Goal: Communication & Community: Answer question/provide support

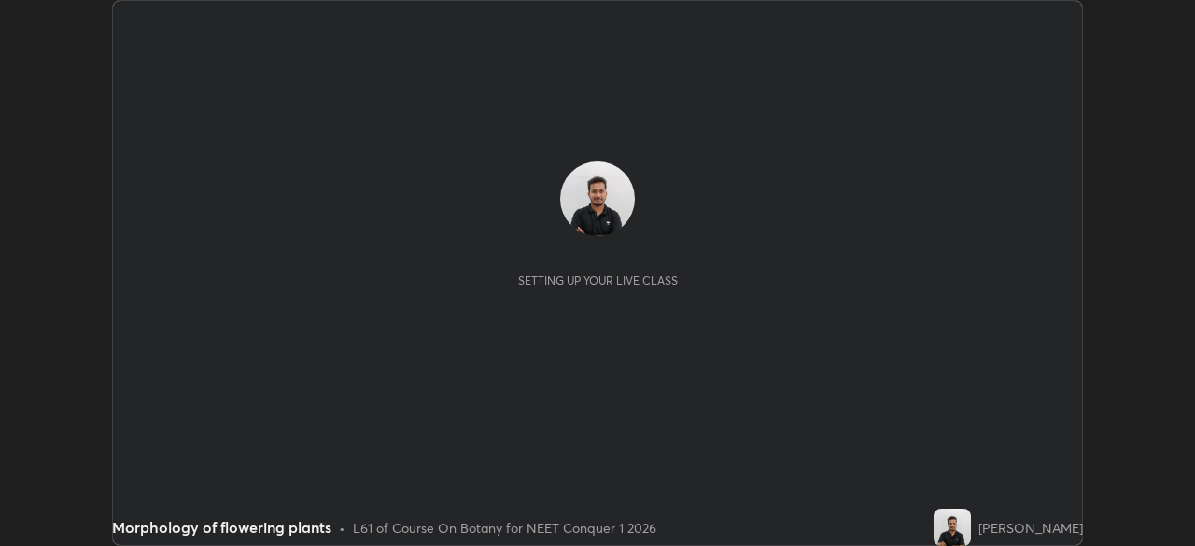
scroll to position [546, 1194]
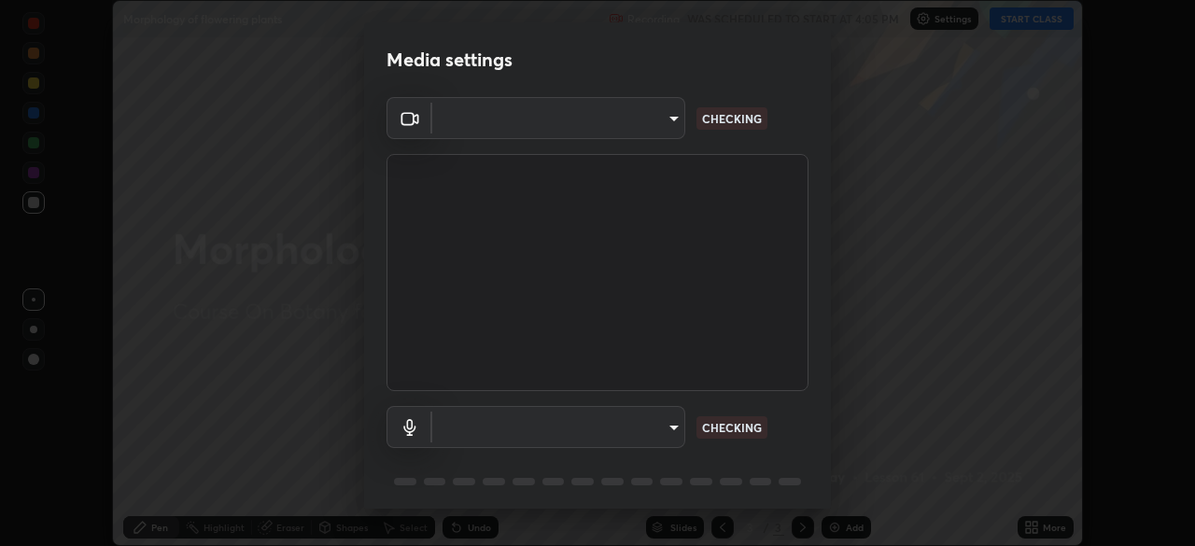
type input "abedebe0d058d4a0c9150841765e58c65a77a18dd04f2ccbe629c89087f5ecea"
click at [557, 431] on body "Erase all Morphology of flowering plants Recording WAS SCHEDULED TO START AT 4:…" at bounding box center [597, 273] width 1195 height 546
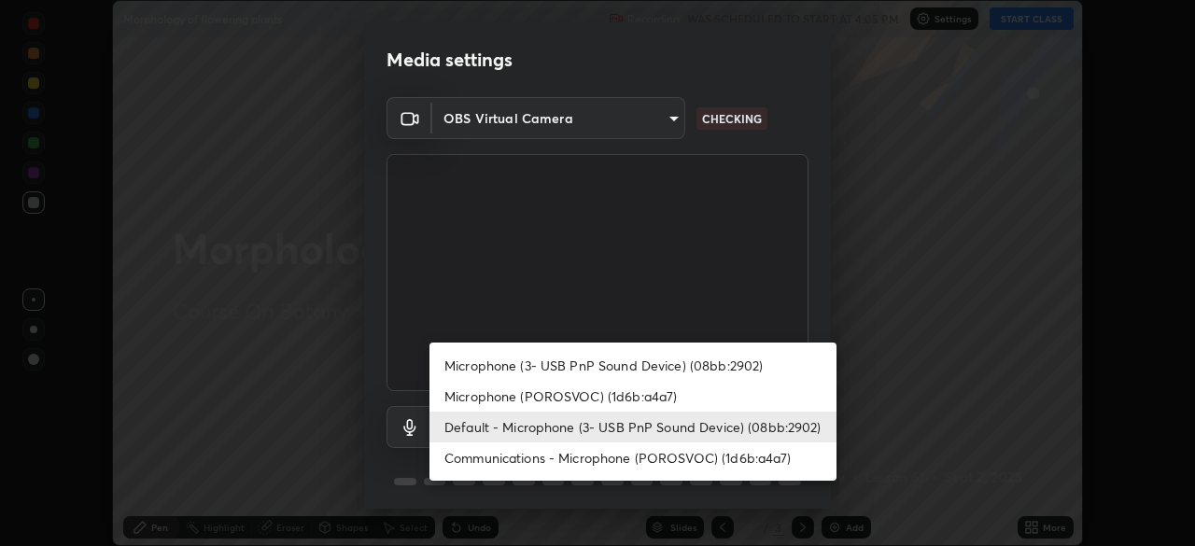
click at [526, 458] on li "Communications - Microphone (POROSVOC) (1d6b:a4a7)" at bounding box center [633, 458] width 407 height 31
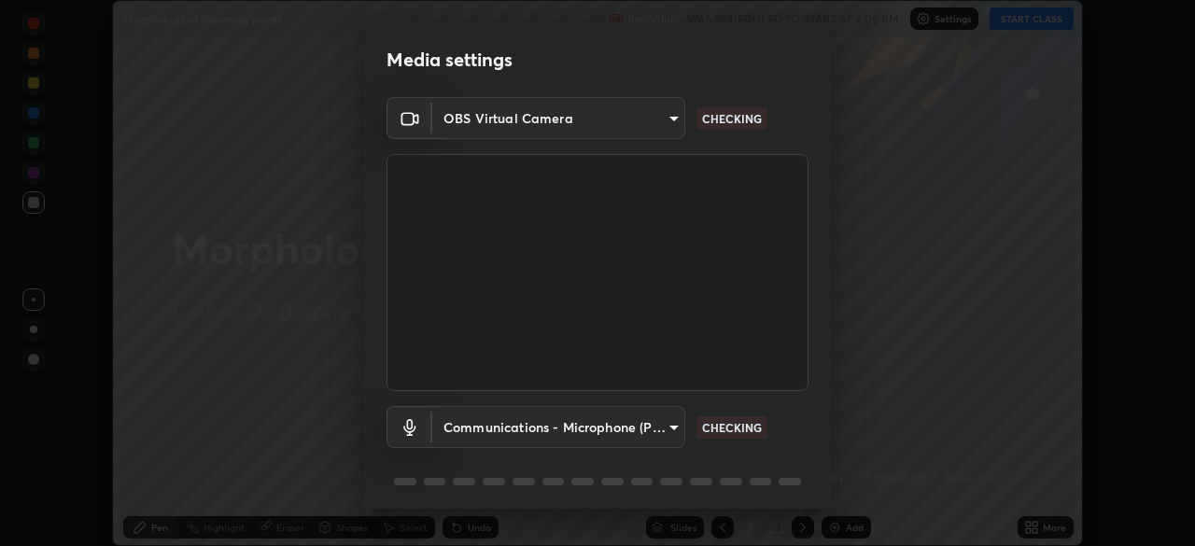
type input "communications"
click at [509, 429] on body "Erase all Morphology of flowering plants Recording WAS SCHEDULED TO START AT 4:…" at bounding box center [597, 273] width 1195 height 546
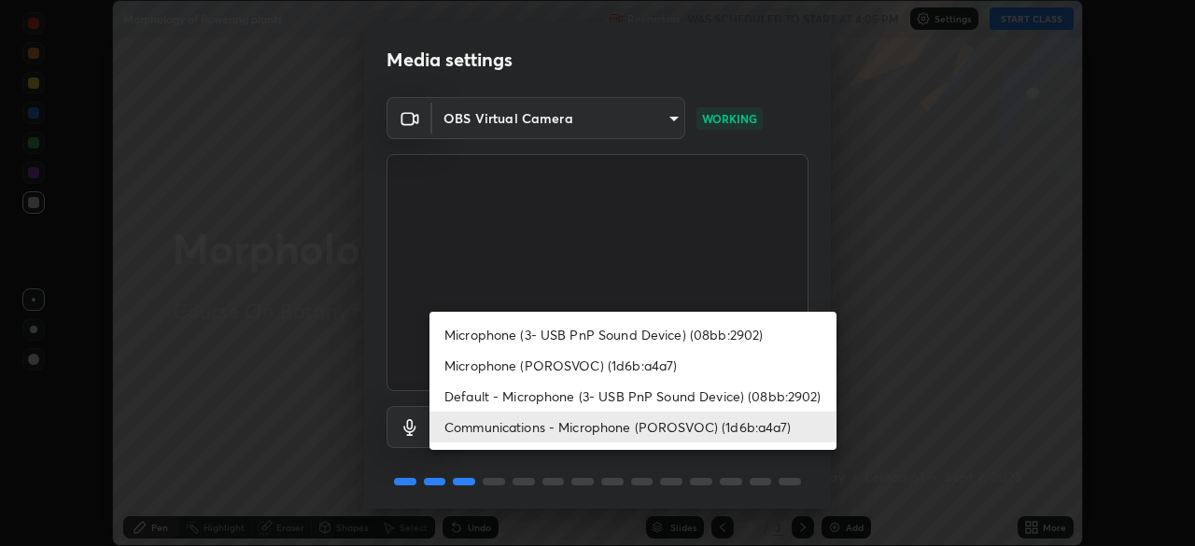
click at [517, 274] on div at bounding box center [597, 273] width 1195 height 546
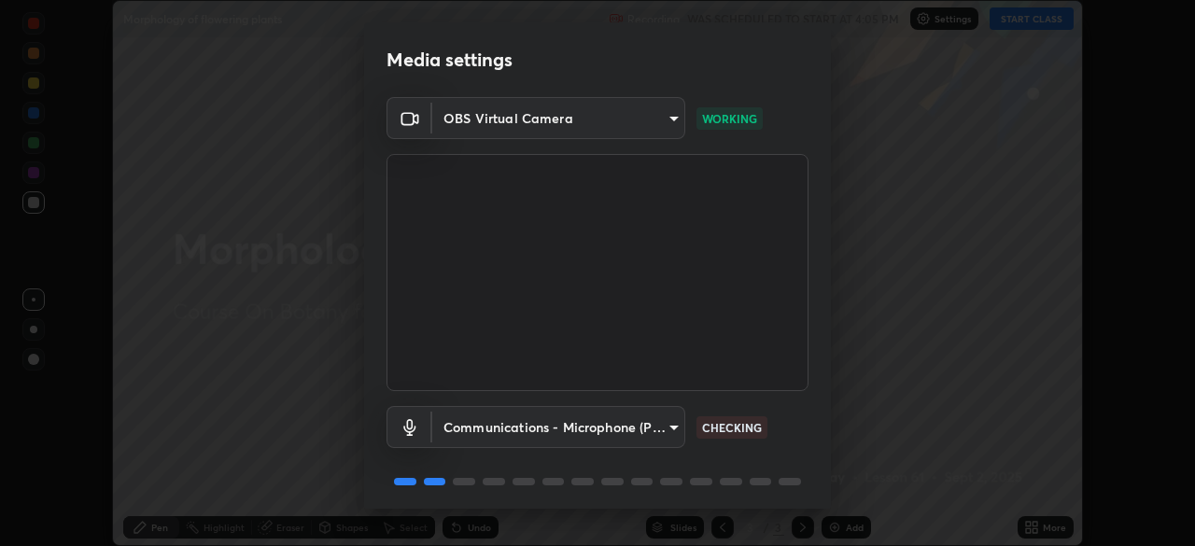
scroll to position [66, 0]
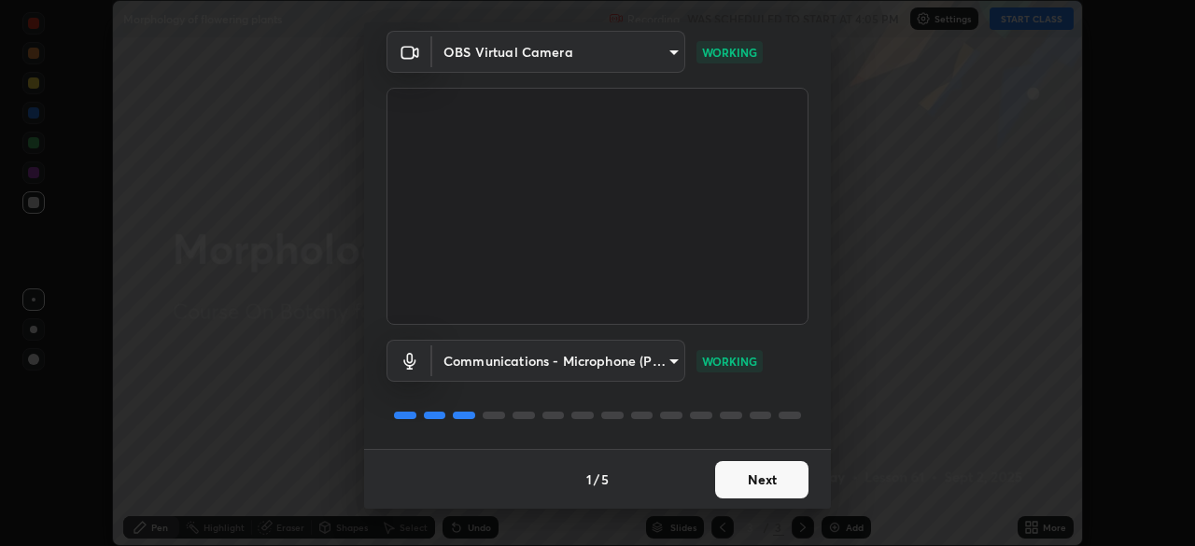
click at [730, 486] on button "Next" at bounding box center [761, 479] width 93 height 37
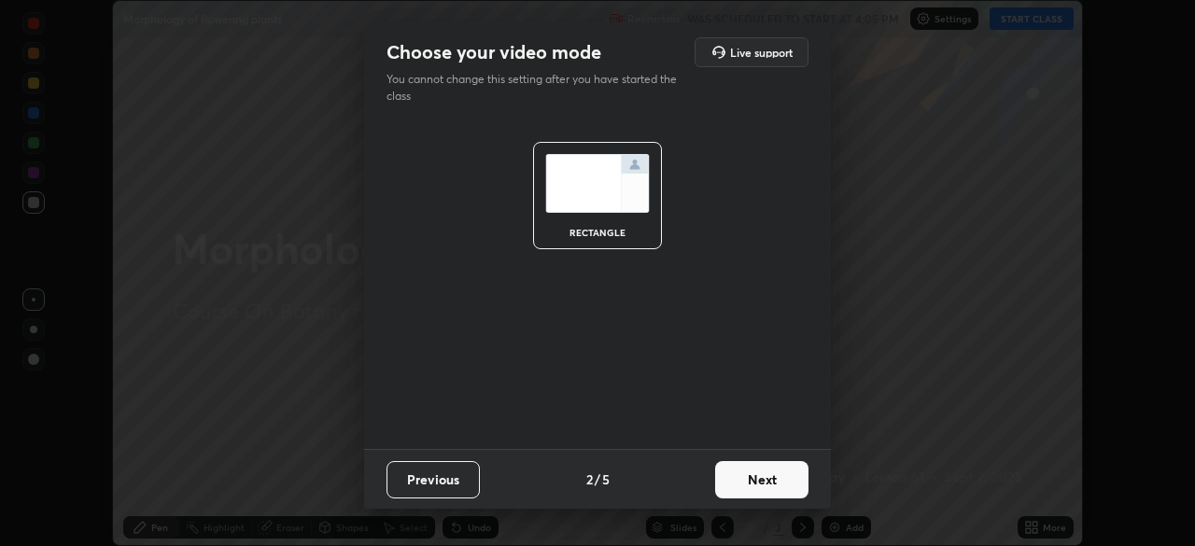
click at [737, 486] on button "Next" at bounding box center [761, 479] width 93 height 37
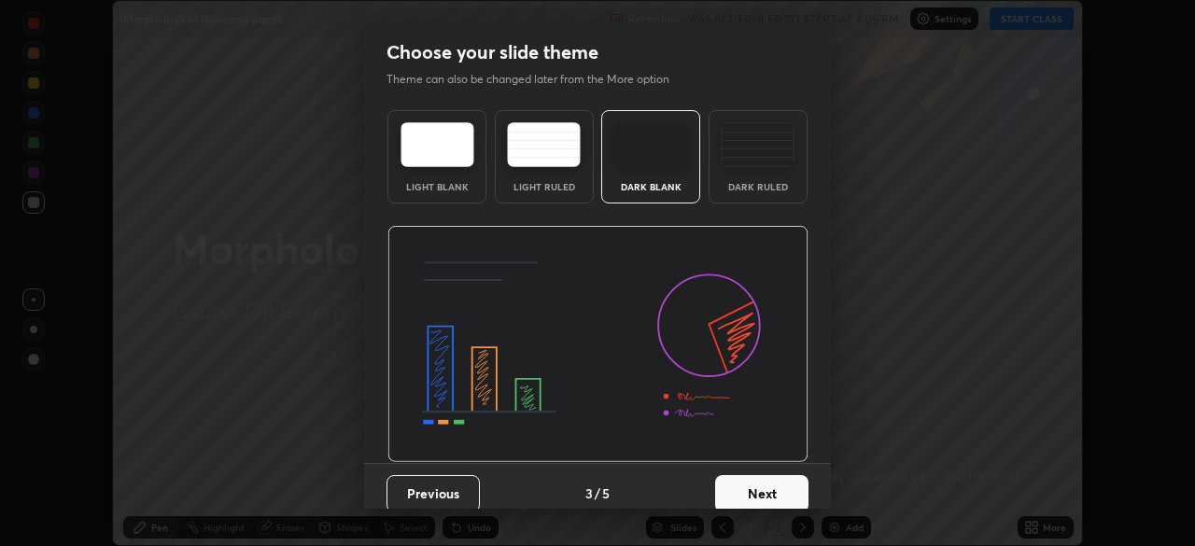
click at [748, 484] on button "Next" at bounding box center [761, 493] width 93 height 37
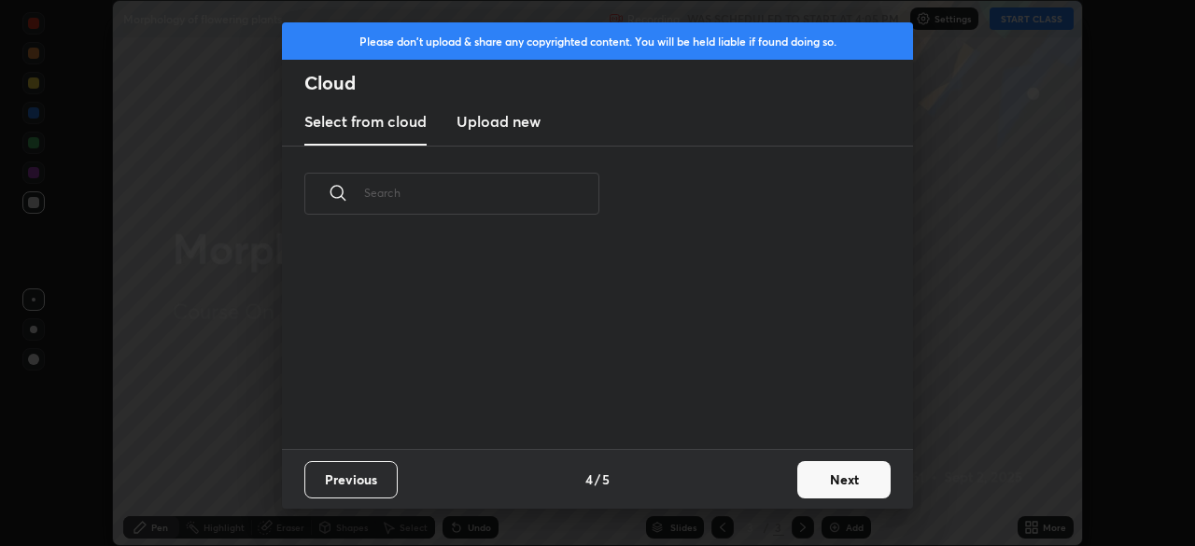
click at [814, 479] on button "Next" at bounding box center [843, 479] width 93 height 37
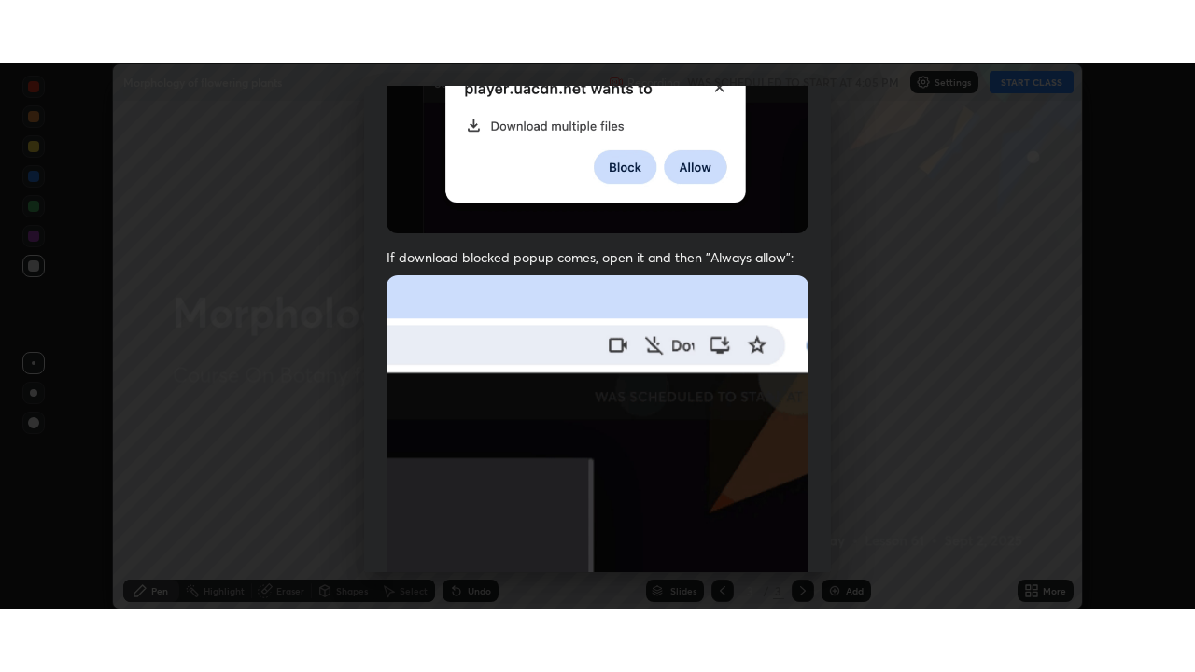
scroll to position [447, 0]
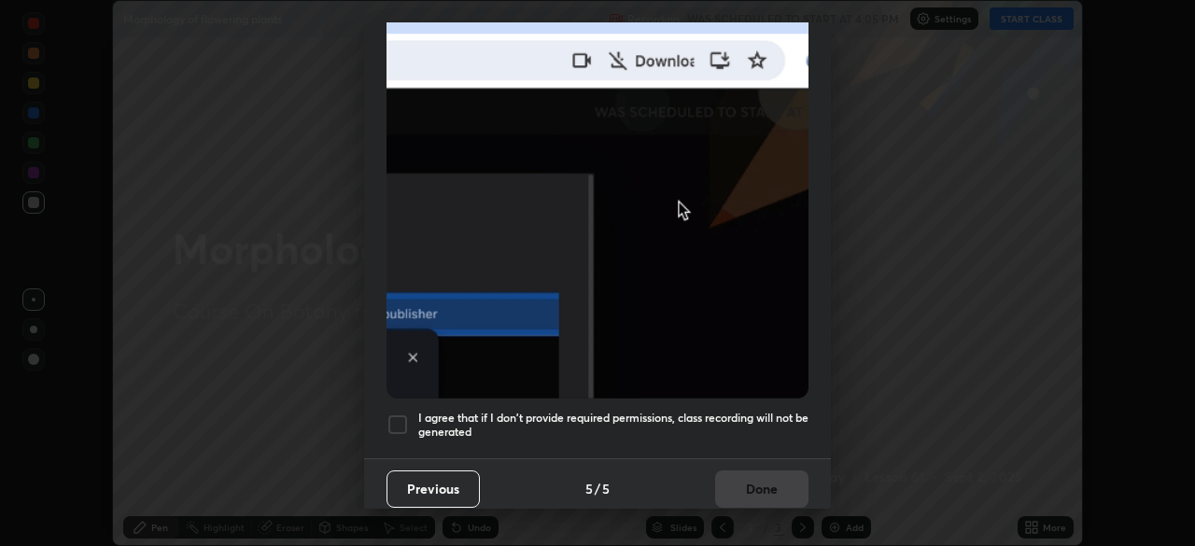
click at [400, 419] on div at bounding box center [398, 425] width 22 height 22
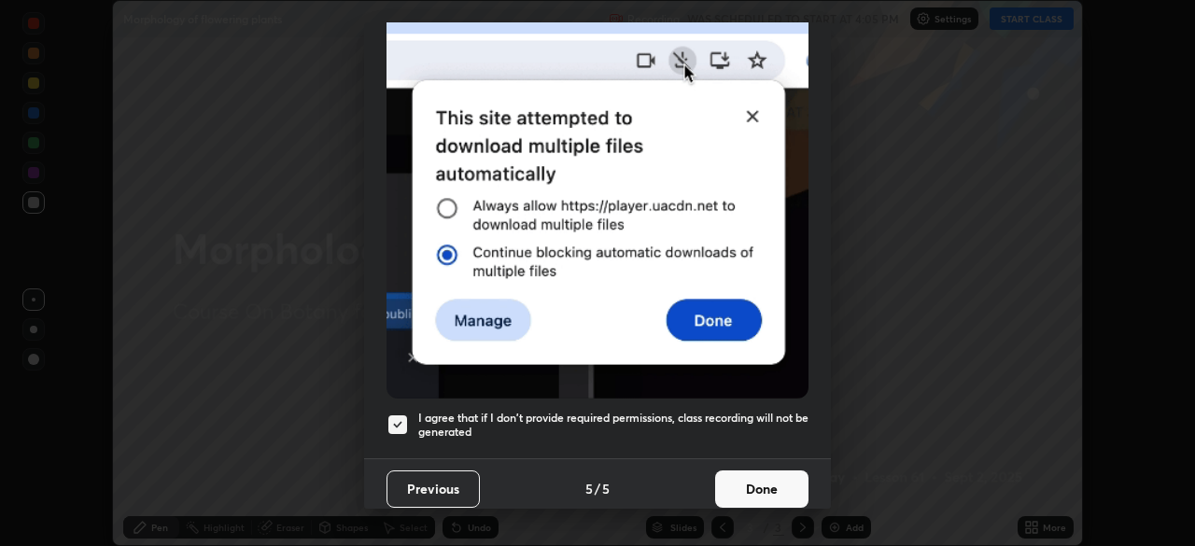
click at [715, 479] on button "Done" at bounding box center [761, 489] width 93 height 37
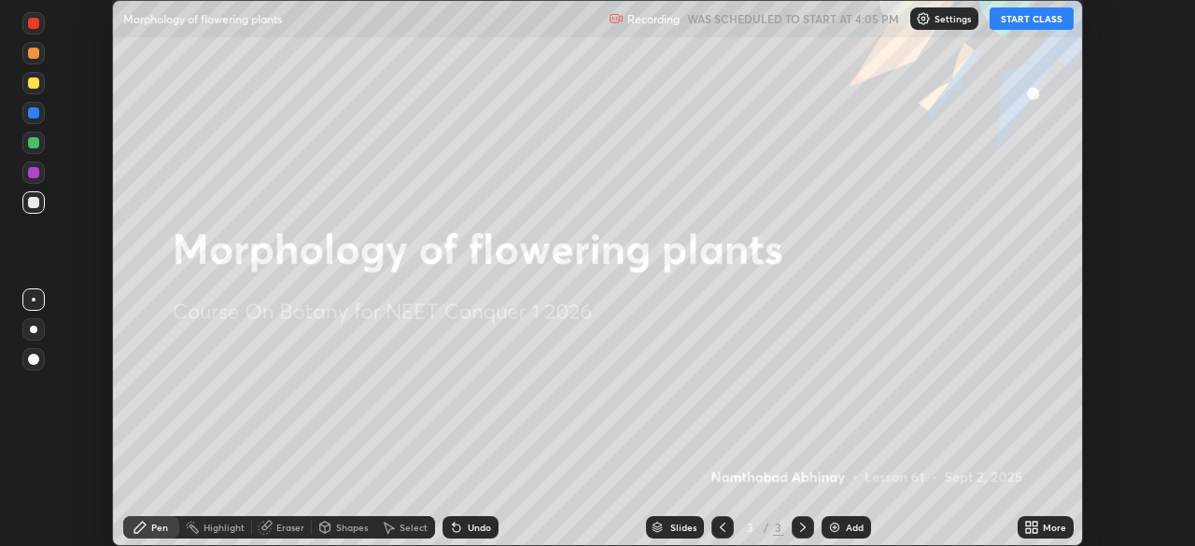
click at [1015, 21] on button "START CLASS" at bounding box center [1032, 18] width 84 height 22
click at [1048, 526] on div "More" at bounding box center [1054, 527] width 23 height 9
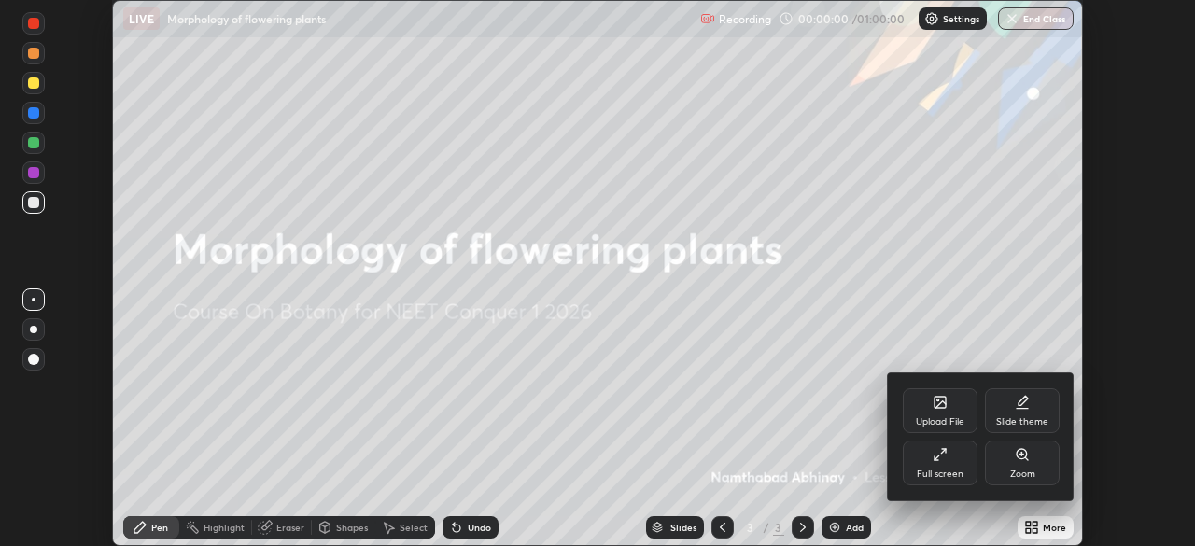
click at [932, 466] on div "Full screen" at bounding box center [940, 463] width 75 height 45
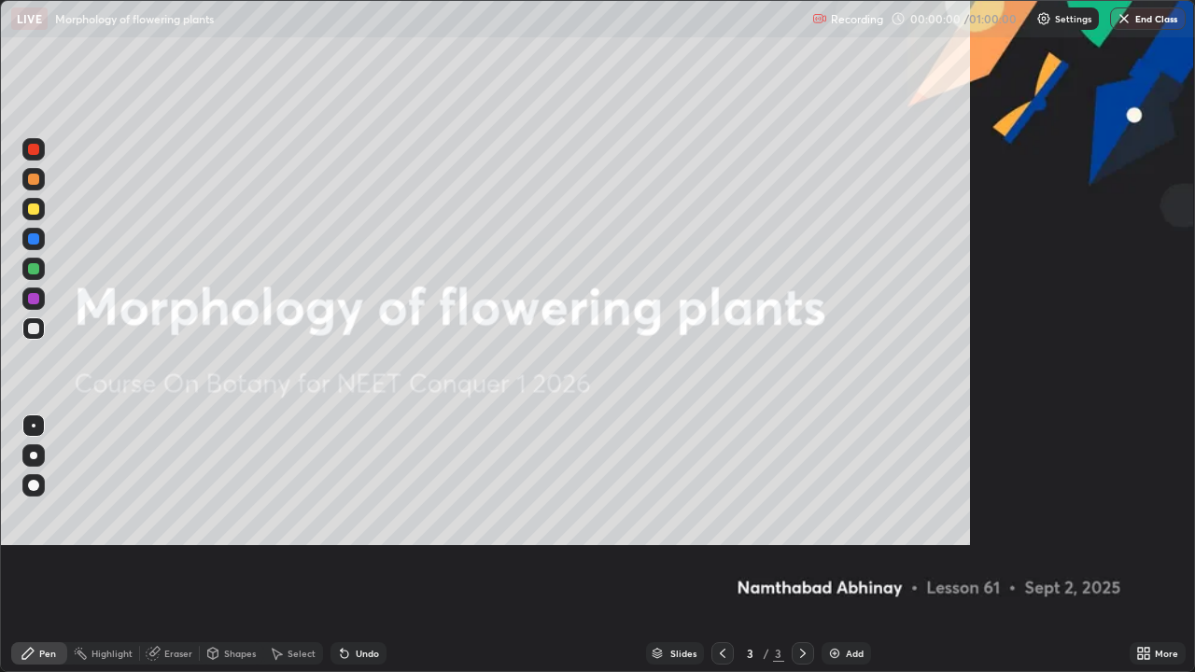
scroll to position [672, 1195]
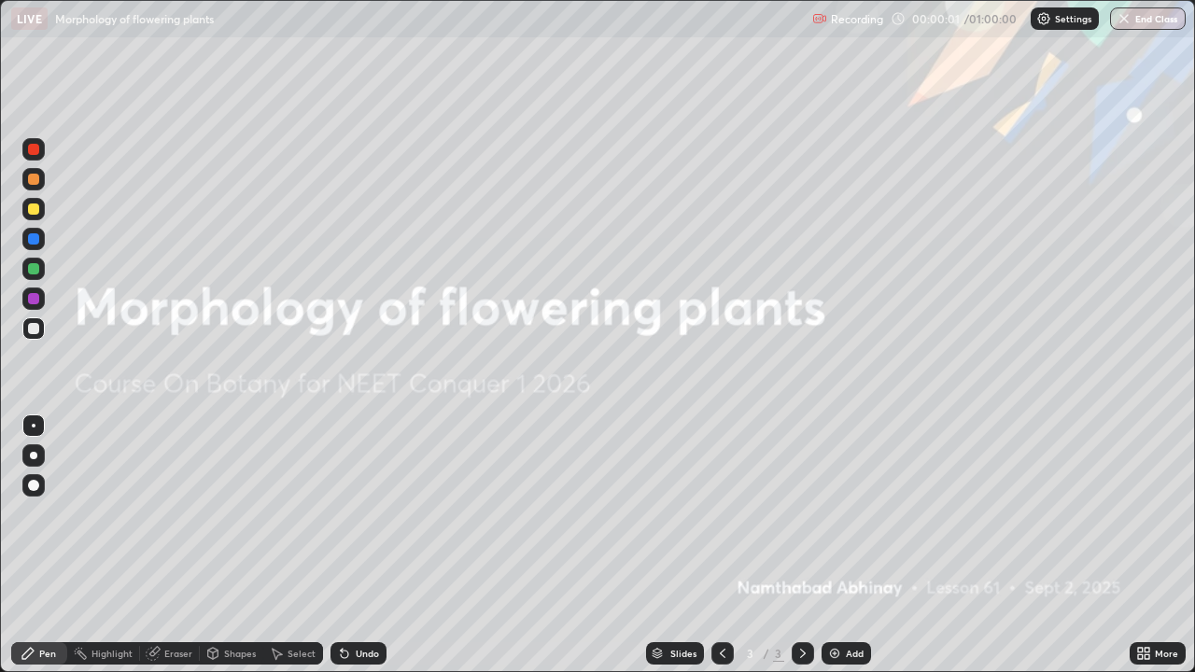
click at [1151, 545] on div "More" at bounding box center [1158, 653] width 56 height 22
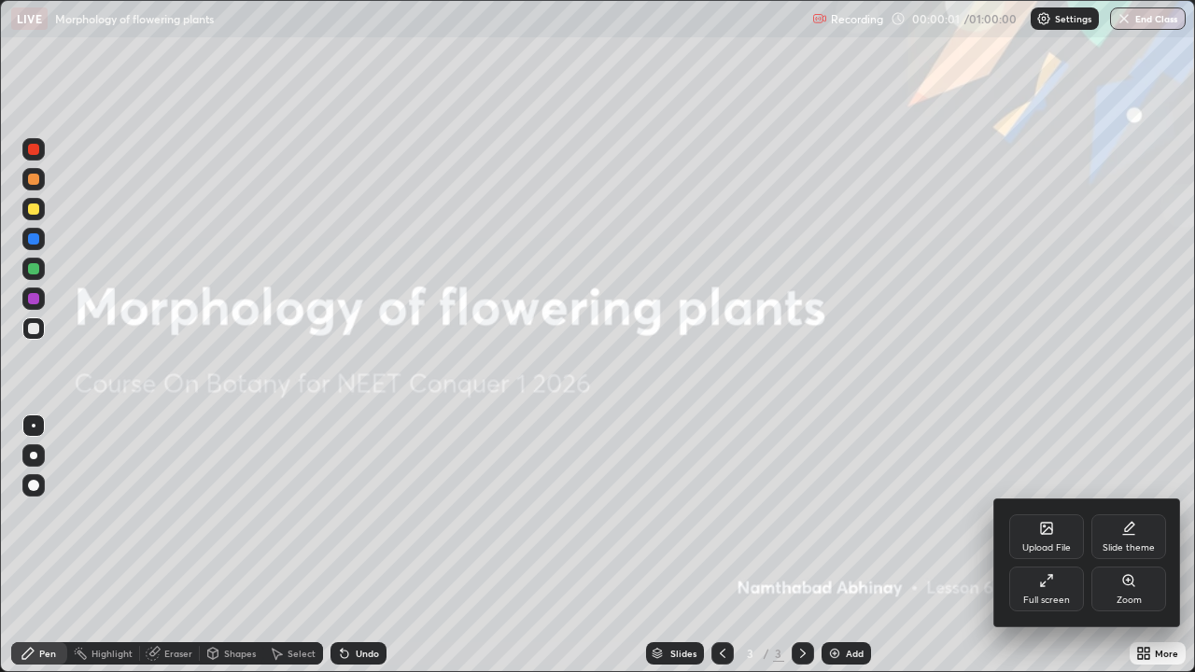
click at [1022, 532] on div "Upload File" at bounding box center [1046, 536] width 75 height 45
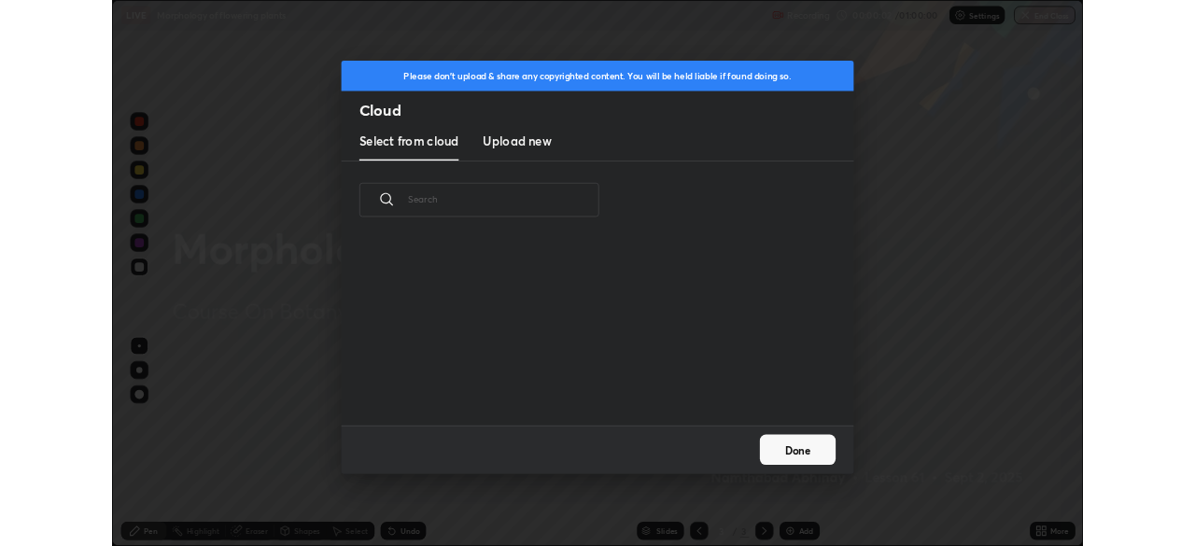
scroll to position [230, 599]
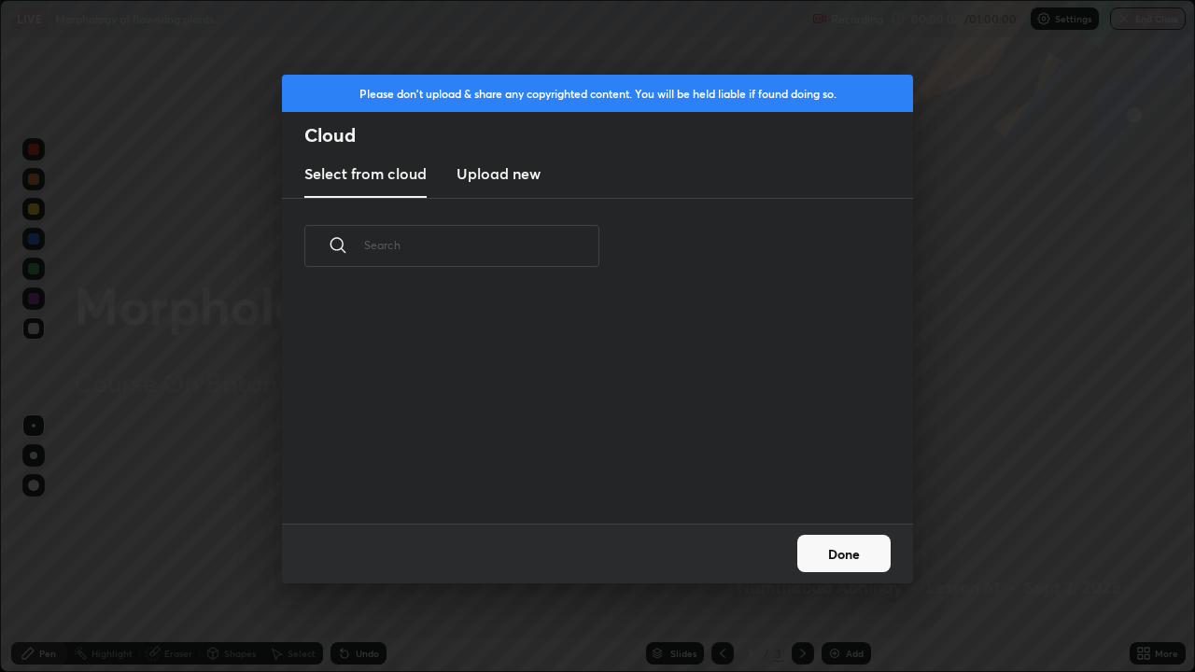
click at [498, 165] on h3 "Upload new" at bounding box center [499, 173] width 84 height 22
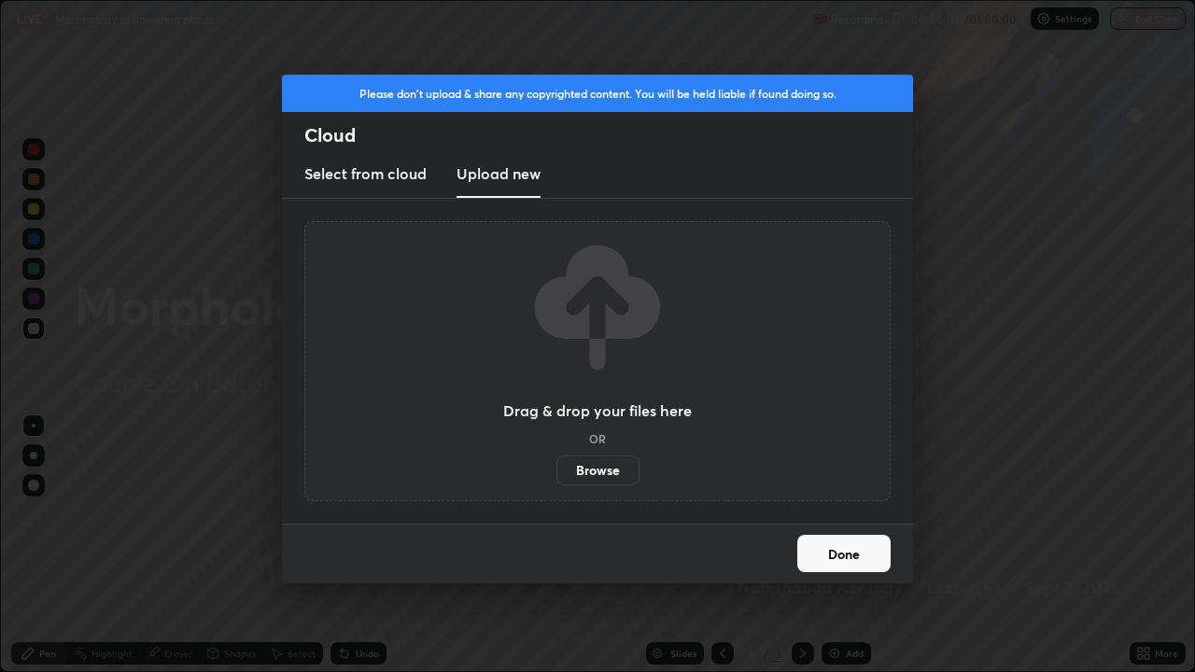
click at [587, 472] on label "Browse" at bounding box center [597, 471] width 83 height 30
click at [556, 472] on input "Browse" at bounding box center [556, 471] width 0 height 30
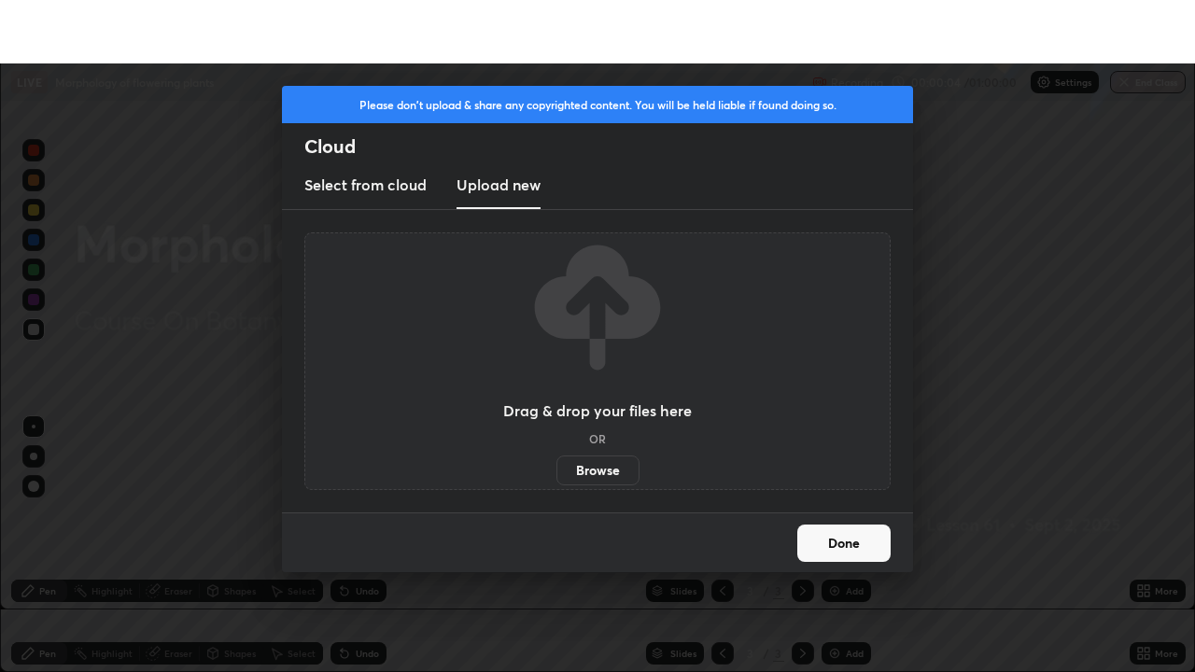
scroll to position [92824, 92175]
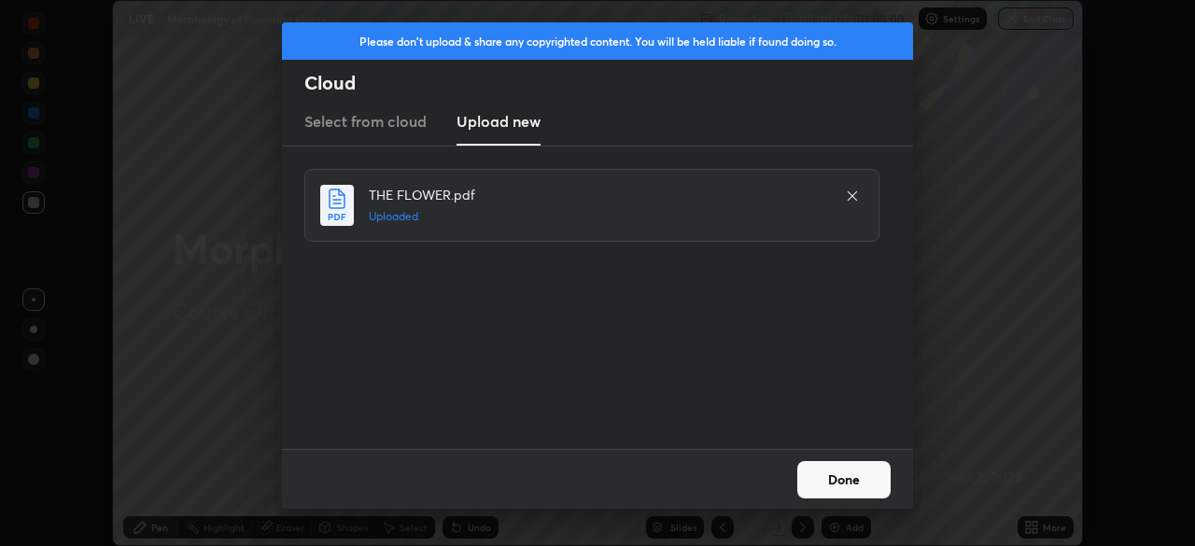
click at [865, 474] on button "Done" at bounding box center [843, 479] width 93 height 37
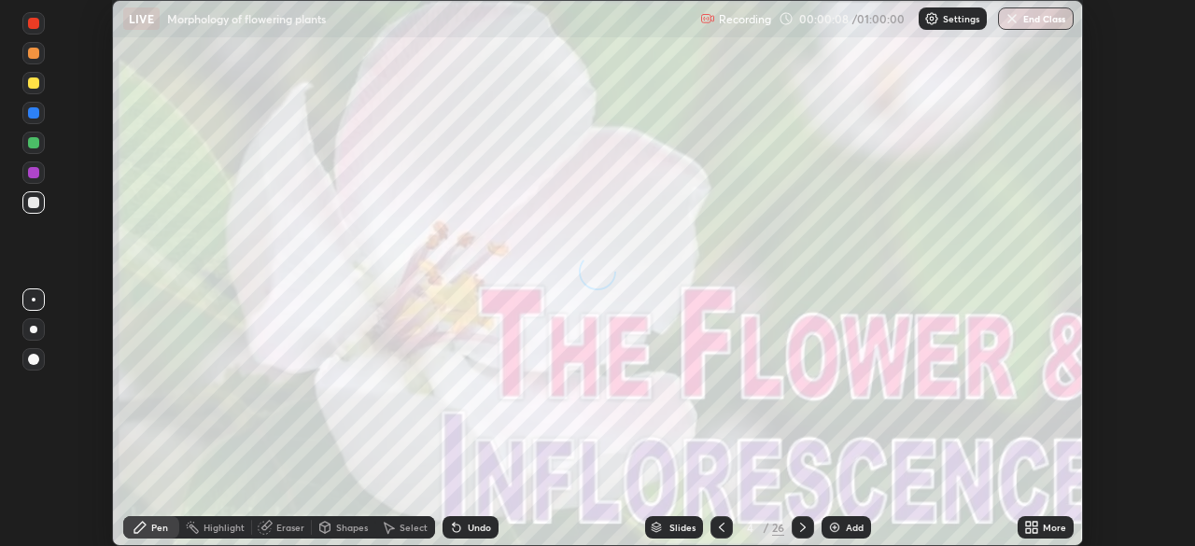
click at [1046, 529] on div "More" at bounding box center [1054, 527] width 23 height 9
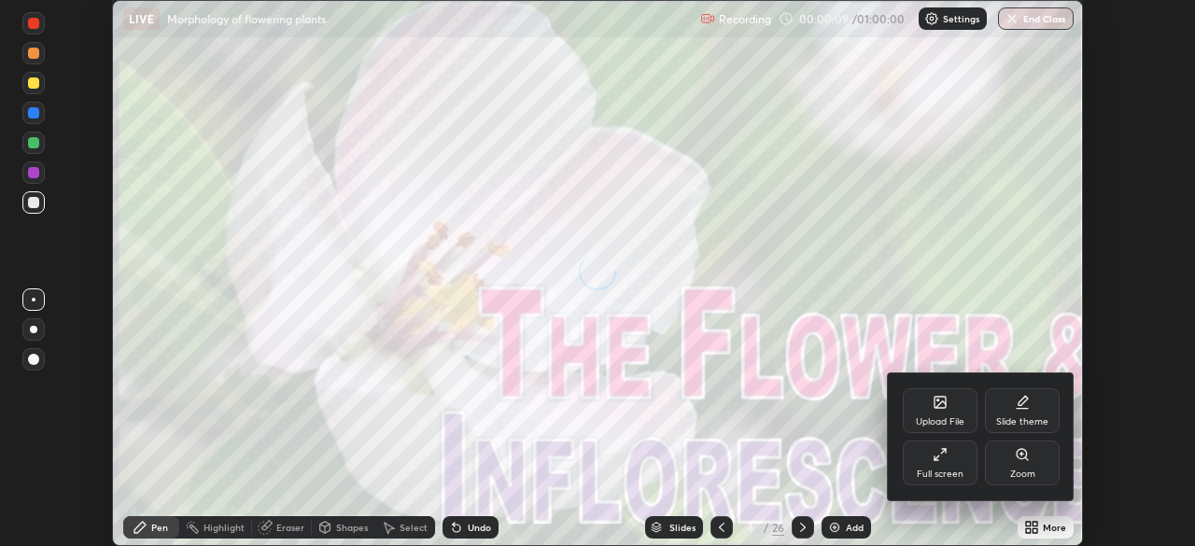
click at [948, 465] on div "Full screen" at bounding box center [940, 463] width 75 height 45
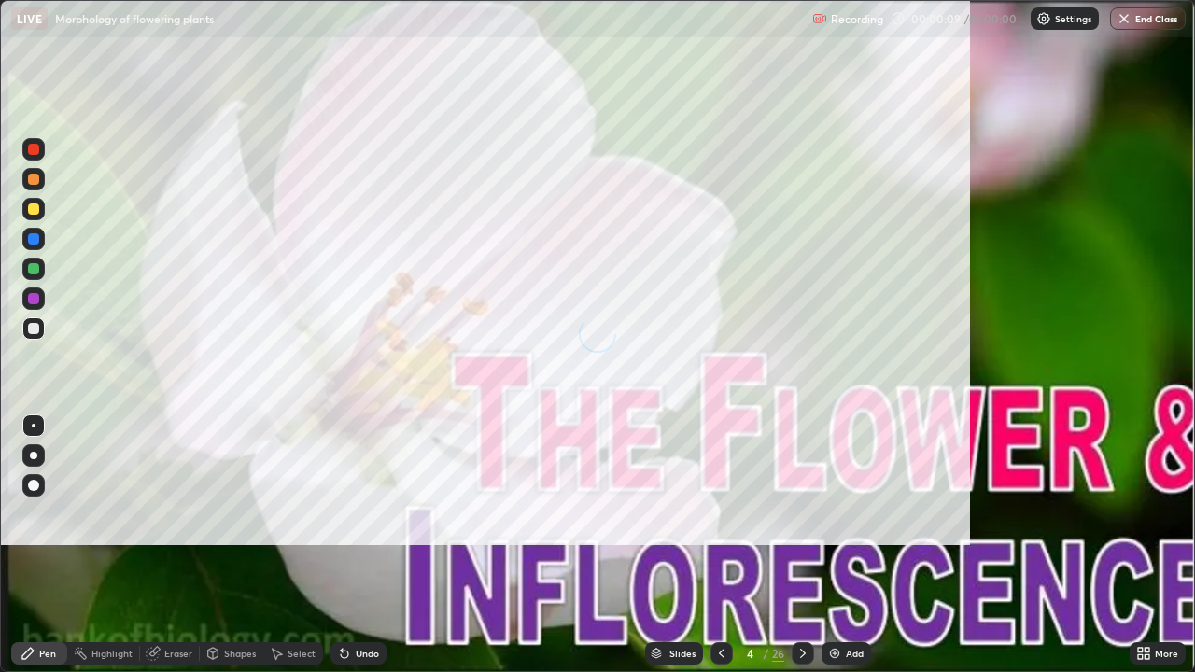
scroll to position [672, 1195]
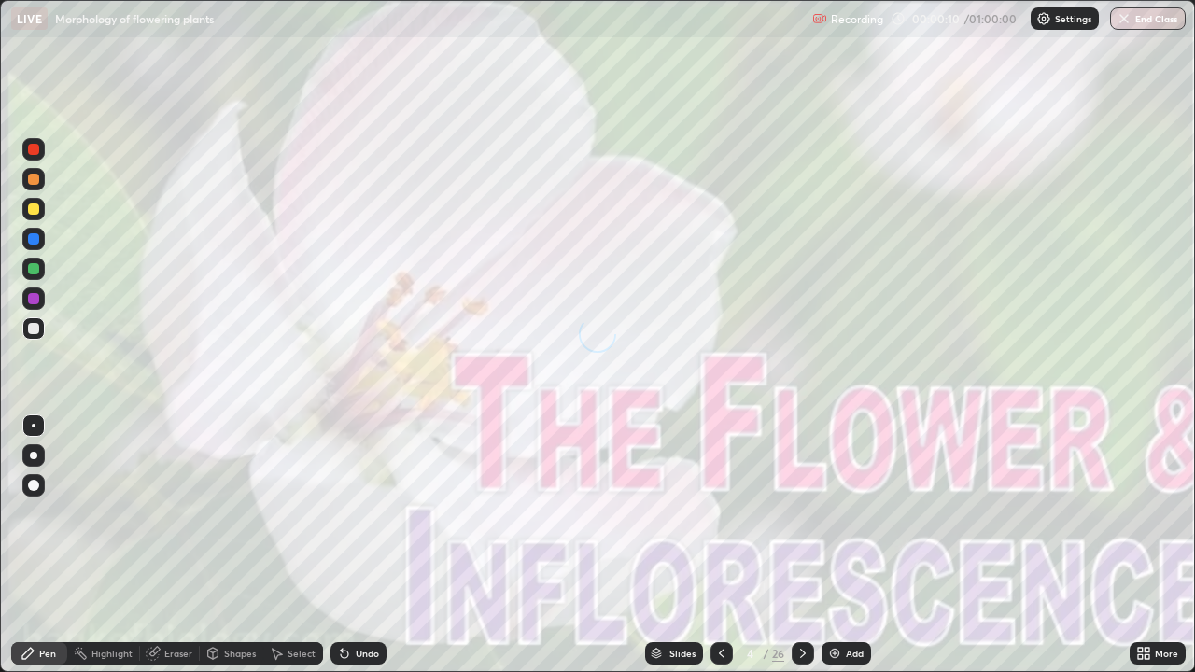
click at [680, 545] on div "Slides" at bounding box center [682, 653] width 26 height 9
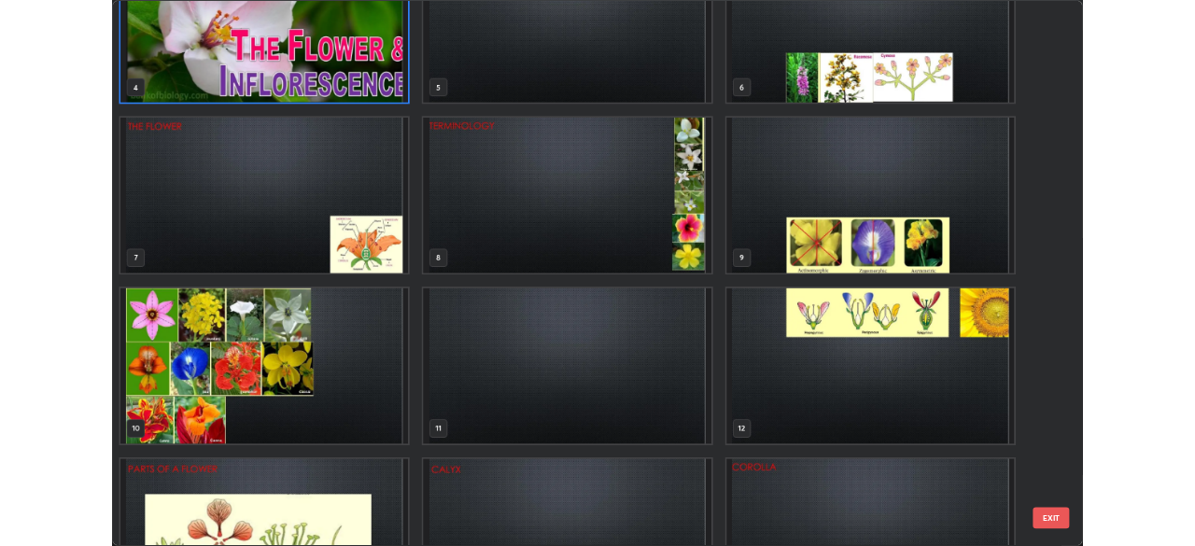
scroll to position [287, 0]
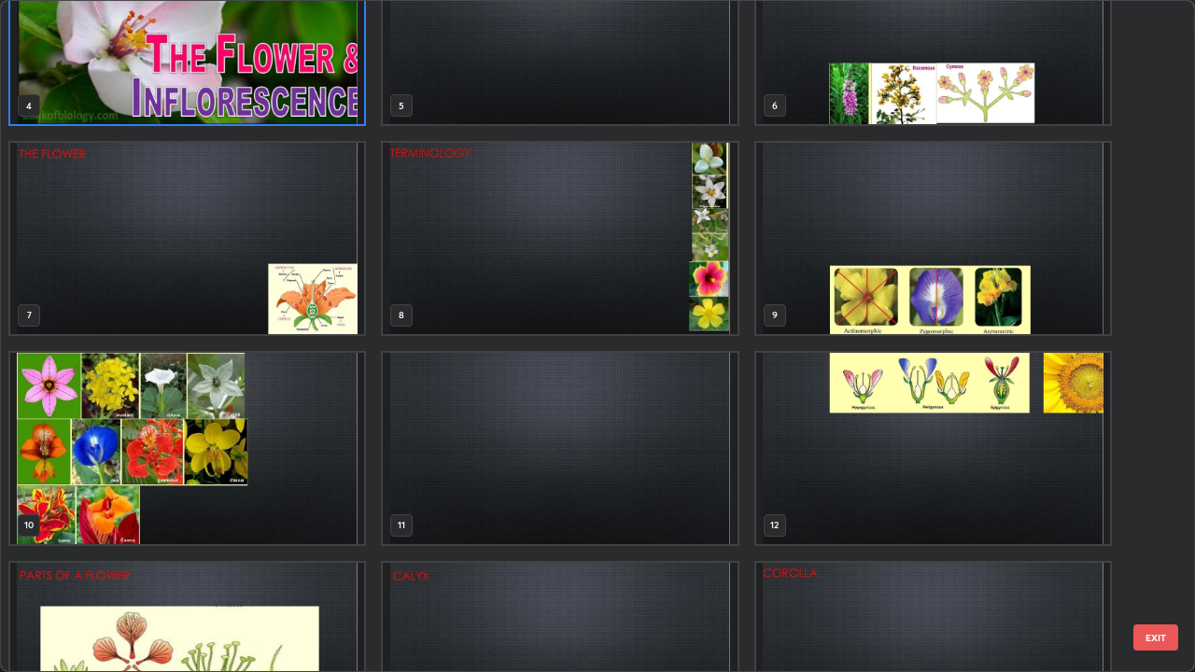
click at [458, 486] on img "grid" at bounding box center [560, 448] width 354 height 191
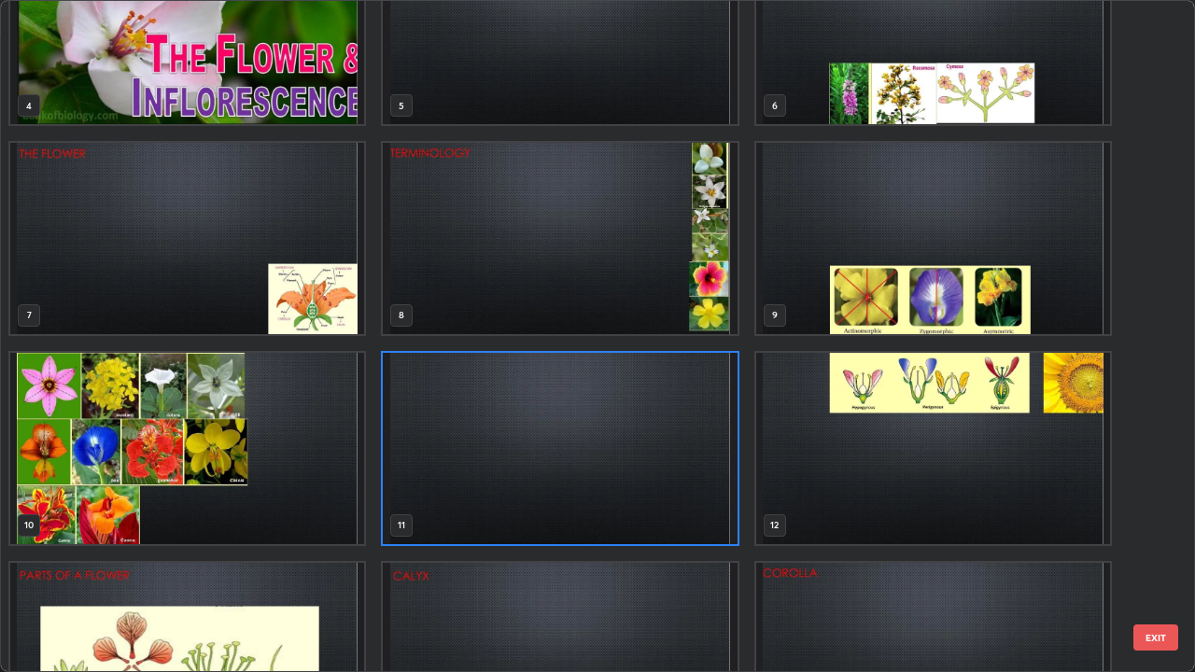
click at [507, 486] on img "grid" at bounding box center [560, 448] width 354 height 191
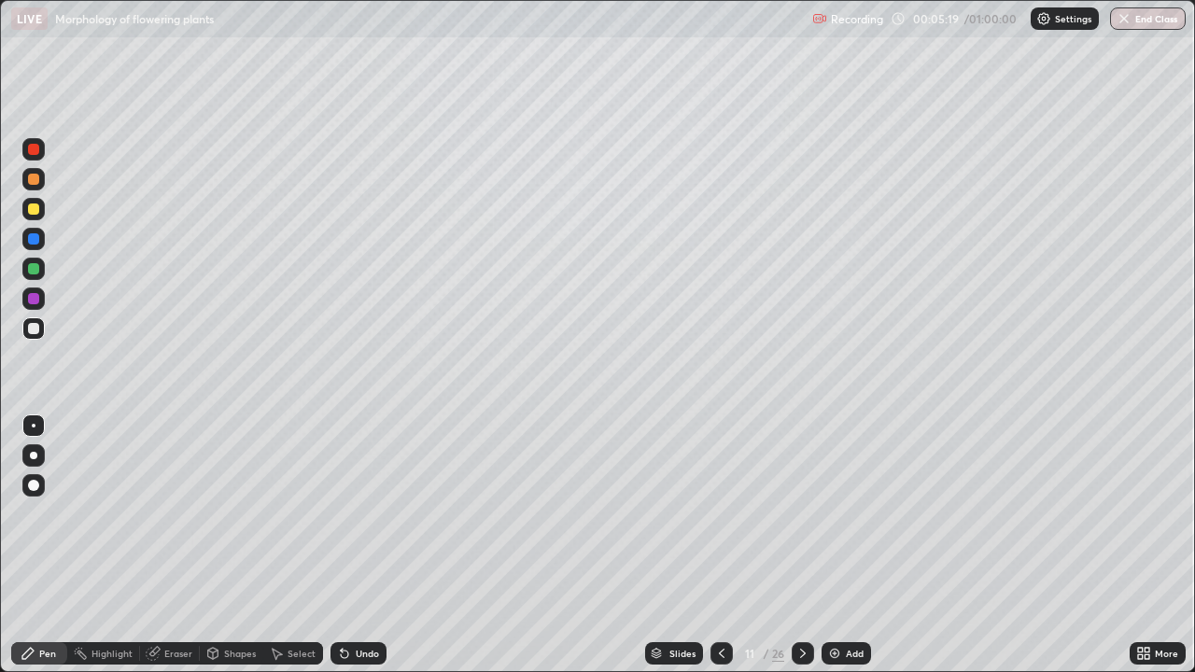
click at [35, 152] on div at bounding box center [33, 149] width 11 height 11
click at [25, 156] on div at bounding box center [33, 149] width 22 height 22
click at [35, 457] on div at bounding box center [33, 455] width 7 height 7
click at [32, 151] on div at bounding box center [33, 149] width 11 height 11
click at [804, 545] on icon at bounding box center [803, 653] width 15 height 15
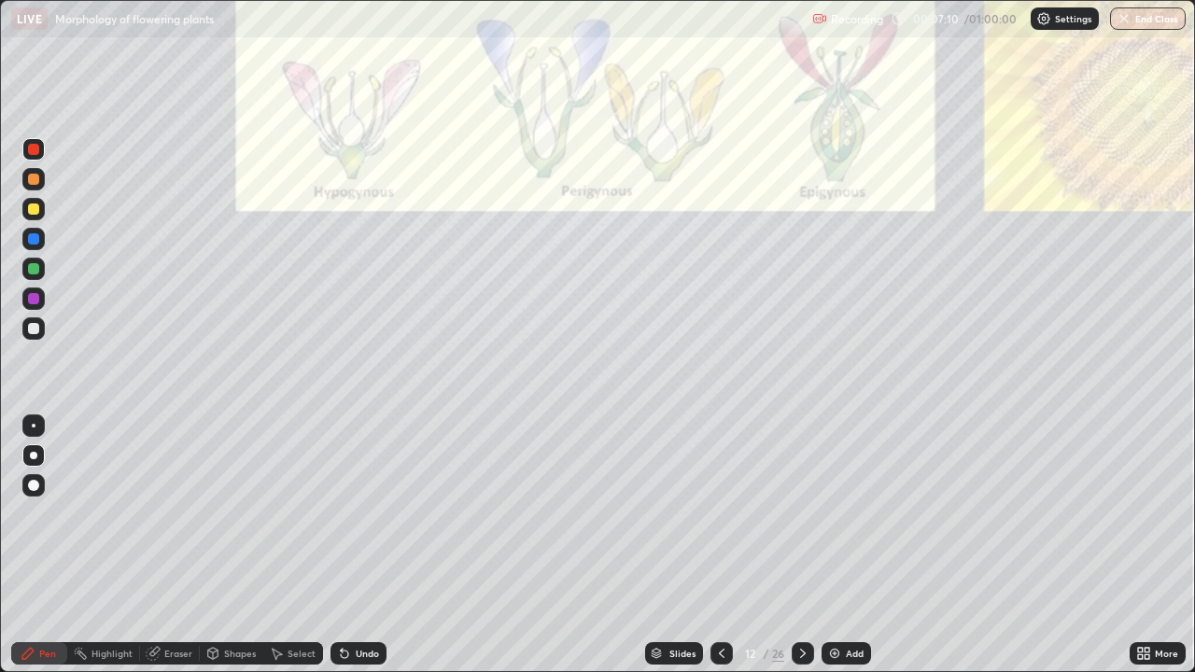
click at [34, 456] on div at bounding box center [33, 455] width 7 height 7
click at [1148, 545] on icon at bounding box center [1147, 650] width 5 height 5
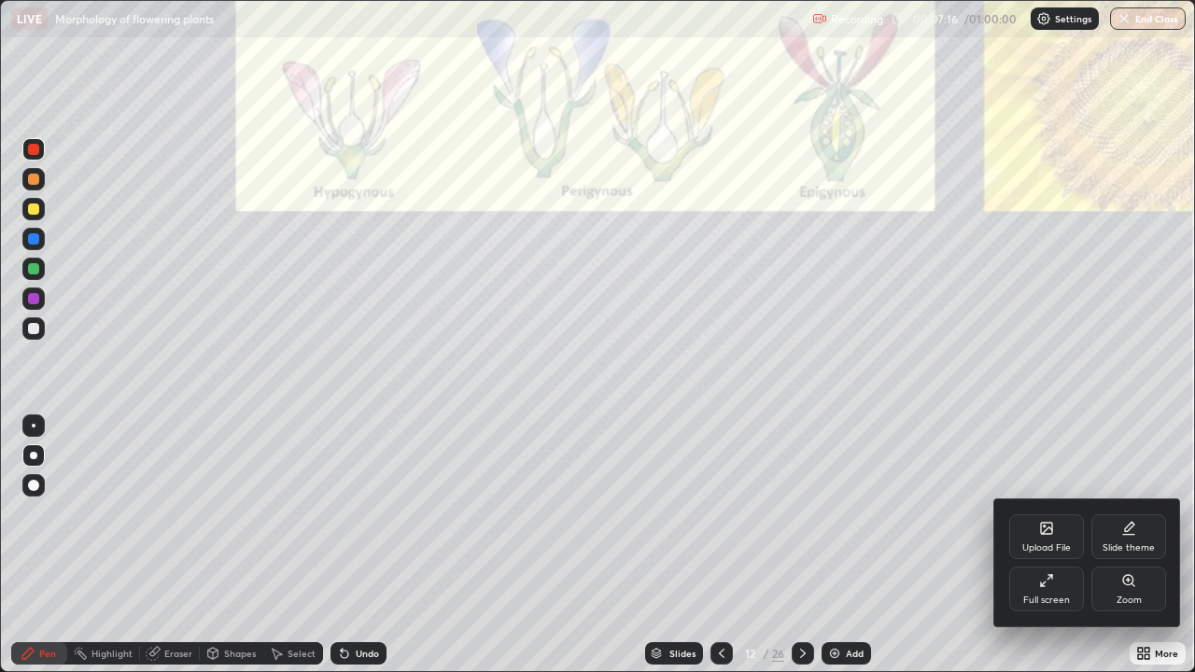
click at [1124, 545] on div "Zoom" at bounding box center [1128, 589] width 75 height 45
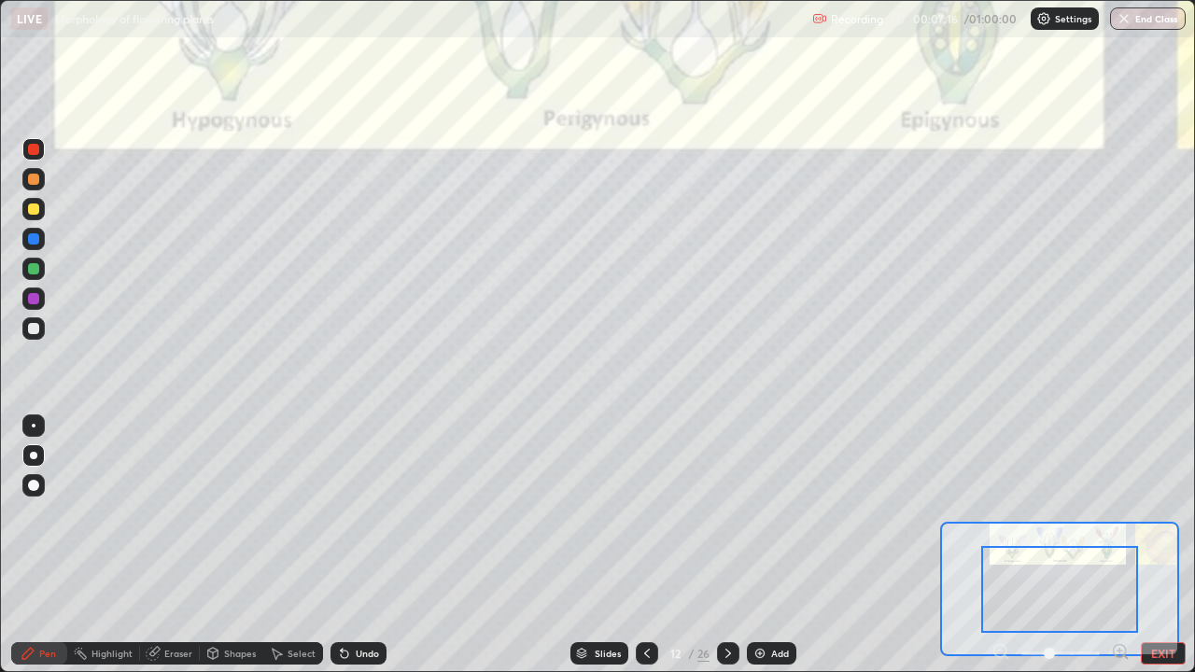
click at [1120, 545] on icon at bounding box center [1120, 651] width 5 height 0
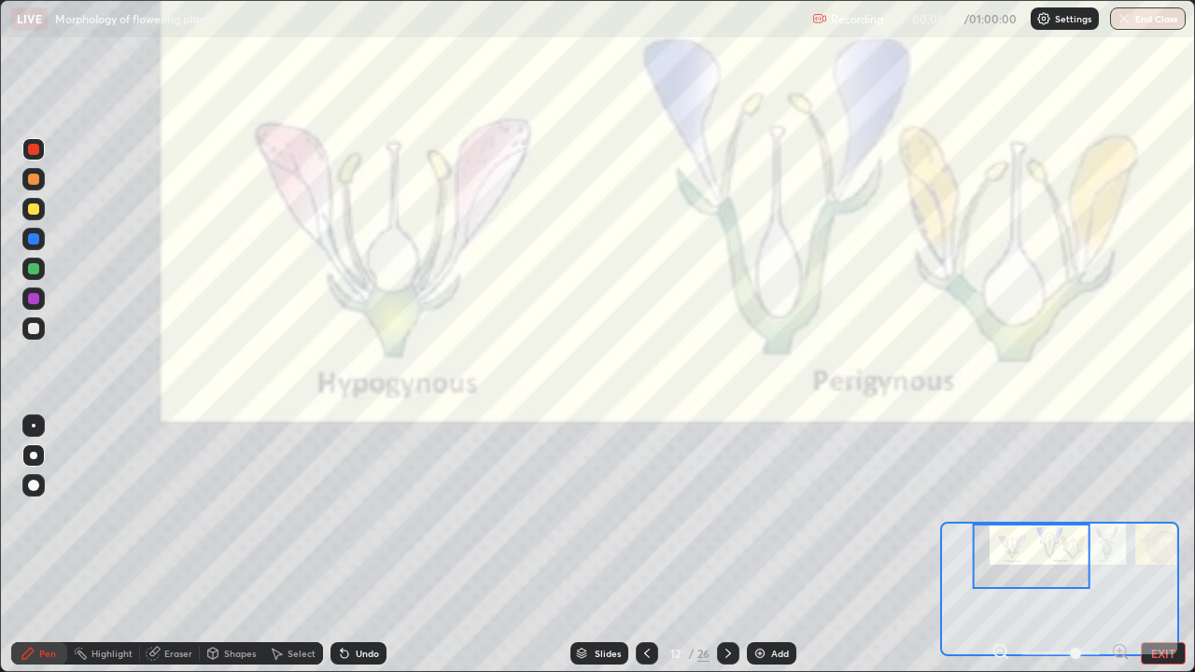
click at [25, 156] on div at bounding box center [33, 149] width 22 height 22
click at [34, 426] on div at bounding box center [34, 426] width 4 height 4
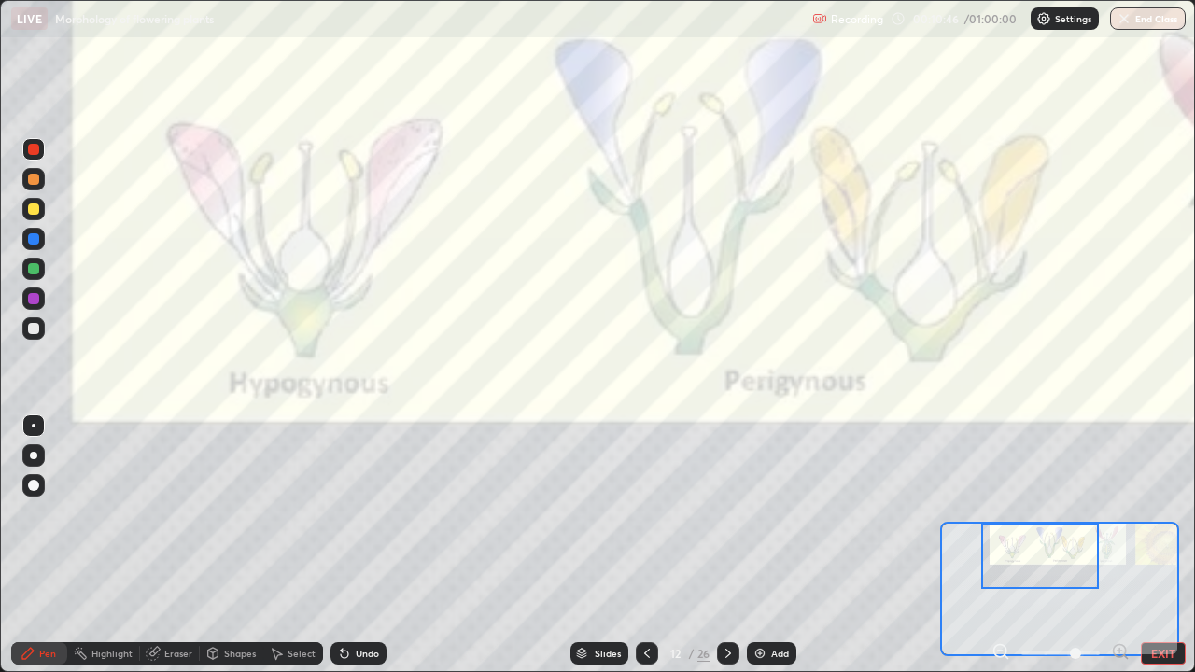
click at [642, 545] on icon at bounding box center [647, 653] width 15 height 15
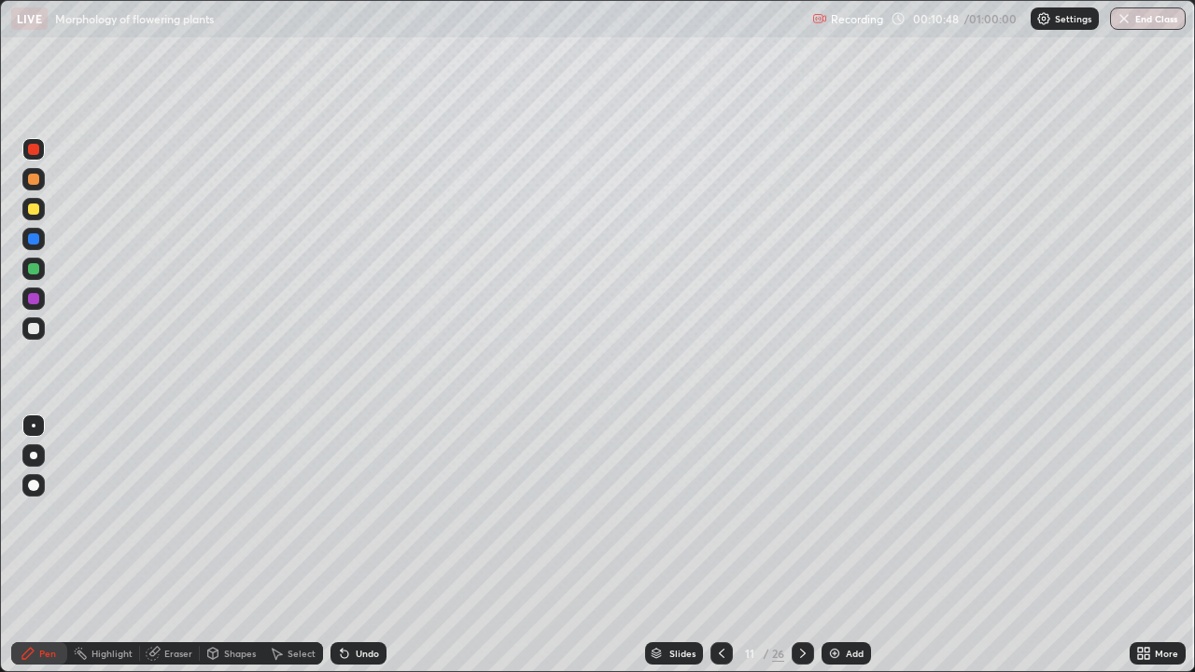
click at [41, 155] on div at bounding box center [33, 149] width 22 height 22
click at [34, 456] on div at bounding box center [33, 455] width 7 height 7
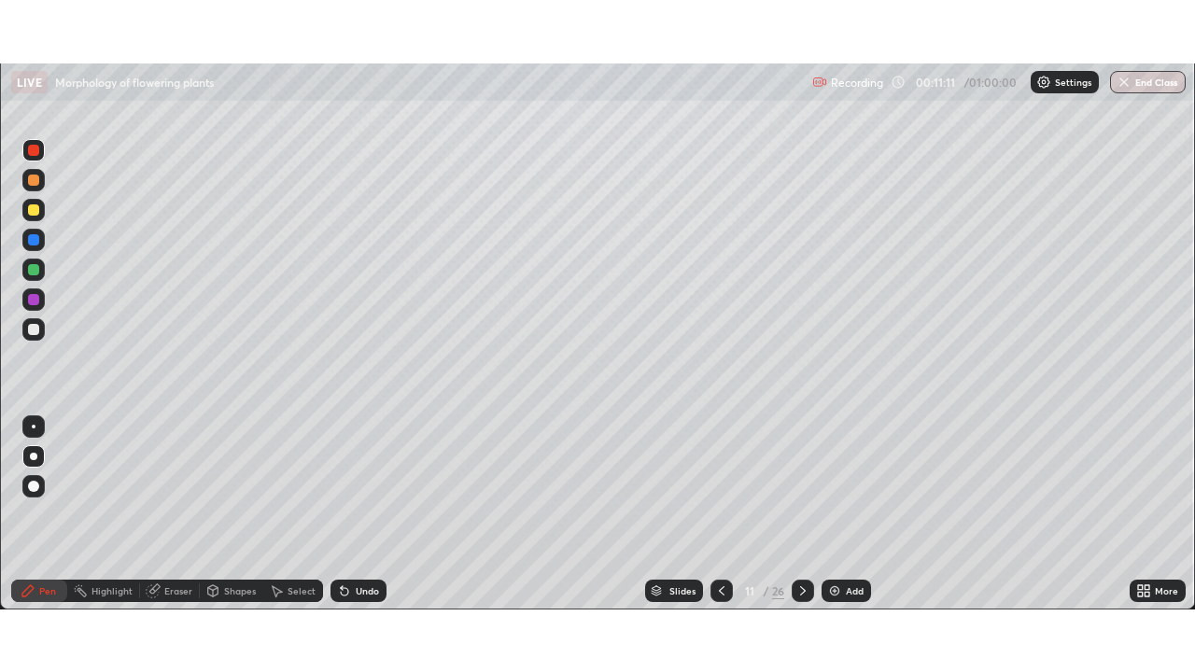
scroll to position [92824, 92175]
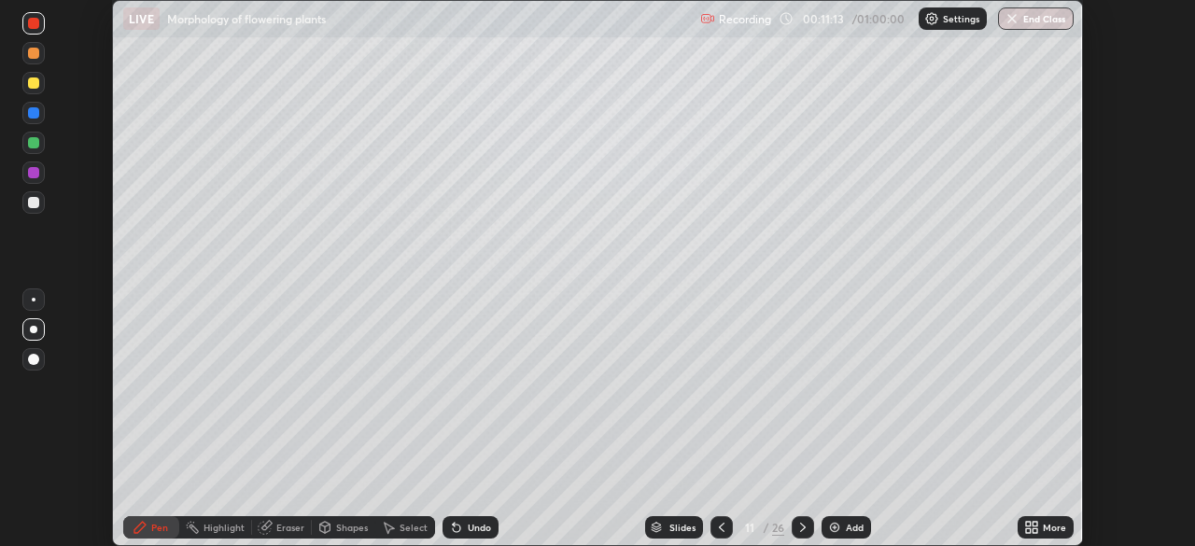
click at [1035, 523] on icon at bounding box center [1035, 524] width 5 height 5
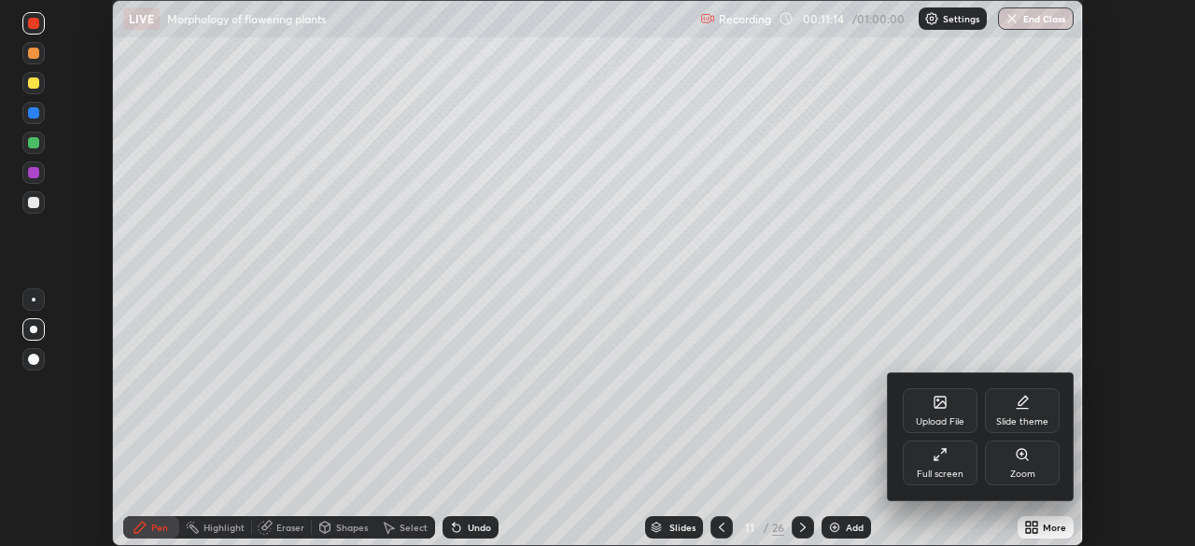
click at [935, 447] on icon at bounding box center [940, 454] width 15 height 15
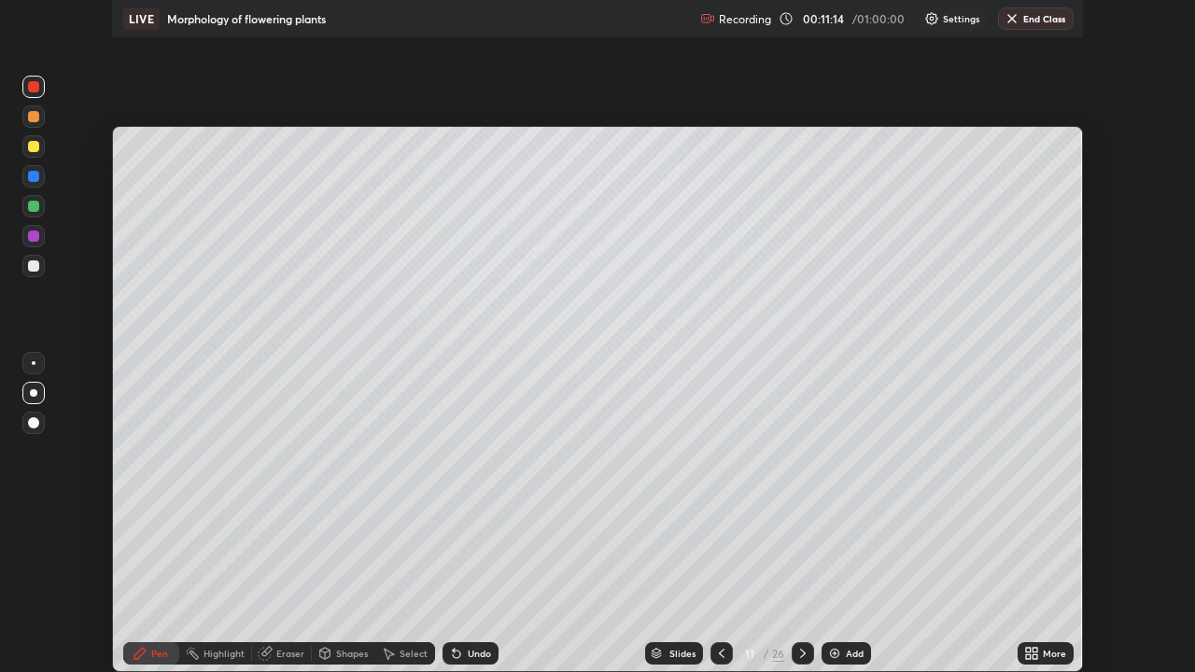
scroll to position [672, 1195]
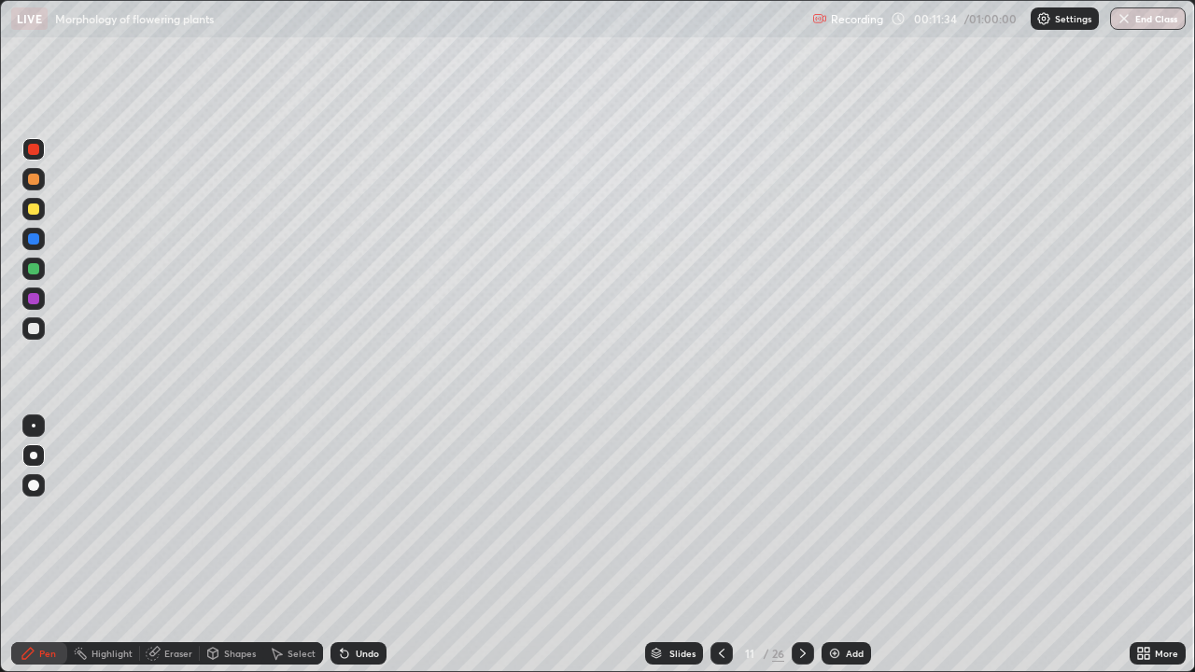
click at [34, 210] on div at bounding box center [33, 209] width 11 height 11
click at [801, 545] on icon at bounding box center [803, 653] width 15 height 15
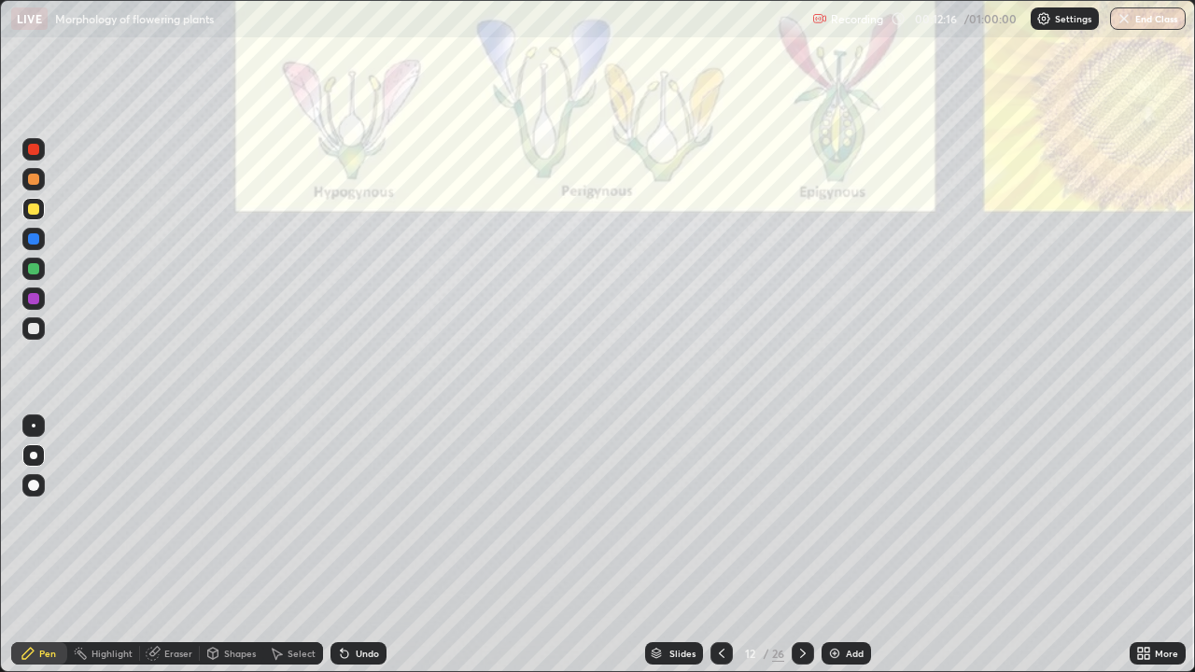
click at [38, 152] on div at bounding box center [33, 149] width 11 height 11
click at [32, 335] on div at bounding box center [33, 328] width 22 height 22
click at [35, 213] on div at bounding box center [33, 209] width 11 height 11
click at [33, 336] on div at bounding box center [33, 328] width 22 height 22
click at [29, 211] on div at bounding box center [33, 209] width 11 height 11
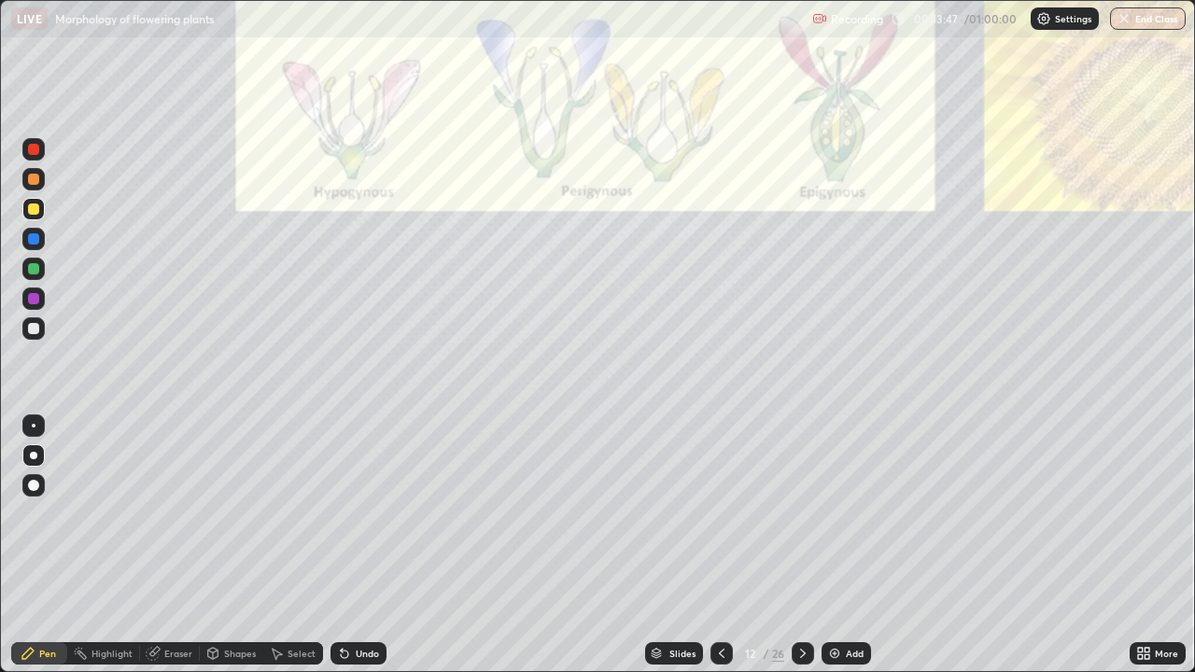
click at [38, 246] on div at bounding box center [33, 239] width 22 height 22
click at [28, 303] on div at bounding box center [33, 299] width 22 height 22
click at [35, 331] on div at bounding box center [33, 328] width 11 height 11
click at [32, 269] on div at bounding box center [33, 268] width 11 height 11
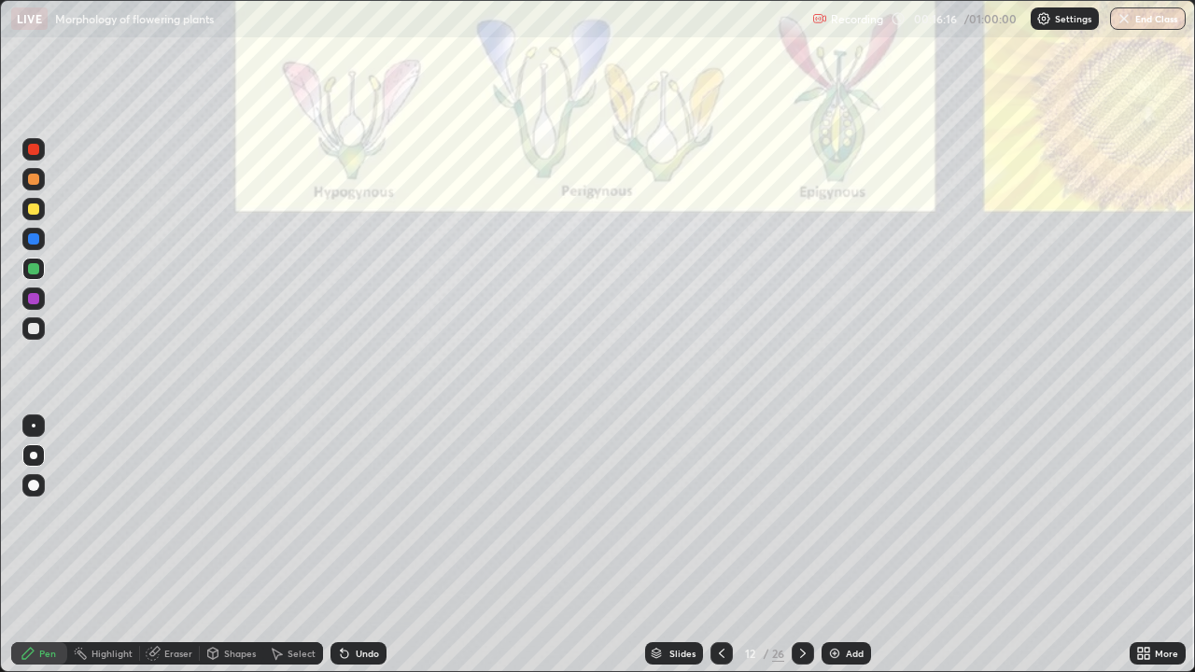
click at [29, 333] on div at bounding box center [33, 328] width 22 height 22
click at [1073, 545] on div "Slides 12 / 26 Add" at bounding box center [758, 653] width 743 height 37
click at [38, 145] on div at bounding box center [33, 149] width 11 height 11
click at [34, 269] on div at bounding box center [33, 268] width 11 height 11
click at [178, 545] on div "Eraser" at bounding box center [178, 653] width 28 height 9
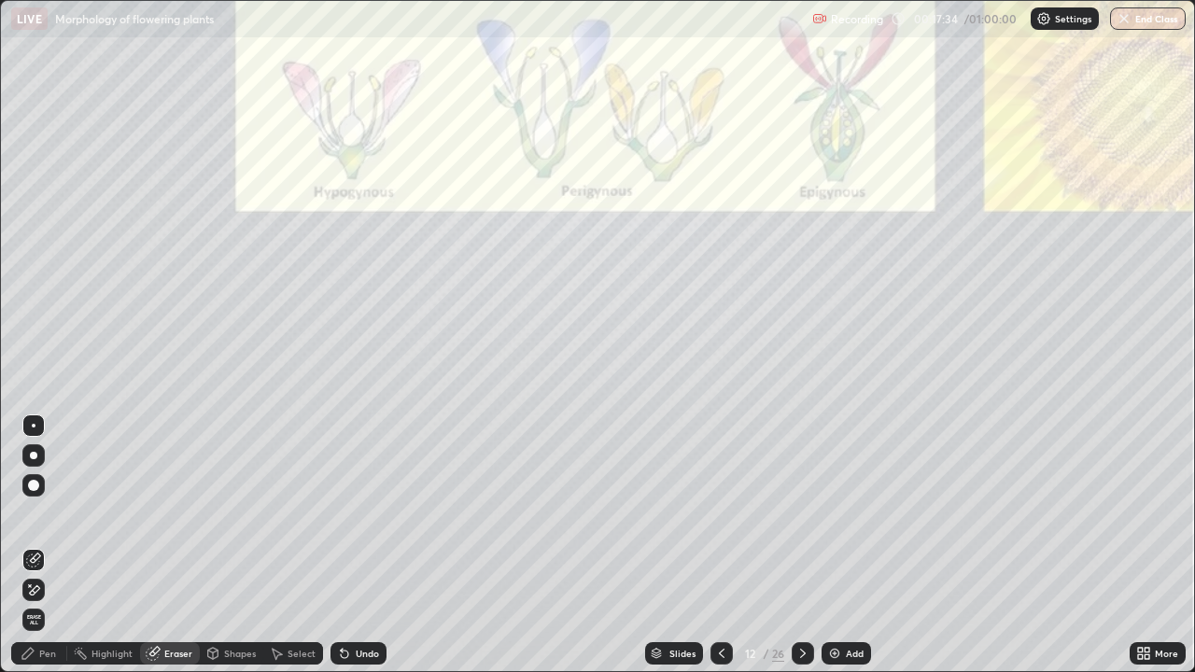
click at [44, 545] on div "Pen" at bounding box center [47, 653] width 17 height 9
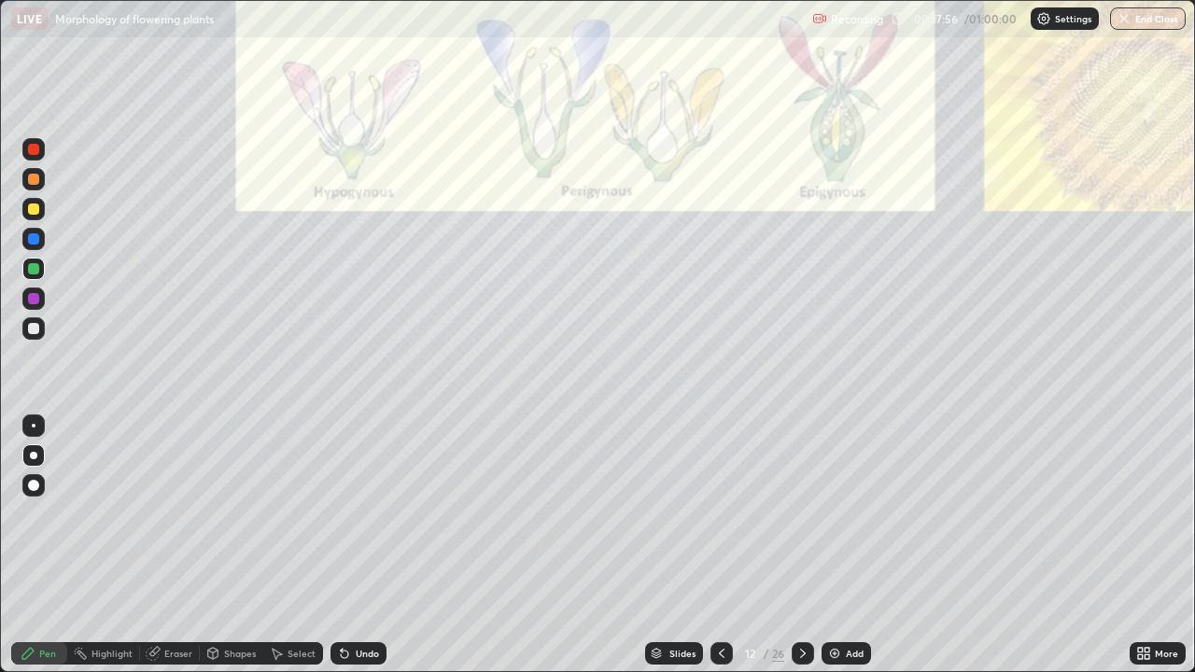
click at [36, 210] on div at bounding box center [33, 209] width 11 height 11
click at [31, 329] on div at bounding box center [33, 328] width 11 height 11
click at [173, 545] on div "Eraser" at bounding box center [178, 653] width 28 height 9
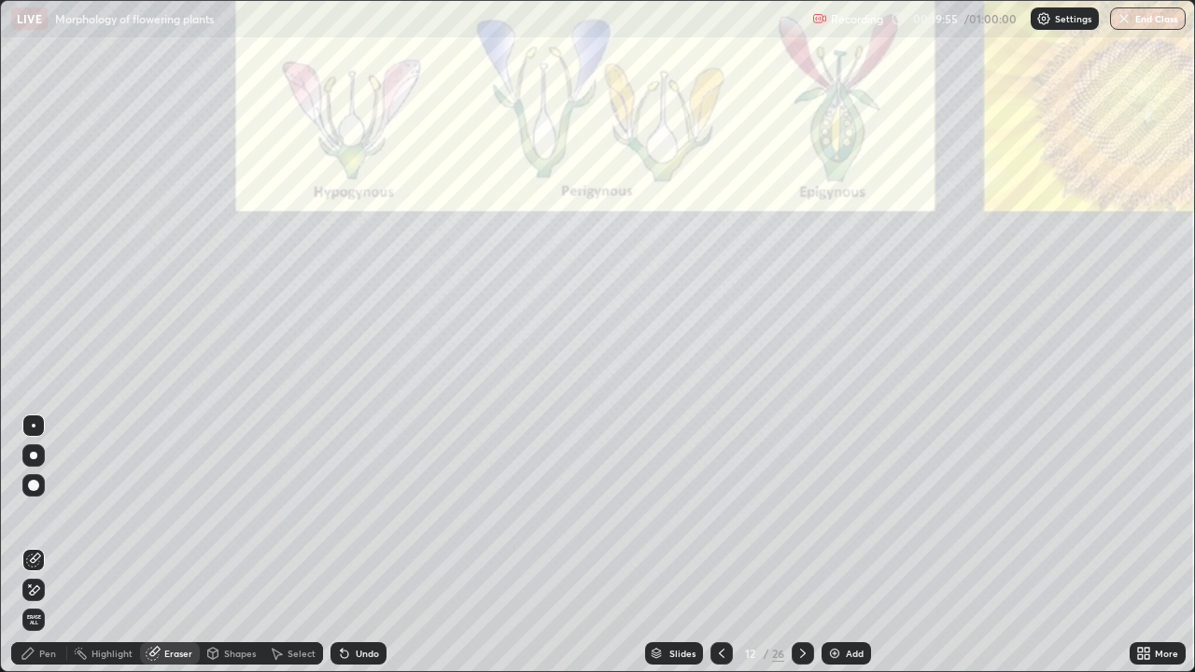
click at [41, 545] on div "Pen" at bounding box center [47, 653] width 17 height 9
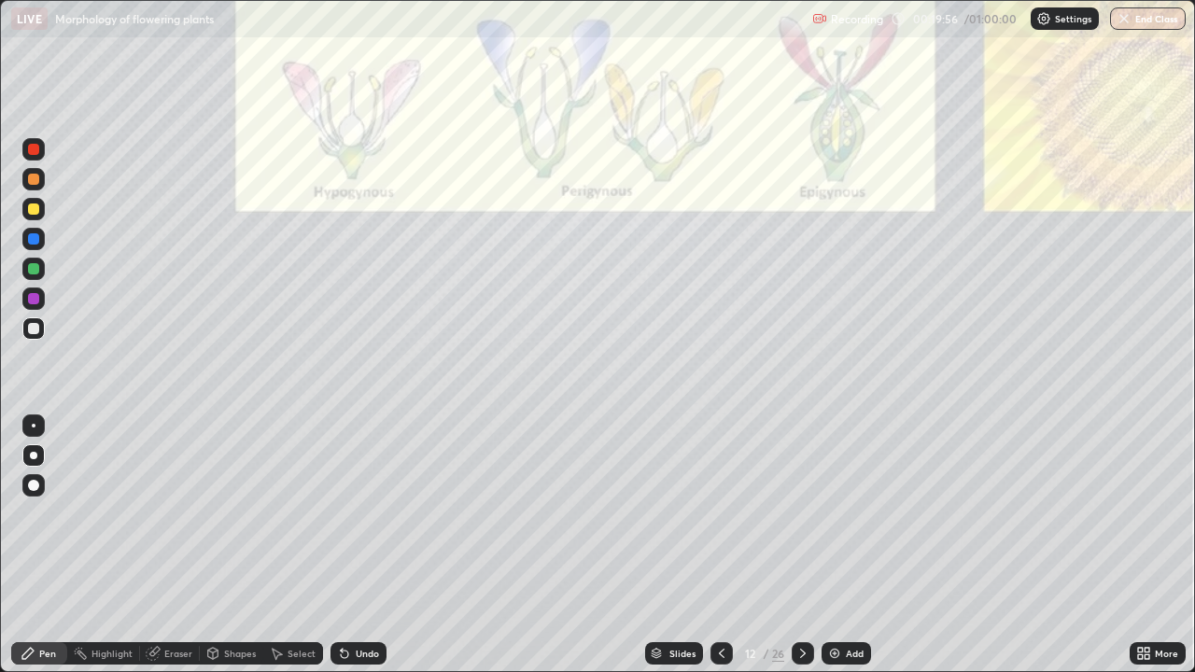
click at [29, 296] on div at bounding box center [33, 298] width 11 height 11
click at [40, 211] on div at bounding box center [33, 209] width 22 height 22
click at [34, 300] on div at bounding box center [33, 298] width 11 height 11
click at [34, 212] on div at bounding box center [33, 209] width 11 height 11
click at [164, 545] on div "Eraser" at bounding box center [178, 653] width 28 height 9
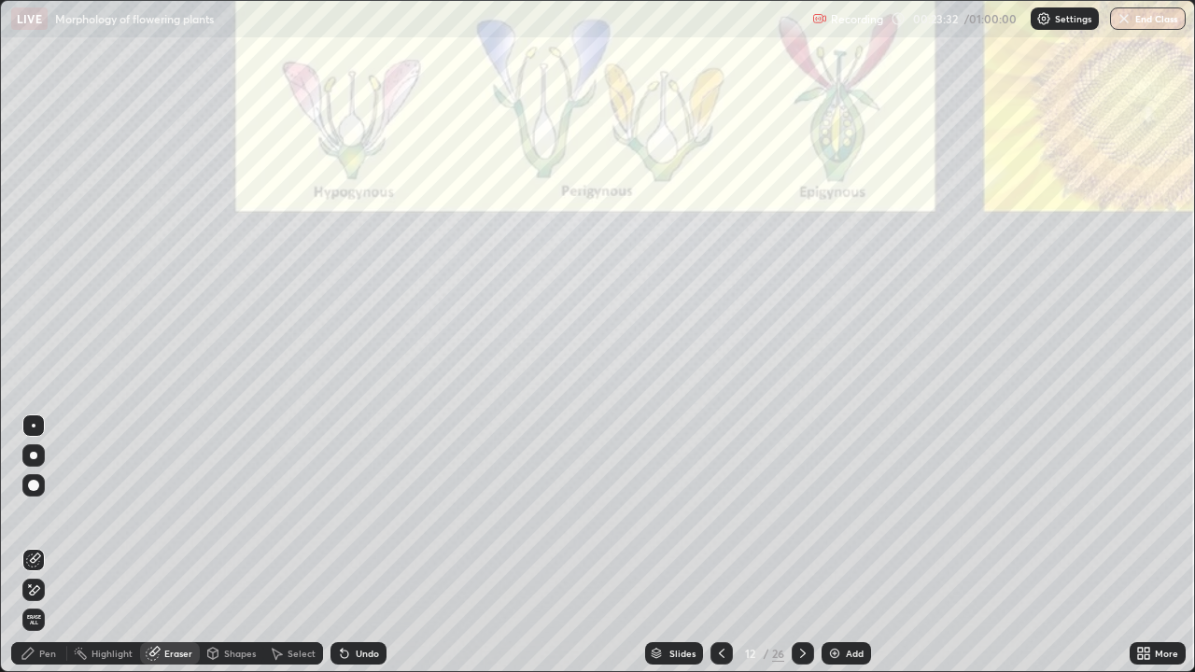
click at [35, 545] on div "Pen" at bounding box center [39, 653] width 56 height 22
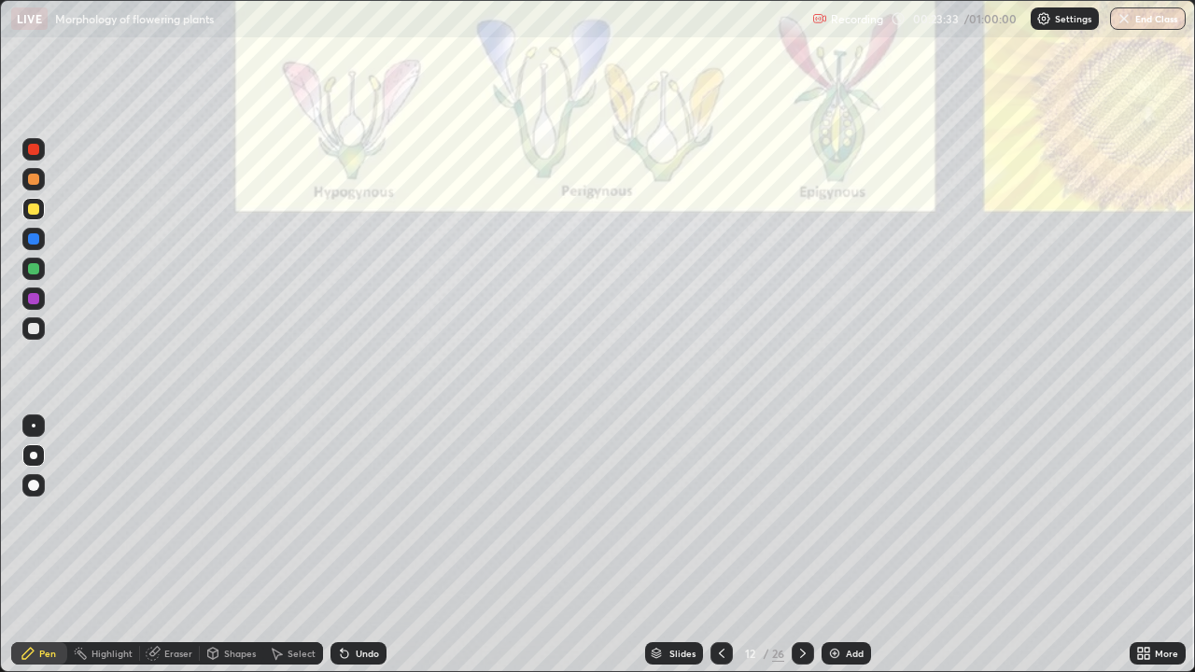
click at [31, 303] on div at bounding box center [33, 298] width 11 height 11
click at [35, 209] on div at bounding box center [33, 209] width 11 height 11
click at [34, 152] on div at bounding box center [33, 149] width 11 height 11
click at [801, 545] on icon at bounding box center [803, 653] width 15 height 15
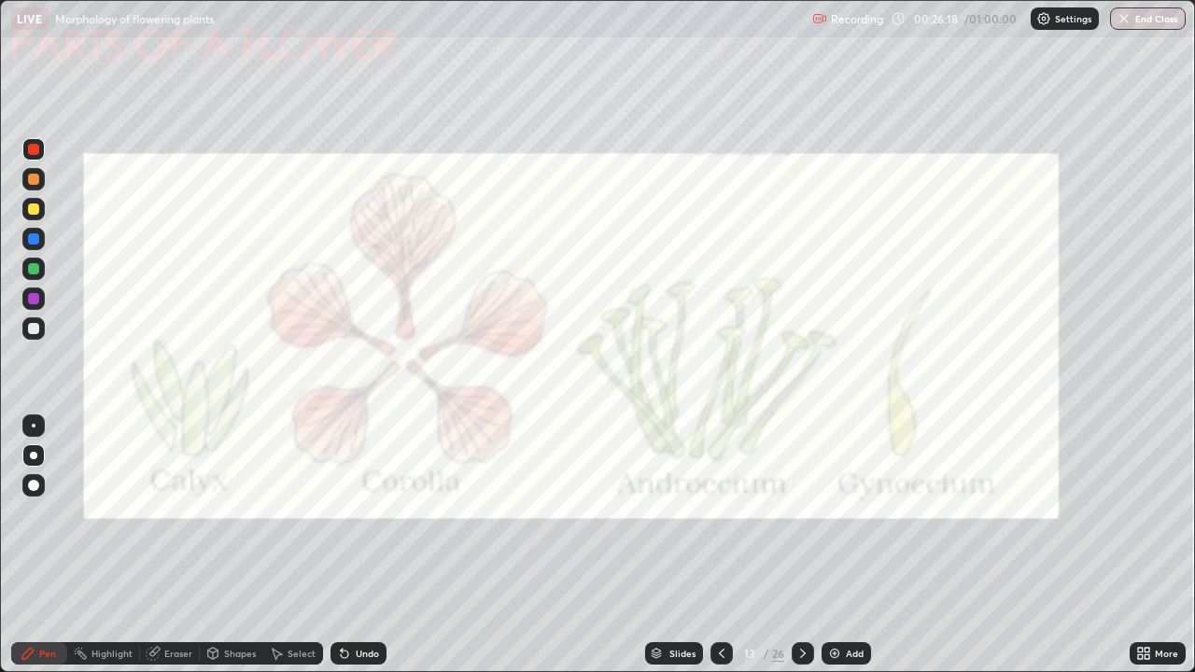
click at [33, 156] on div at bounding box center [33, 149] width 22 height 22
click at [34, 327] on div at bounding box center [33, 328] width 11 height 11
click at [30, 298] on div at bounding box center [33, 298] width 11 height 11
click at [801, 545] on icon at bounding box center [803, 653] width 15 height 15
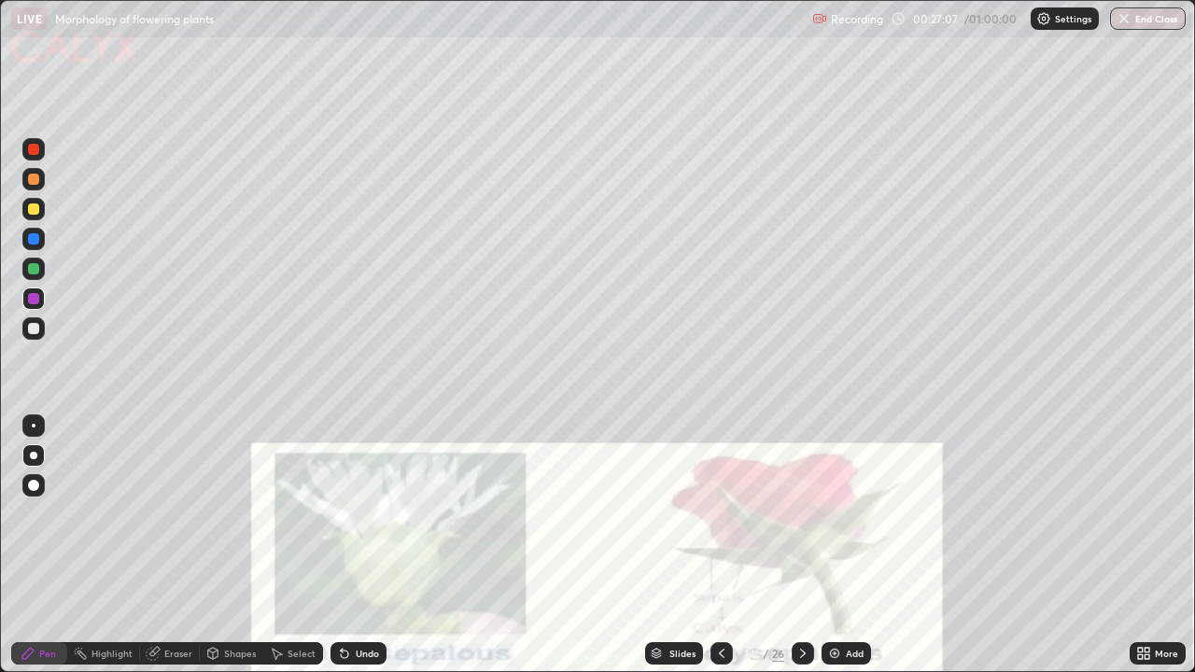
click at [41, 157] on div at bounding box center [33, 149] width 22 height 22
click at [31, 332] on div at bounding box center [33, 328] width 11 height 11
click at [35, 299] on div at bounding box center [33, 298] width 11 height 11
click at [33, 277] on div at bounding box center [33, 269] width 22 height 22
click at [35, 337] on div at bounding box center [33, 328] width 22 height 22
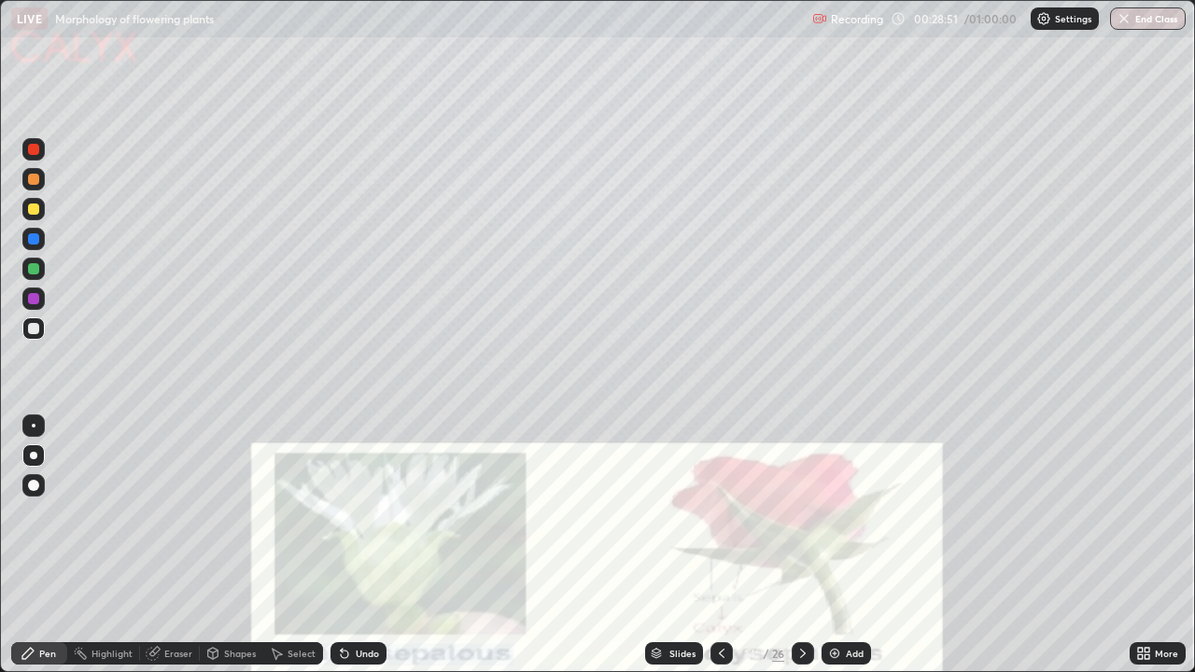
click at [34, 209] on div at bounding box center [33, 209] width 11 height 11
click at [34, 330] on div at bounding box center [33, 328] width 11 height 11
click at [42, 215] on div at bounding box center [33, 209] width 22 height 22
click at [29, 303] on div at bounding box center [33, 298] width 11 height 11
click at [804, 545] on icon at bounding box center [803, 653] width 15 height 15
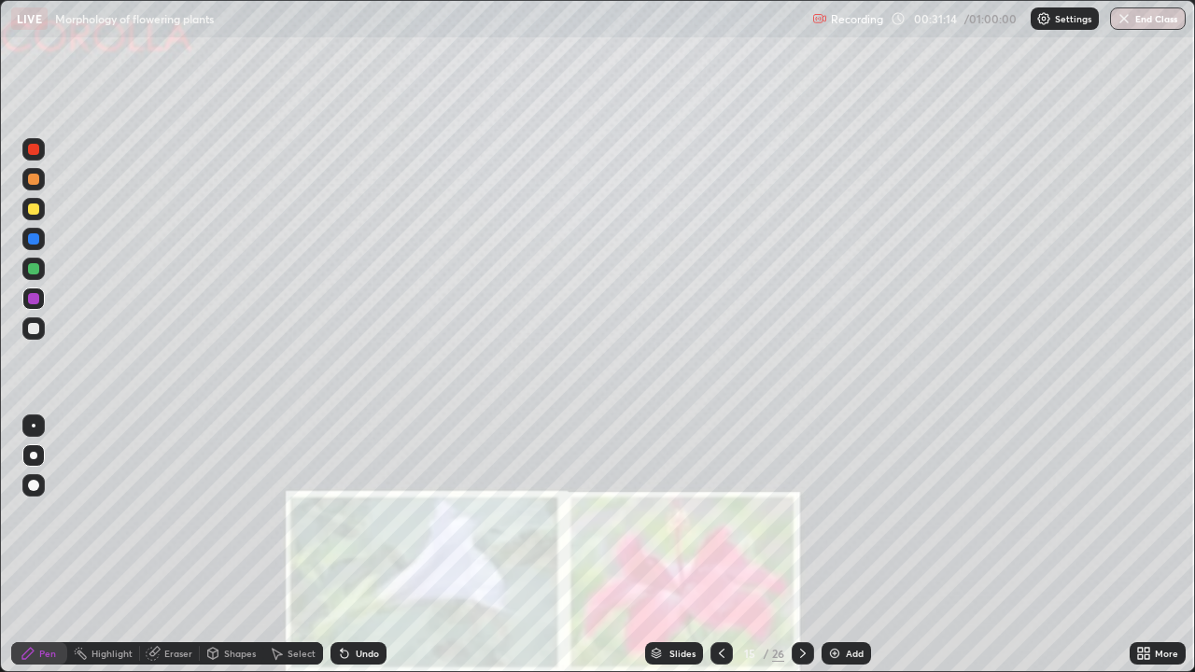
click at [39, 158] on div at bounding box center [33, 149] width 22 height 22
click at [30, 331] on div at bounding box center [33, 328] width 11 height 11
click at [34, 330] on div at bounding box center [33, 328] width 11 height 11
click at [36, 150] on div at bounding box center [33, 149] width 11 height 11
click at [33, 210] on div at bounding box center [33, 209] width 11 height 11
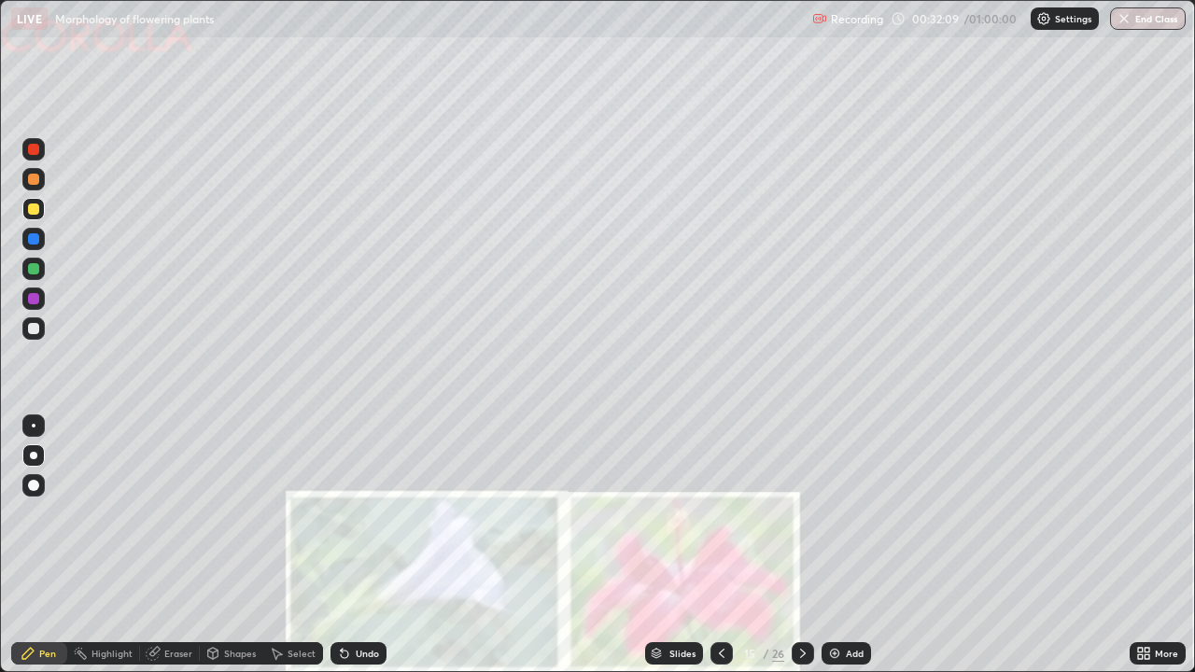
click at [166, 545] on div "Eraser" at bounding box center [178, 653] width 28 height 9
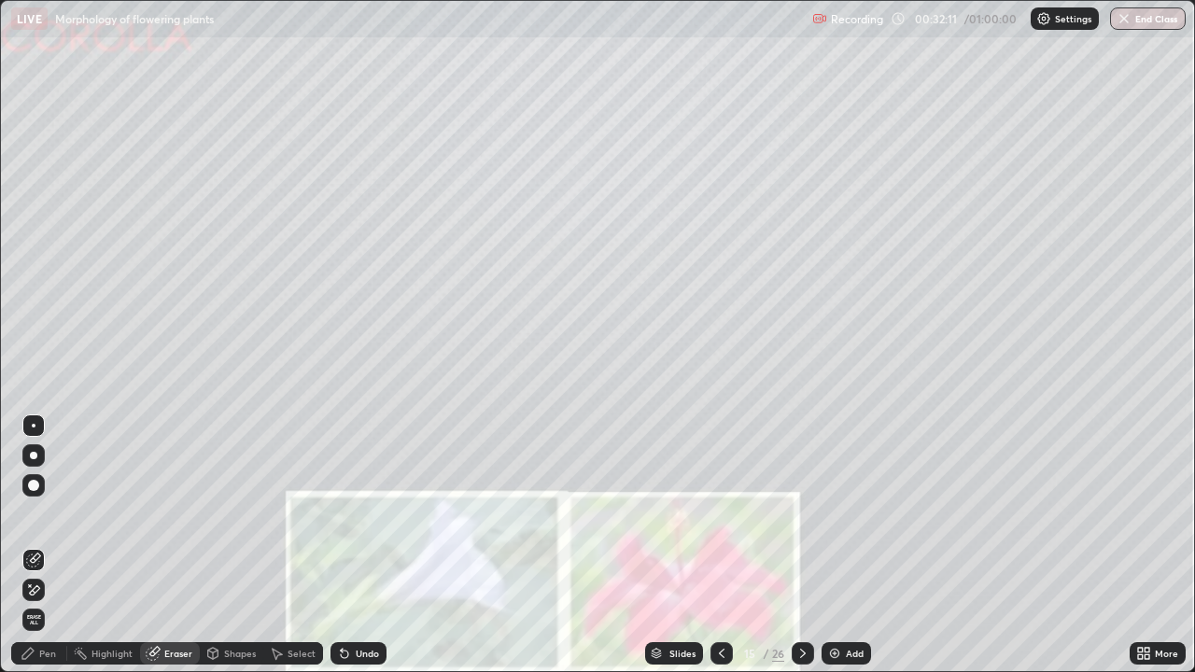
click at [53, 545] on div "Pen" at bounding box center [47, 653] width 17 height 9
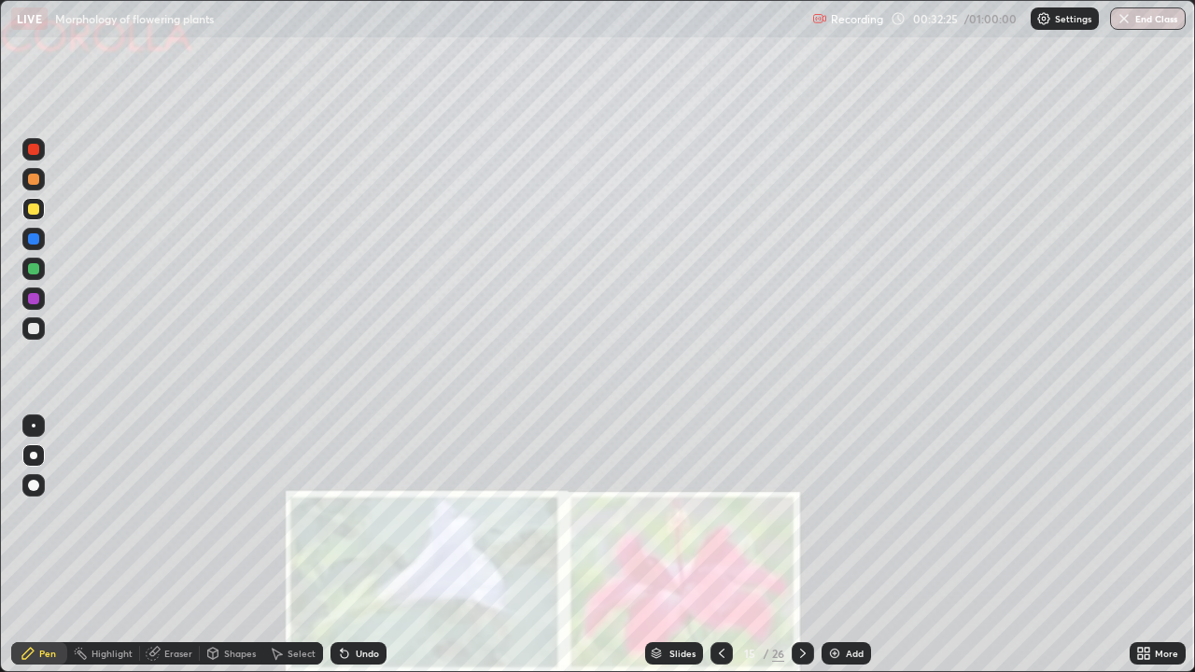
click at [32, 299] on div at bounding box center [33, 298] width 11 height 11
click at [36, 330] on div at bounding box center [33, 328] width 11 height 11
click at [176, 545] on div "Eraser" at bounding box center [178, 653] width 28 height 9
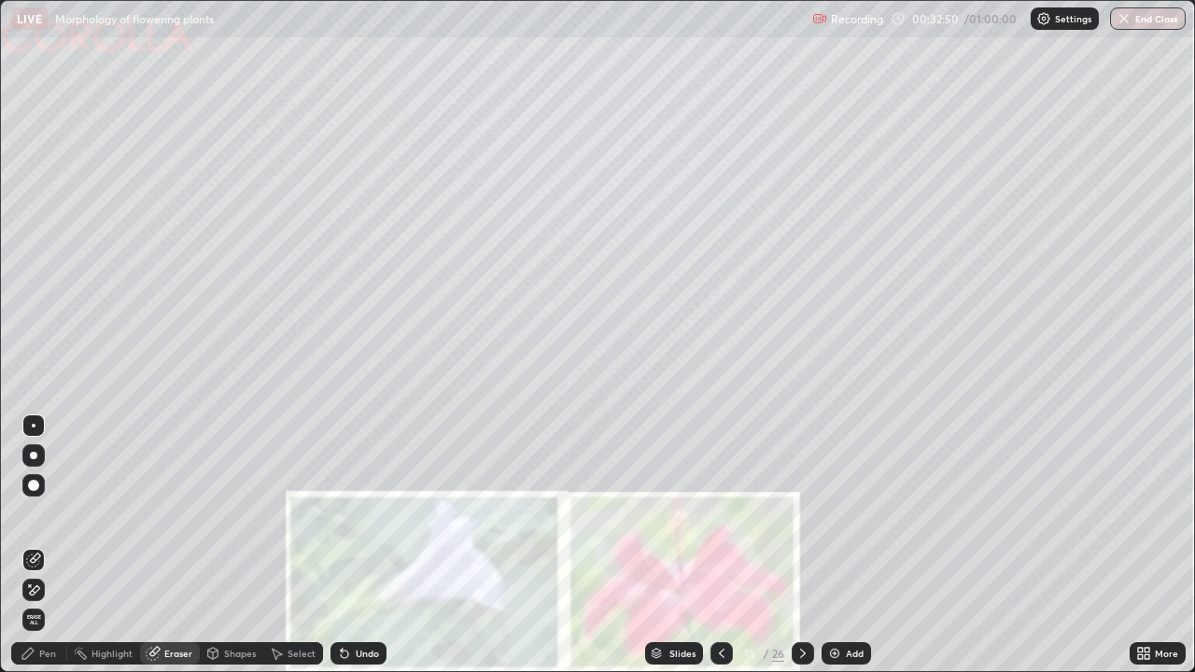
click at [42, 545] on div "Pen" at bounding box center [47, 653] width 17 height 9
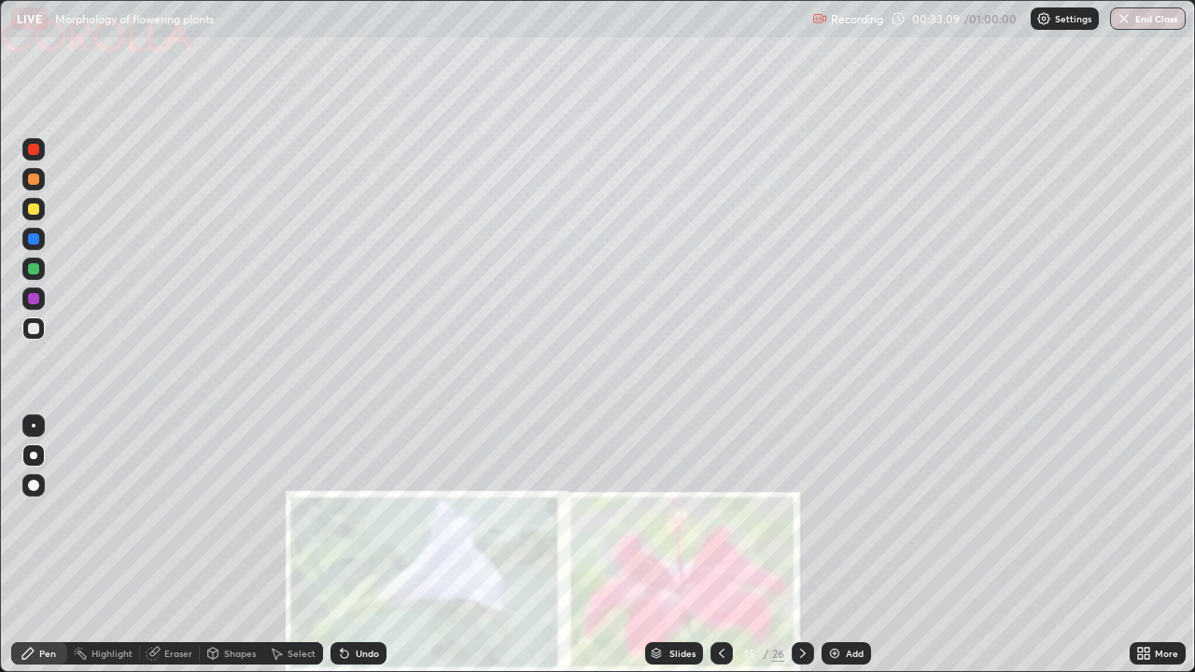
click at [29, 209] on div at bounding box center [33, 209] width 11 height 11
click at [39, 277] on div at bounding box center [33, 269] width 22 height 22
click at [33, 300] on div at bounding box center [33, 298] width 11 height 11
click at [801, 545] on icon at bounding box center [803, 653] width 15 height 15
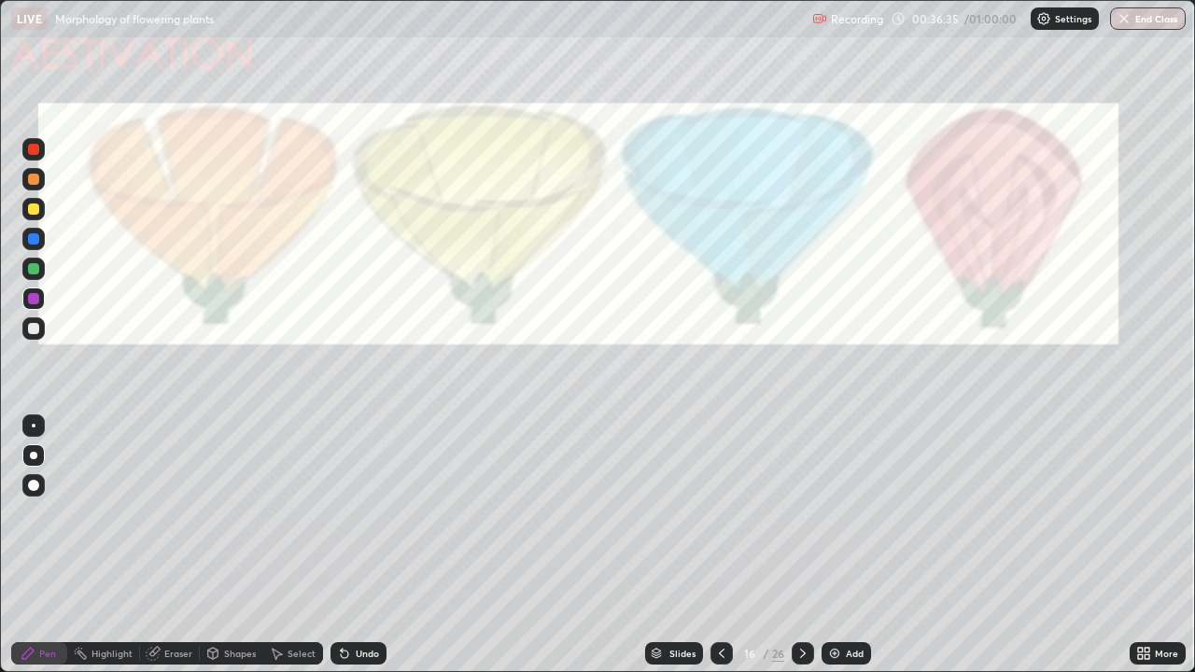
click at [28, 151] on div at bounding box center [33, 149] width 11 height 11
click at [35, 330] on div at bounding box center [33, 328] width 11 height 11
click at [31, 336] on div at bounding box center [33, 328] width 22 height 22
click at [30, 153] on div at bounding box center [33, 149] width 11 height 11
click at [37, 154] on div at bounding box center [33, 149] width 11 height 11
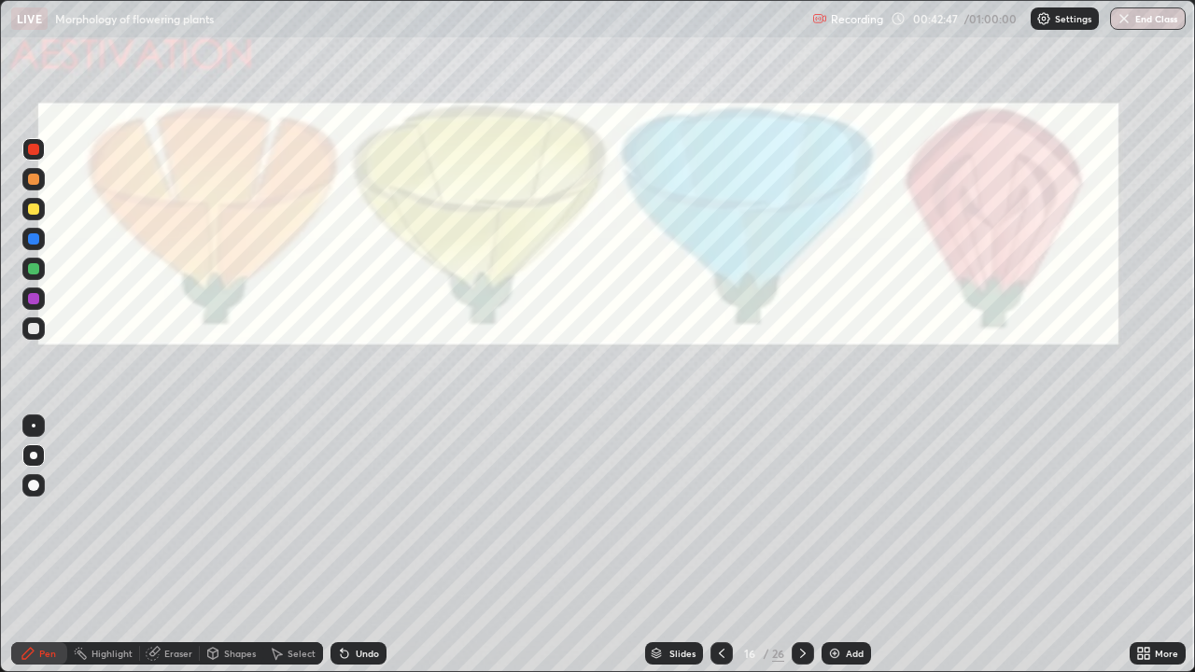
click at [801, 545] on icon at bounding box center [803, 653] width 15 height 15
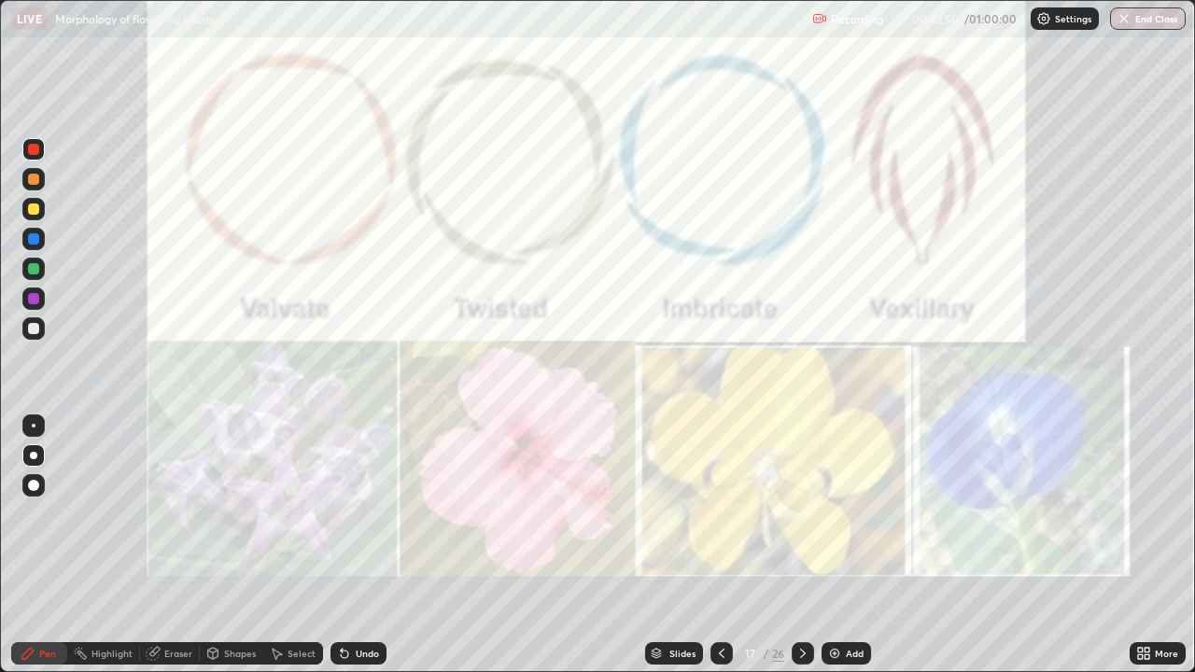
click at [32, 156] on div at bounding box center [33, 149] width 22 height 22
click at [721, 545] on icon at bounding box center [722, 653] width 6 height 9
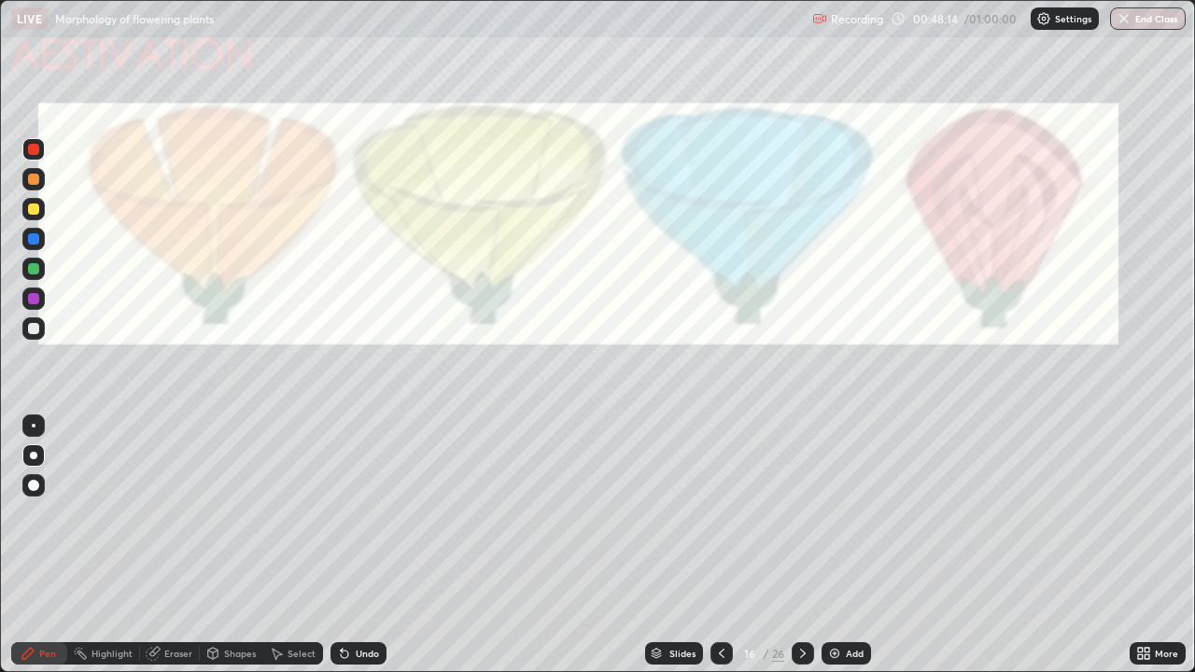
click at [34, 332] on div at bounding box center [33, 328] width 11 height 11
click at [32, 332] on div at bounding box center [33, 328] width 11 height 11
click at [176, 545] on div "Eraser" at bounding box center [178, 653] width 28 height 9
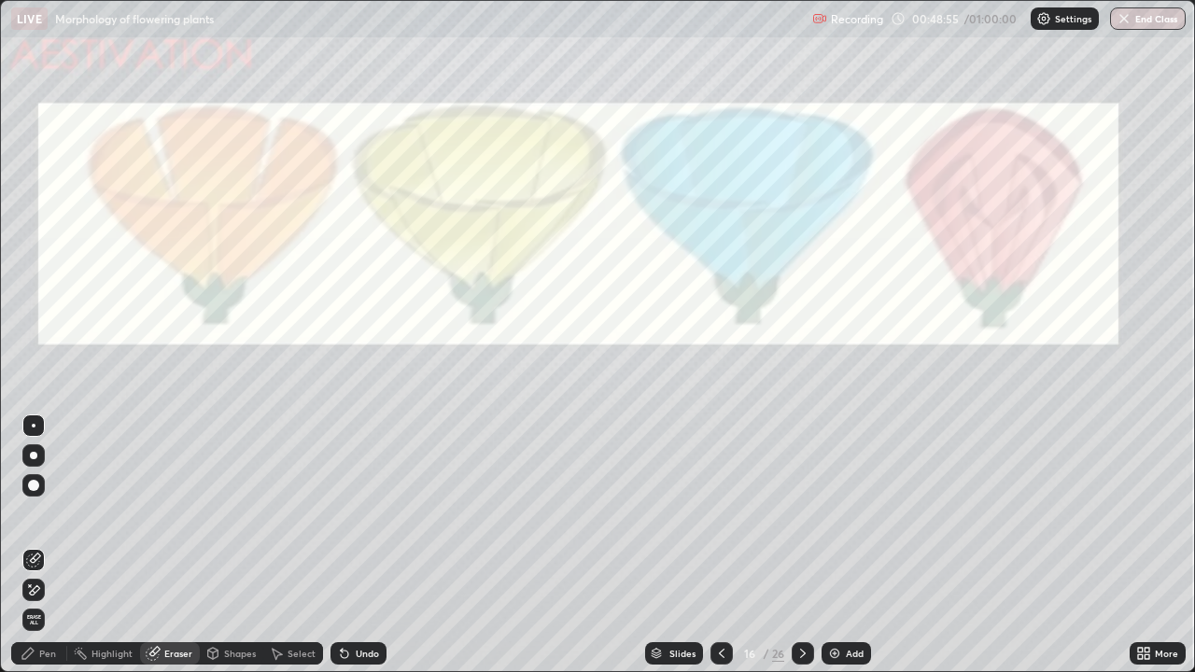
click at [50, 545] on div "Pen" at bounding box center [39, 653] width 56 height 22
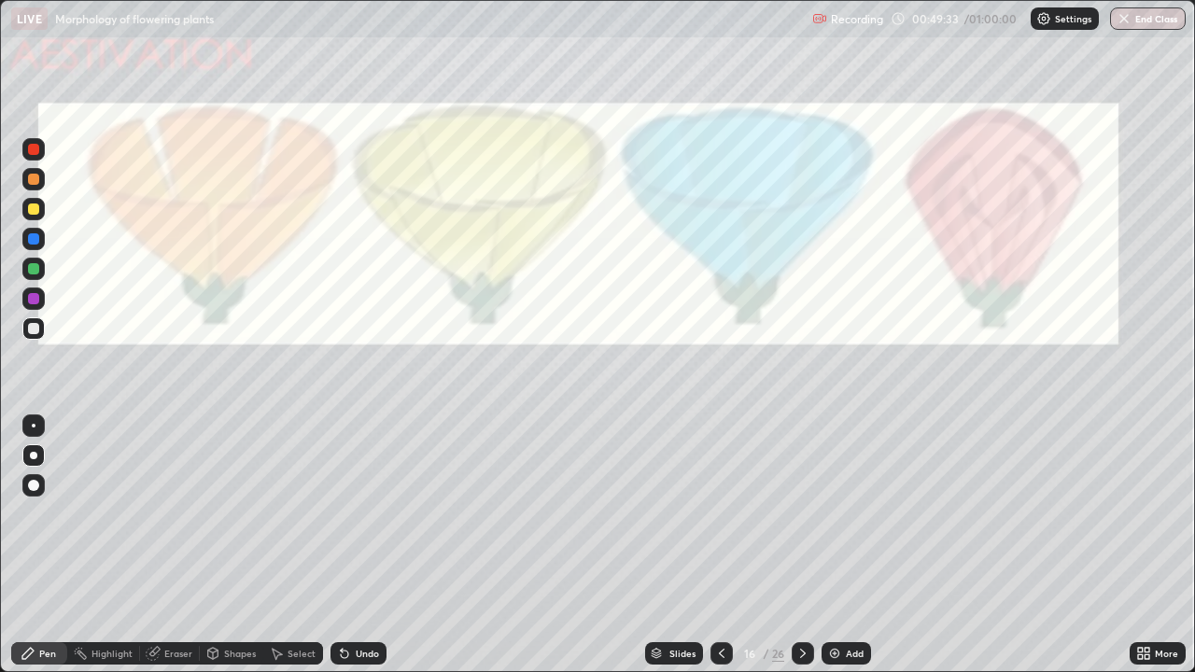
click at [35, 239] on div at bounding box center [33, 238] width 11 height 11
click at [35, 150] on div at bounding box center [33, 149] width 11 height 11
click at [36, 330] on div at bounding box center [33, 328] width 11 height 11
click at [40, 206] on div at bounding box center [33, 209] width 22 height 22
click at [169, 545] on div "Eraser" at bounding box center [178, 653] width 28 height 9
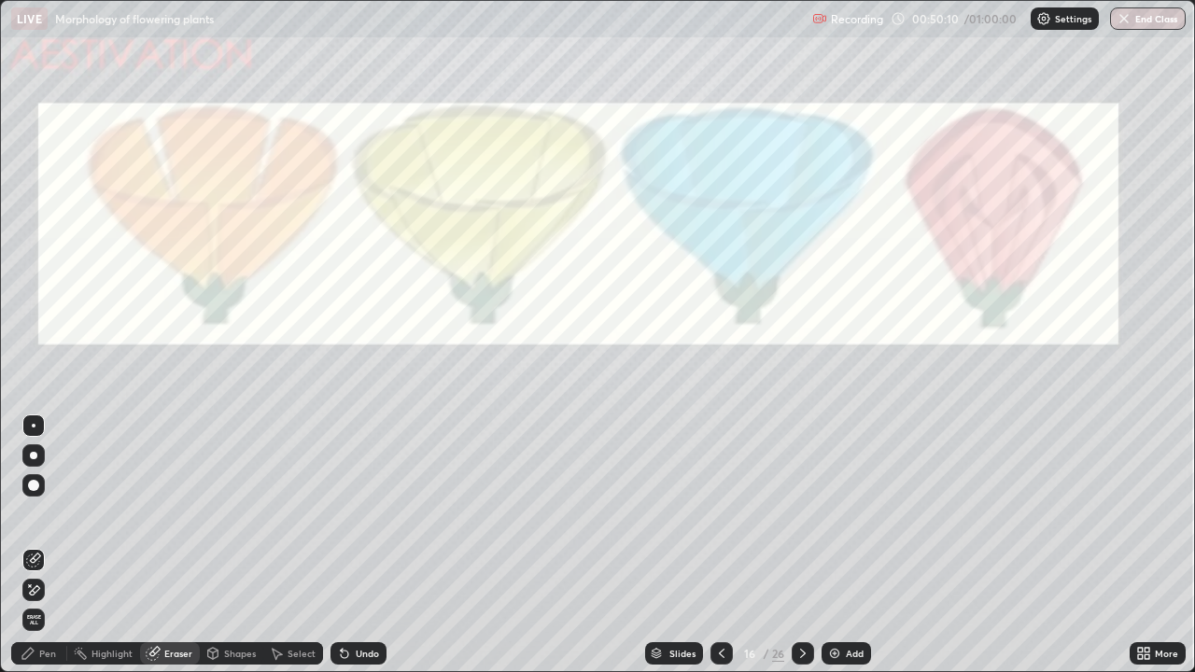
click at [42, 545] on div "Pen" at bounding box center [47, 653] width 17 height 9
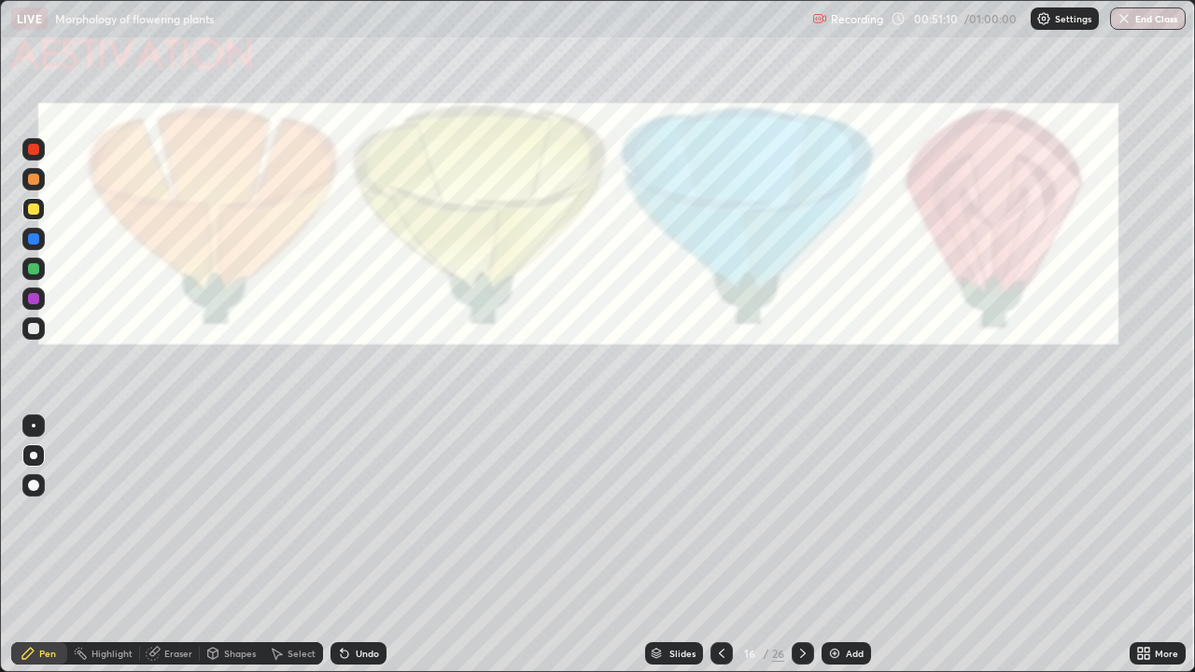
click at [731, 545] on div at bounding box center [722, 653] width 22 height 37
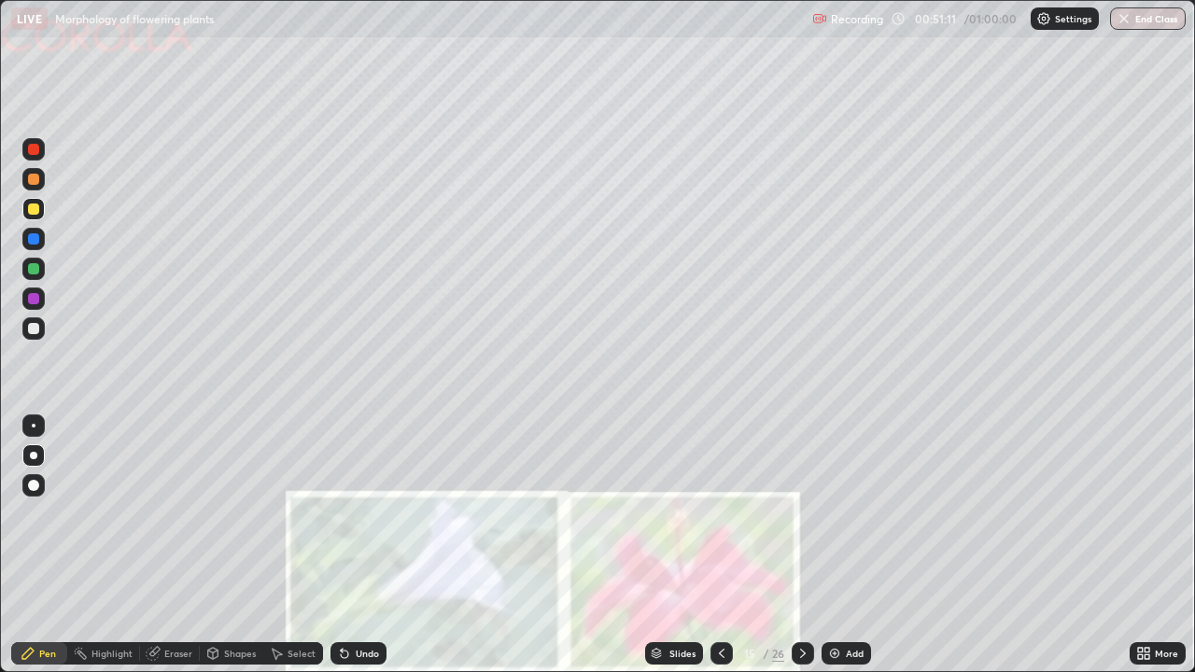
click at [796, 545] on icon at bounding box center [803, 653] width 15 height 15
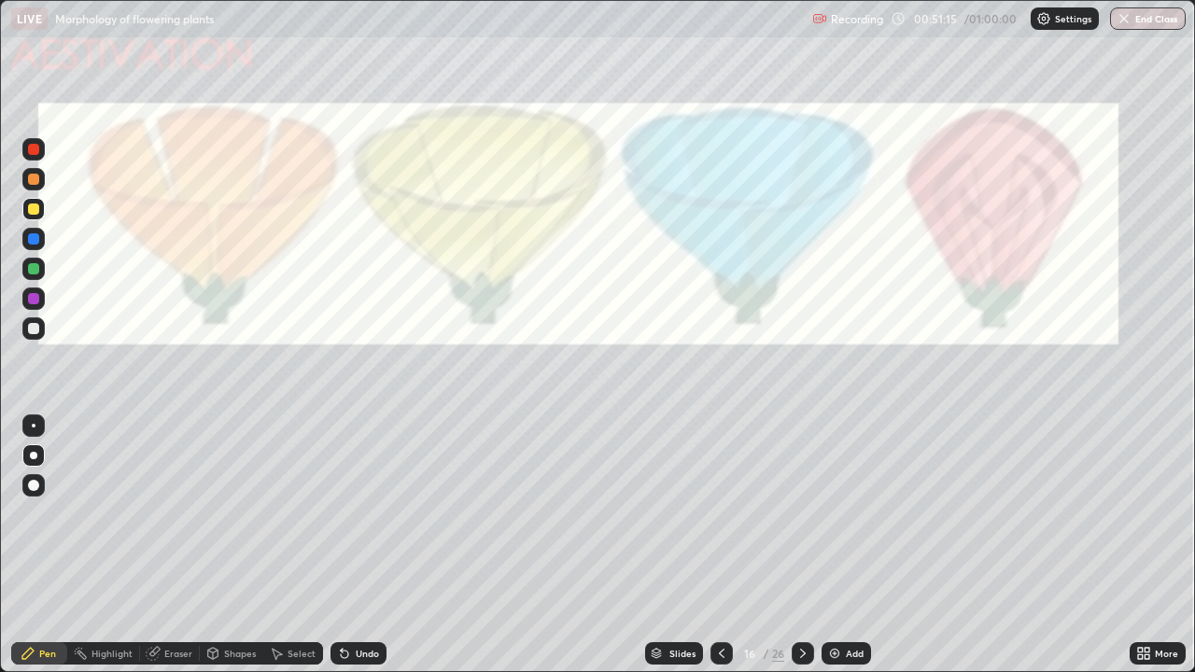
click at [29, 268] on div at bounding box center [33, 268] width 11 height 11
click at [33, 151] on div at bounding box center [33, 149] width 11 height 11
click at [34, 330] on div at bounding box center [33, 328] width 11 height 11
click at [173, 545] on div "Eraser" at bounding box center [170, 653] width 60 height 22
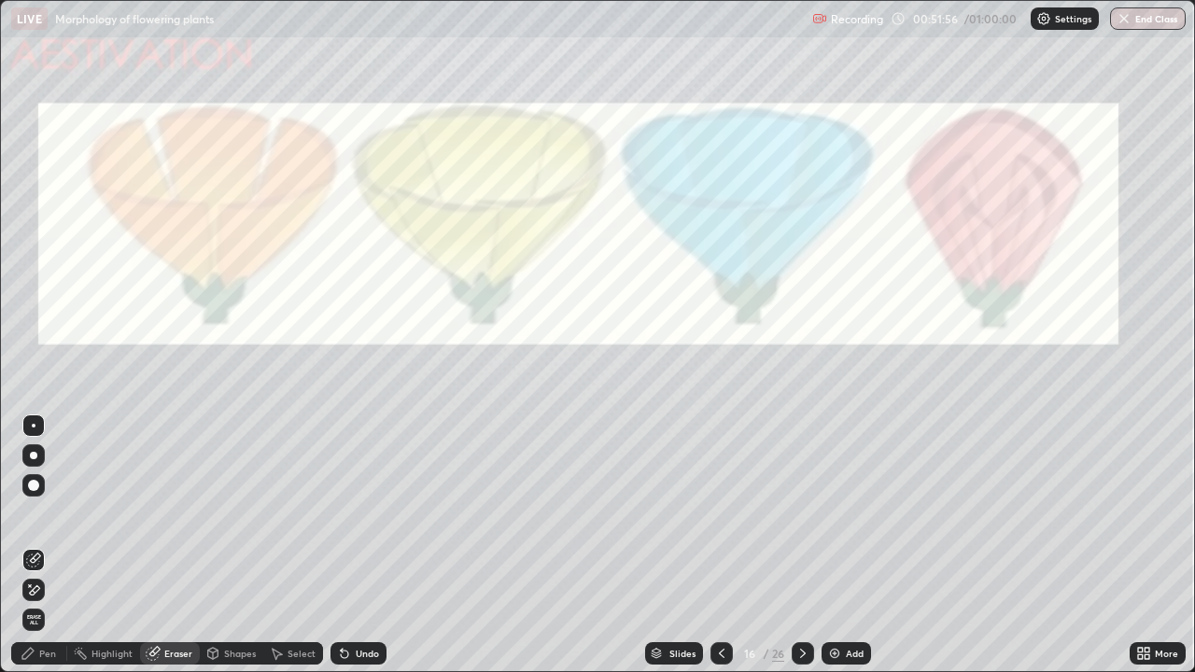
click at [61, 545] on div "Pen" at bounding box center [39, 653] width 56 height 22
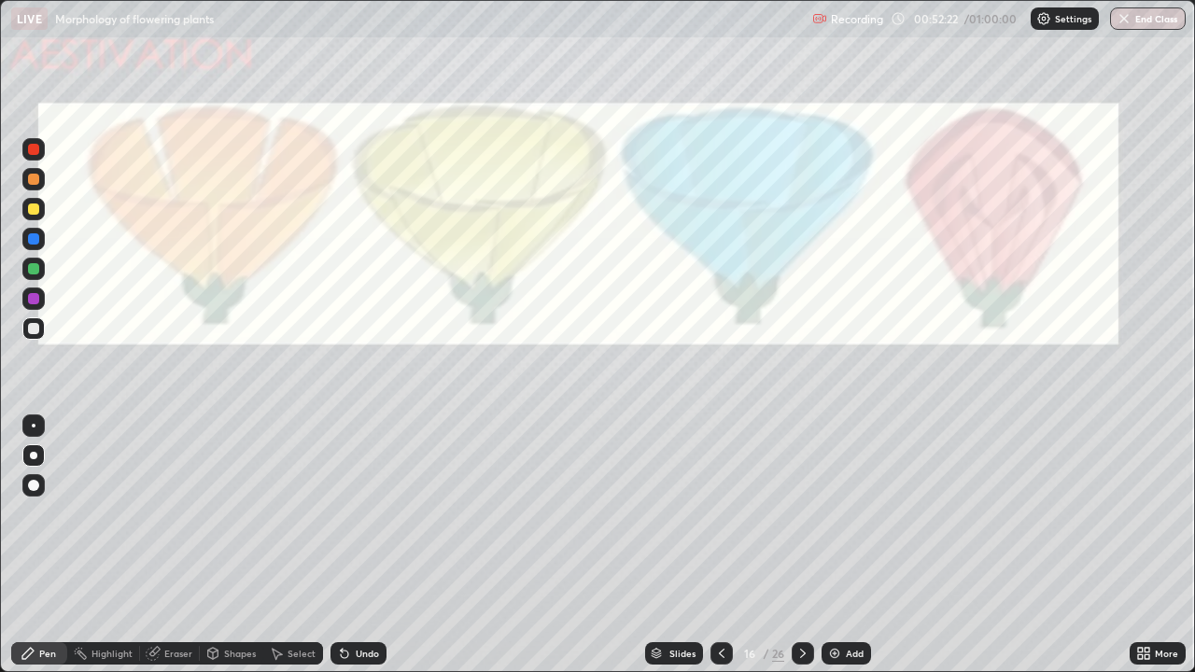
click at [37, 269] on div at bounding box center [33, 268] width 11 height 11
click at [800, 545] on icon at bounding box center [803, 653] width 6 height 9
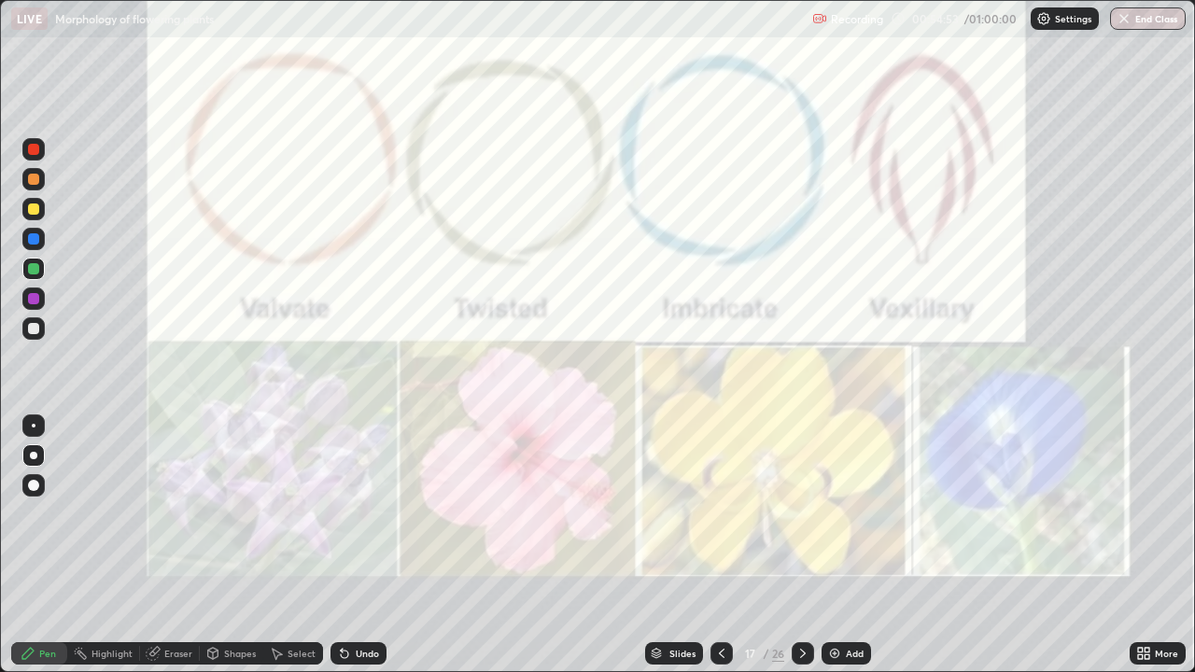
click at [810, 545] on div at bounding box center [803, 653] width 22 height 22
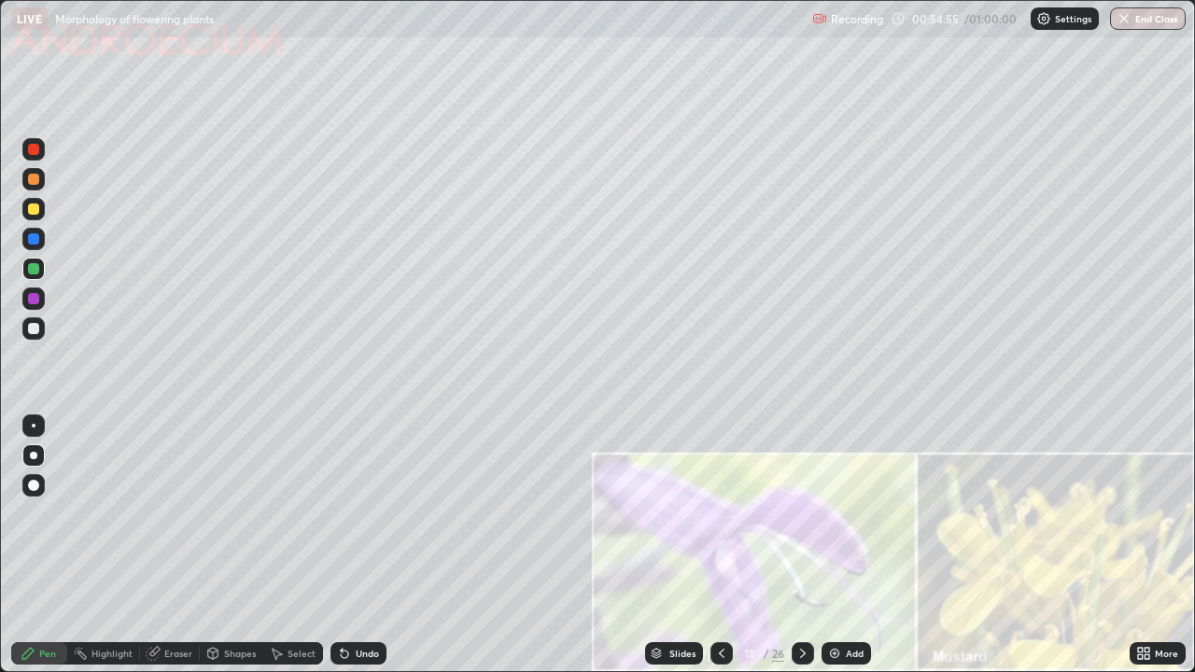
click at [721, 545] on icon at bounding box center [722, 653] width 6 height 9
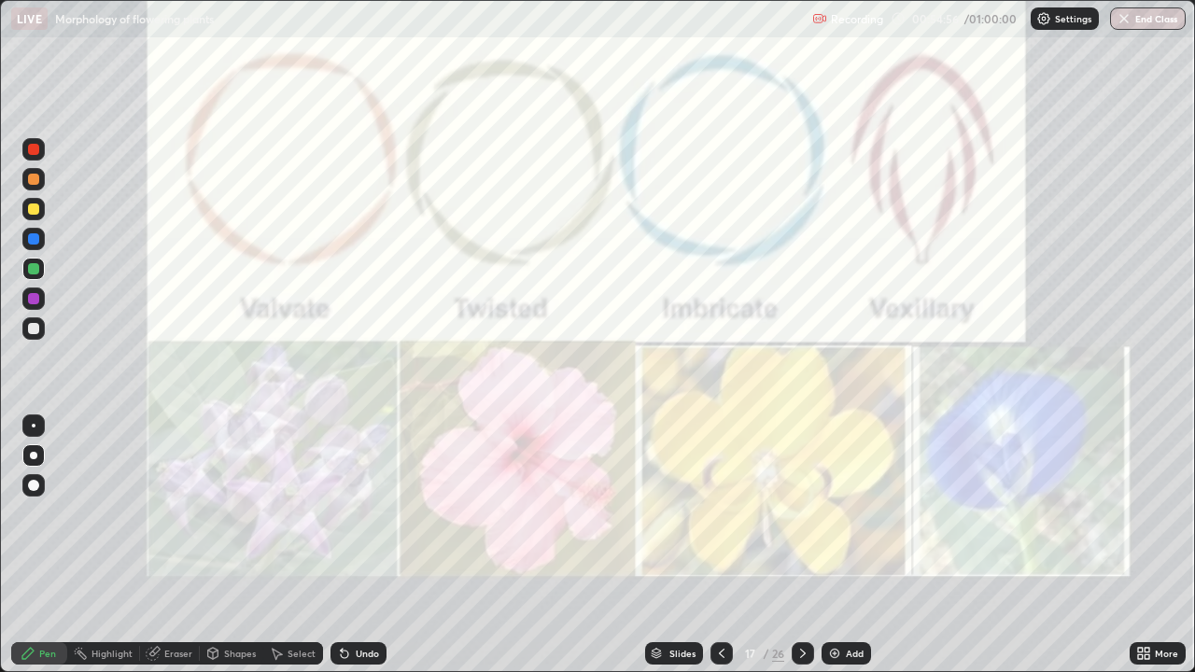
click at [851, 545] on div "Add" at bounding box center [855, 653] width 18 height 9
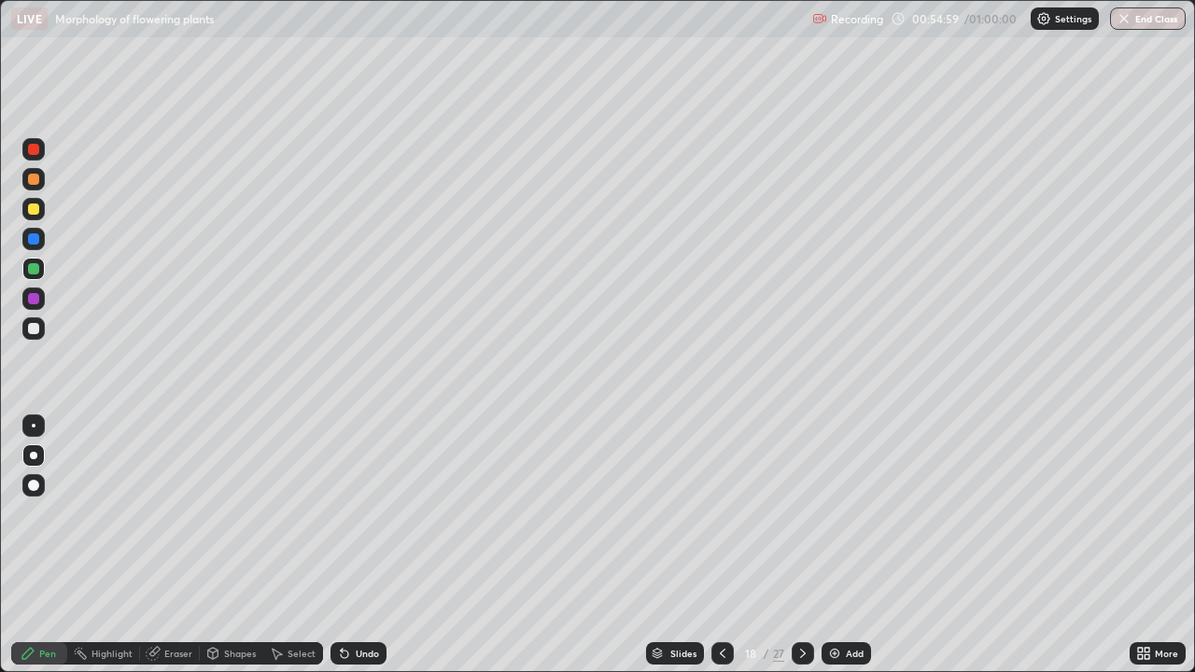
click at [34, 150] on div at bounding box center [33, 149] width 11 height 11
click at [33, 333] on div at bounding box center [33, 328] width 11 height 11
click at [37, 204] on div at bounding box center [33, 209] width 11 height 11
click at [36, 154] on div at bounding box center [33, 149] width 11 height 11
click at [32, 209] on div at bounding box center [33, 209] width 11 height 11
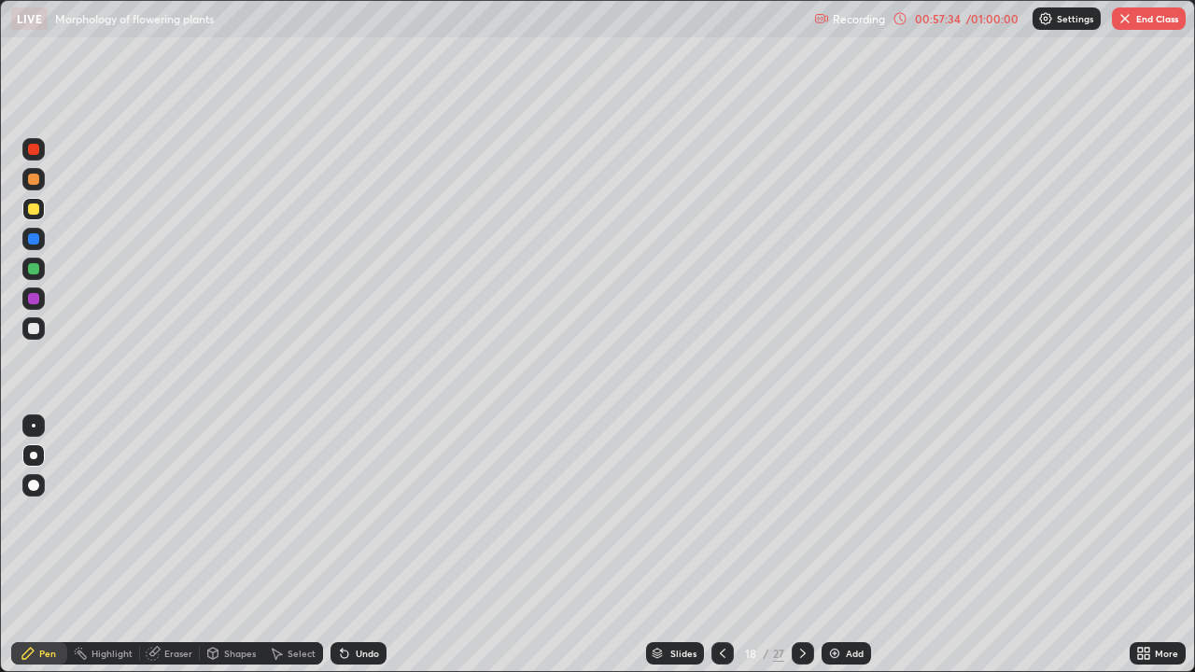
click at [31, 268] on div at bounding box center [33, 268] width 11 height 11
click at [37, 299] on div at bounding box center [33, 298] width 11 height 11
click at [34, 210] on div at bounding box center [33, 209] width 11 height 11
click at [35, 240] on div at bounding box center [33, 238] width 11 height 11
click at [35, 270] on div at bounding box center [33, 268] width 11 height 11
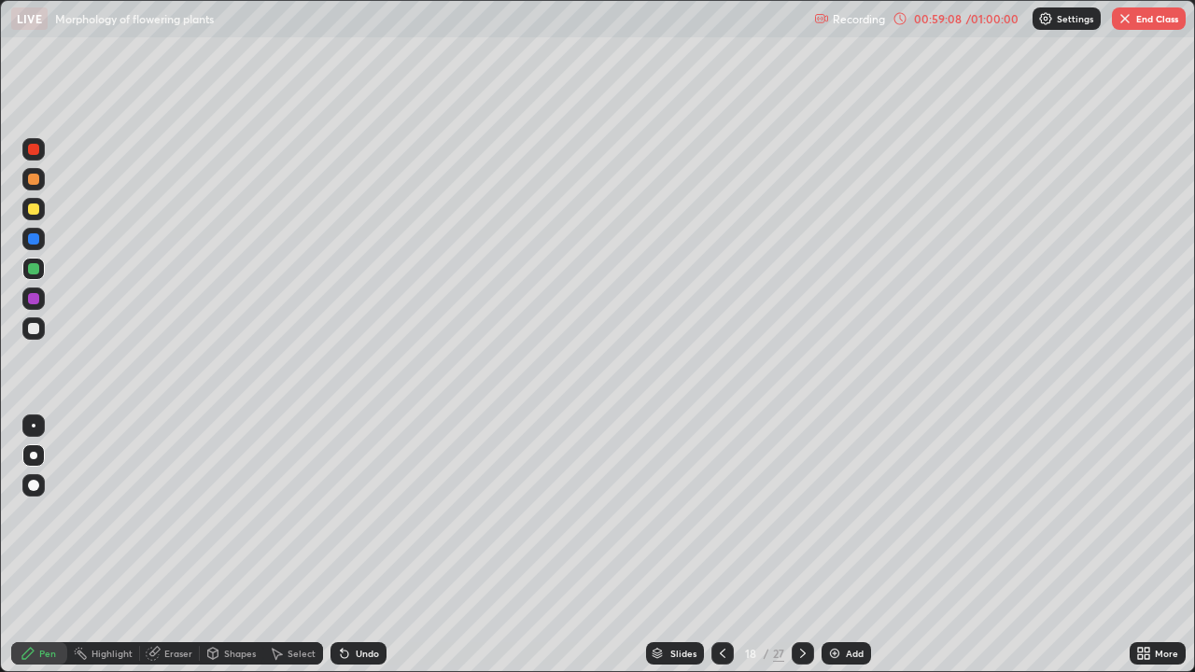
click at [977, 20] on div "/ 01:00:00" at bounding box center [993, 18] width 58 height 11
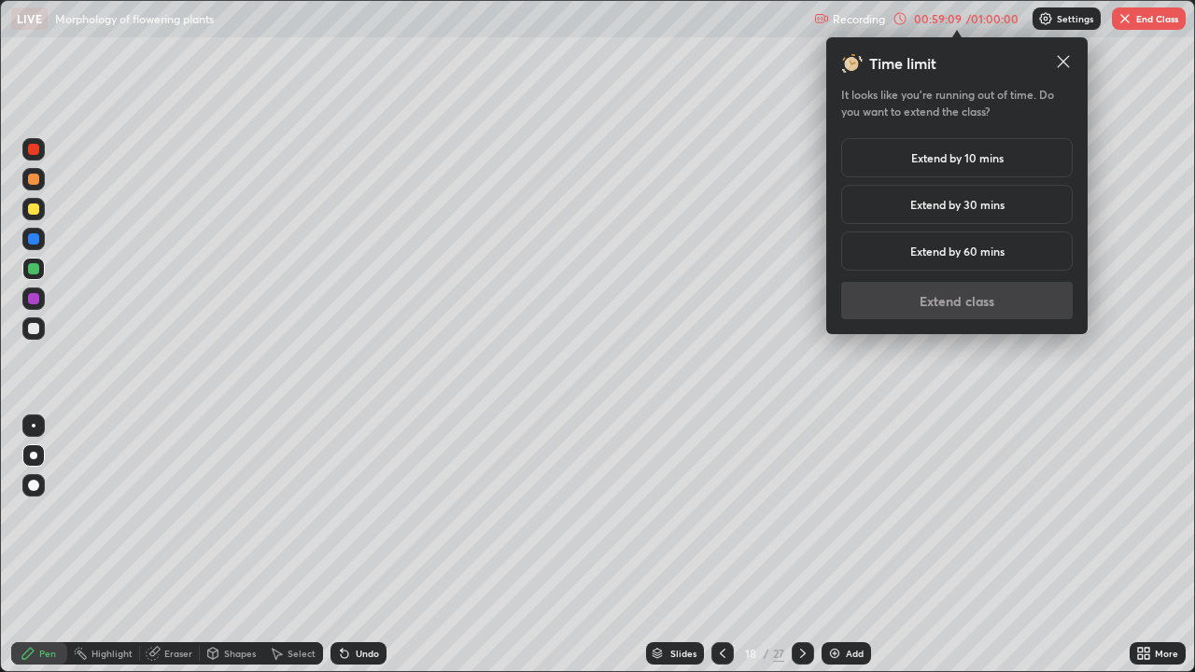
click at [954, 162] on h5 "Extend by 10 mins" at bounding box center [957, 157] width 92 height 17
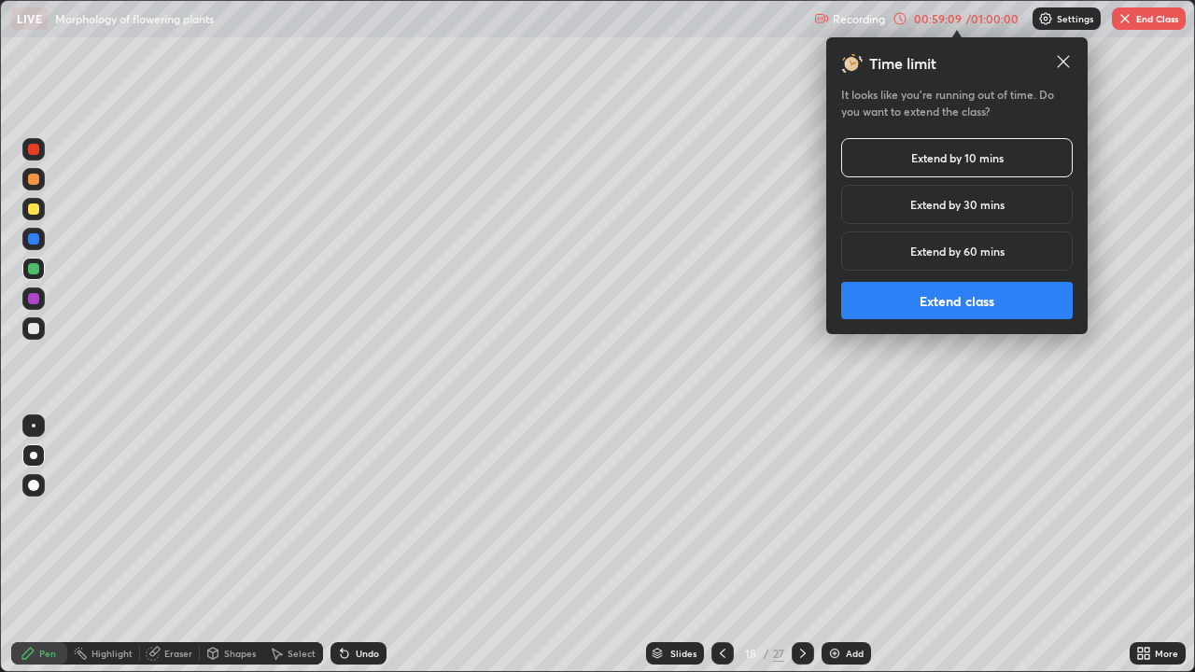
click at [925, 304] on button "Extend class" at bounding box center [957, 300] width 232 height 37
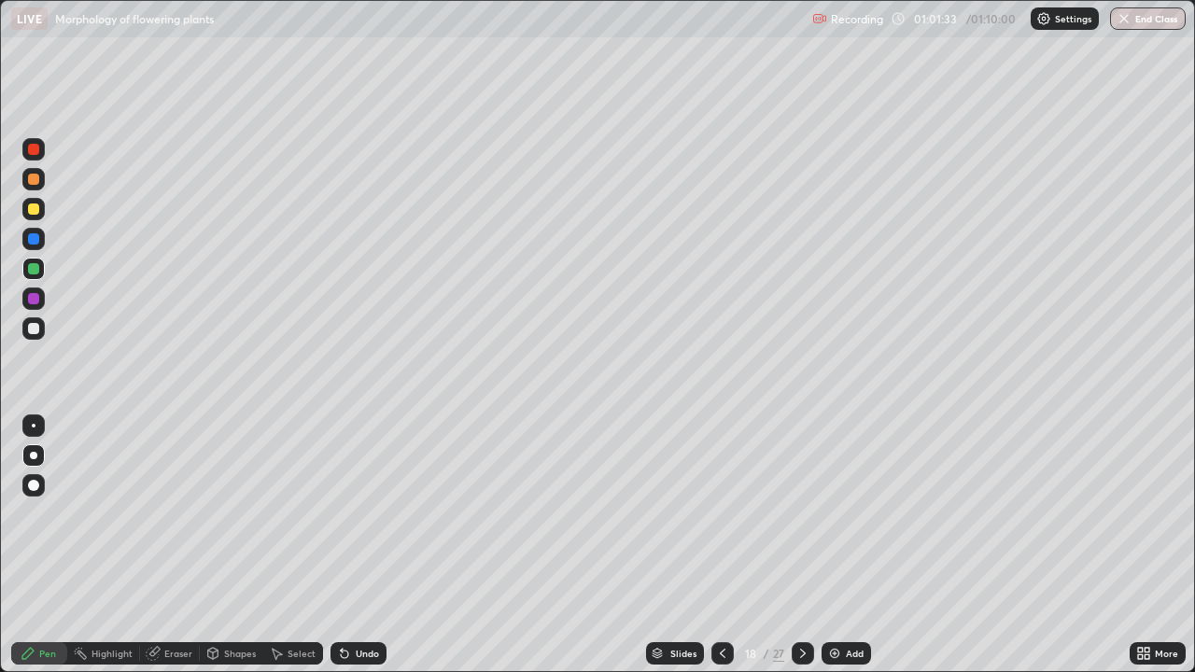
click at [801, 545] on icon at bounding box center [803, 653] width 15 height 15
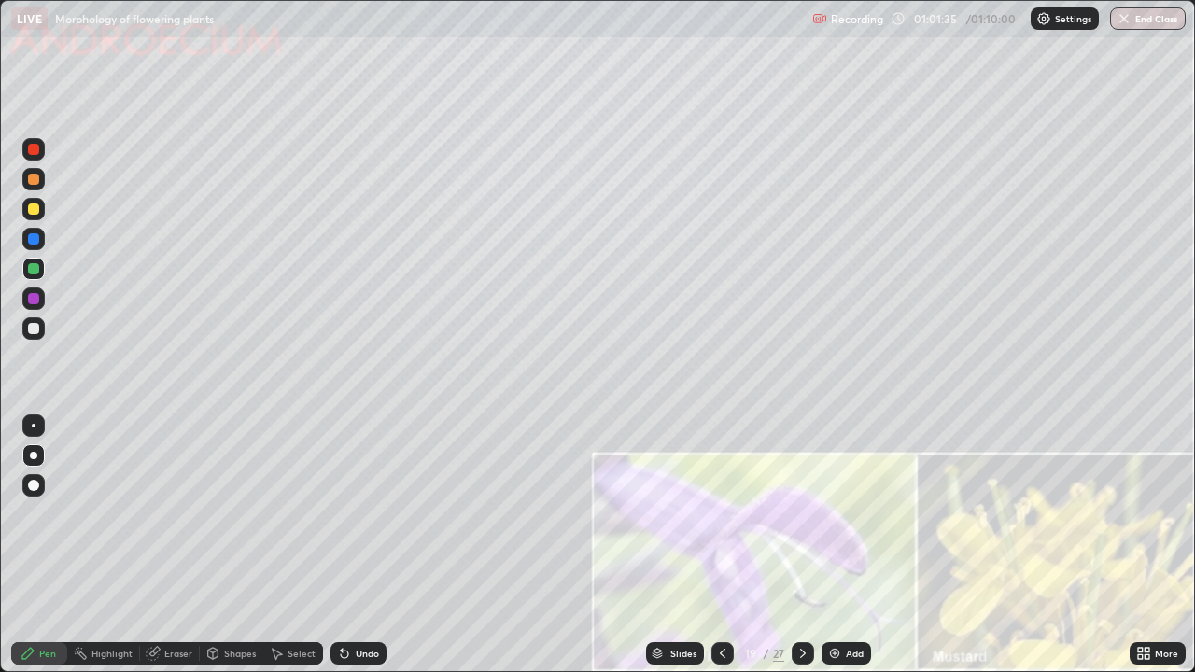
click at [37, 151] on div at bounding box center [33, 149] width 11 height 11
click at [36, 213] on div at bounding box center [33, 209] width 11 height 11
click at [33, 330] on div at bounding box center [33, 328] width 11 height 11
click at [32, 209] on div at bounding box center [33, 209] width 11 height 11
click at [34, 327] on div at bounding box center [33, 328] width 11 height 11
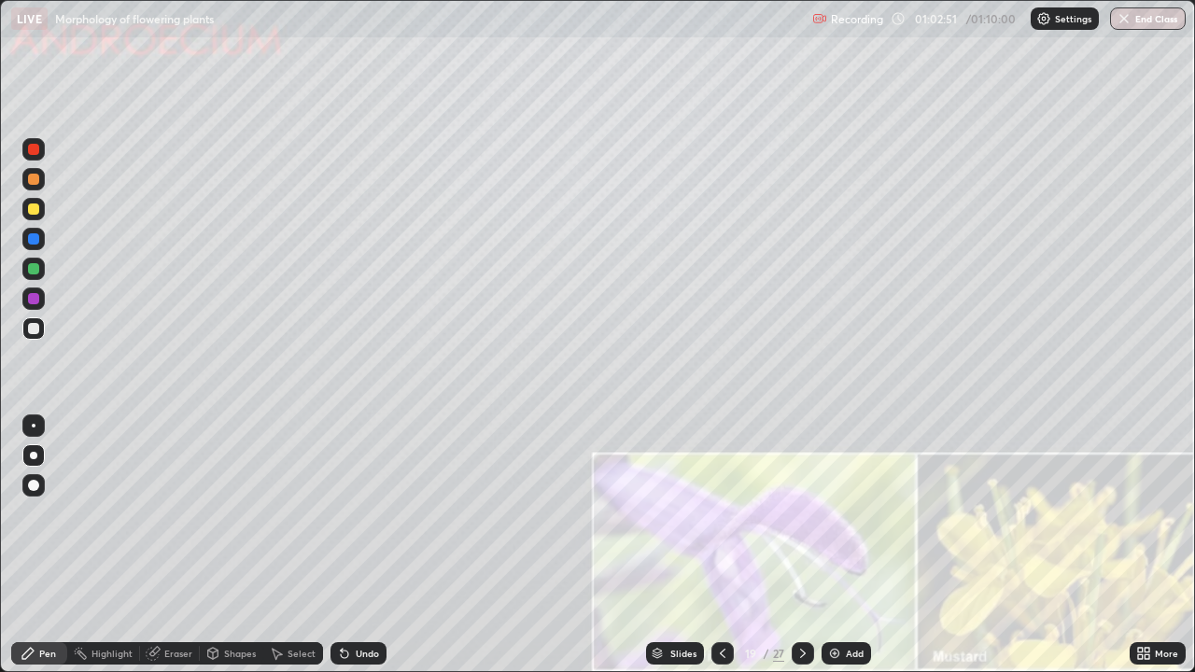
click at [35, 207] on div at bounding box center [33, 209] width 11 height 11
click at [36, 331] on div at bounding box center [33, 328] width 11 height 11
click at [40, 242] on div at bounding box center [33, 239] width 22 height 22
click at [30, 330] on div at bounding box center [33, 328] width 11 height 11
click at [35, 154] on div at bounding box center [33, 149] width 11 height 11
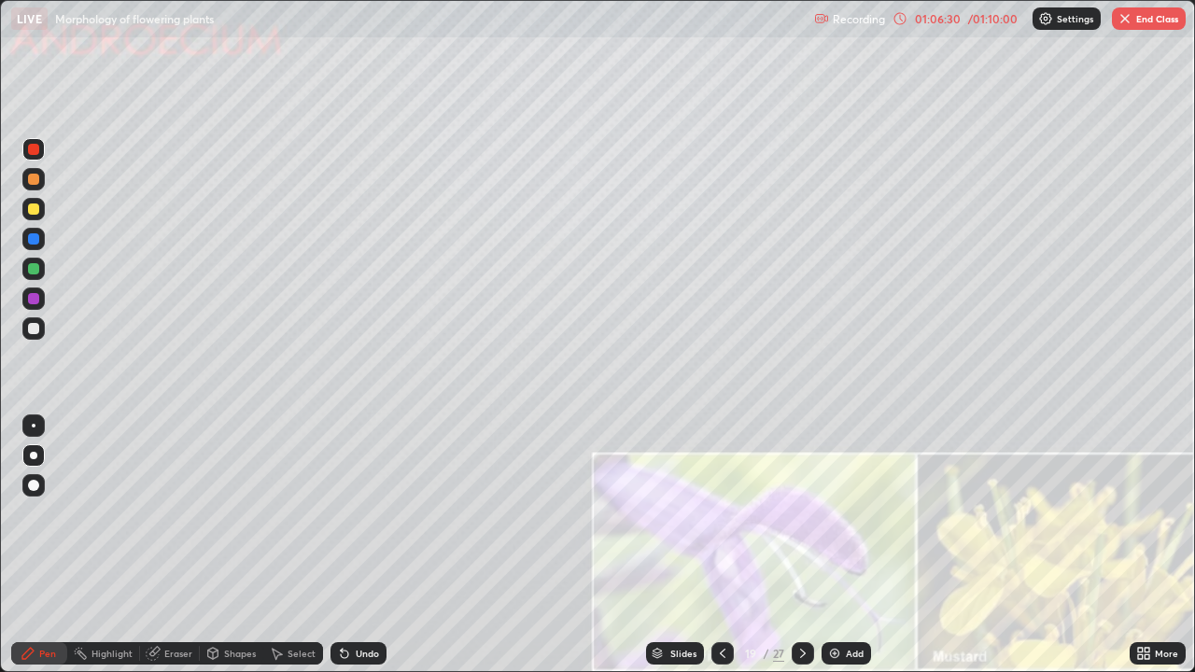
click at [34, 330] on div at bounding box center [33, 328] width 11 height 11
click at [34, 240] on div at bounding box center [33, 238] width 11 height 11
click at [37, 303] on div at bounding box center [33, 298] width 11 height 11
click at [42, 209] on div at bounding box center [33, 209] width 22 height 22
click at [31, 269] on div at bounding box center [33, 268] width 11 height 11
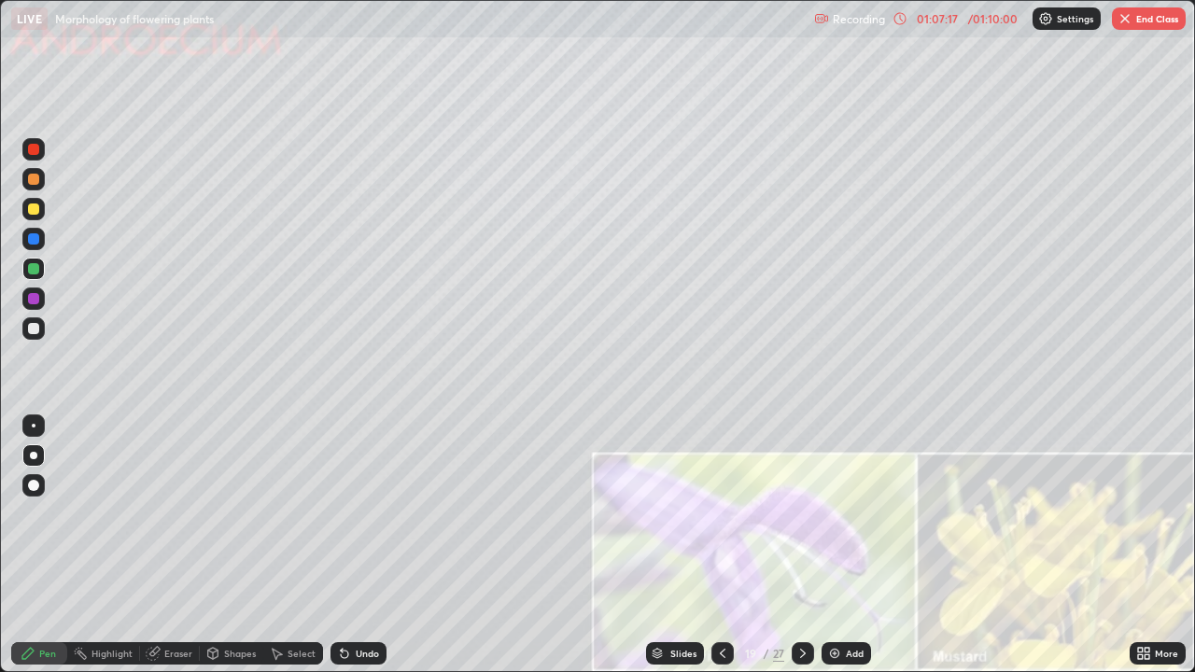
click at [38, 329] on div at bounding box center [33, 328] width 11 height 11
click at [799, 545] on icon at bounding box center [803, 653] width 15 height 15
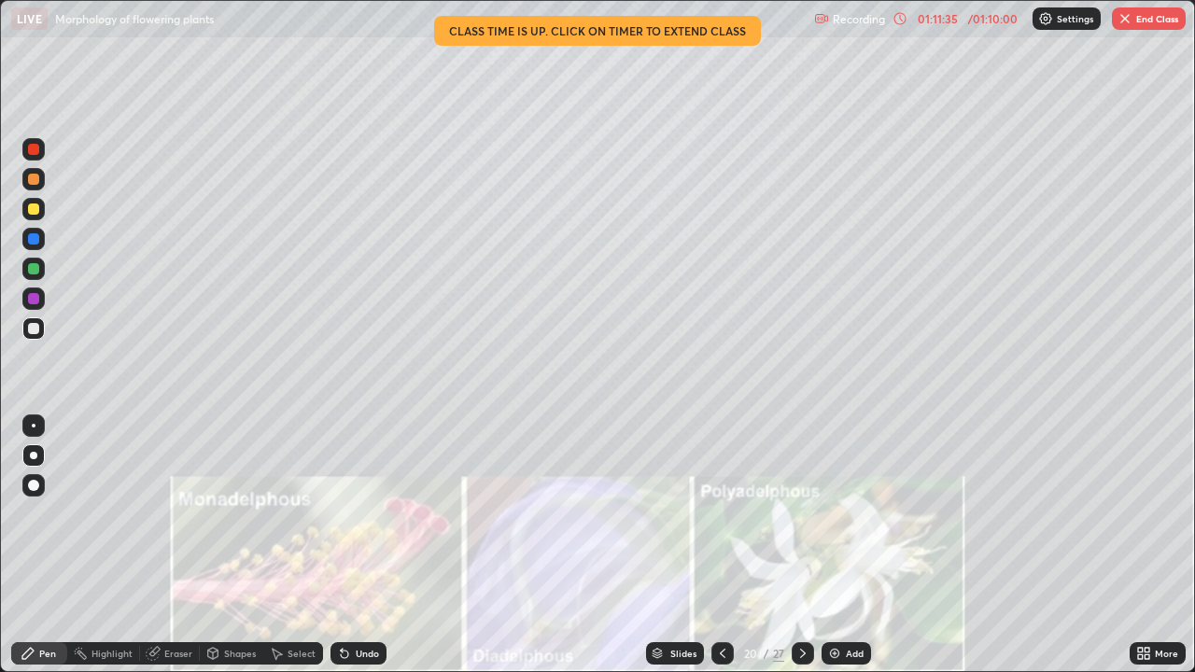
click at [1134, 25] on button "End Class" at bounding box center [1149, 18] width 74 height 22
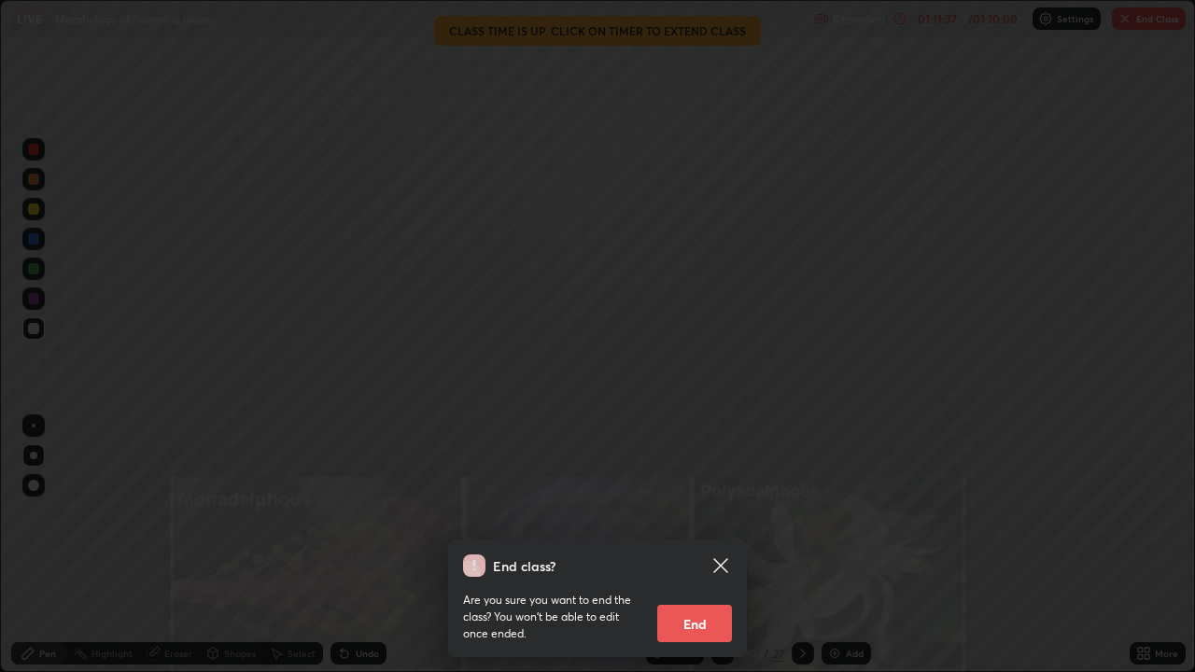
click at [692, 545] on button "End" at bounding box center [694, 623] width 75 height 37
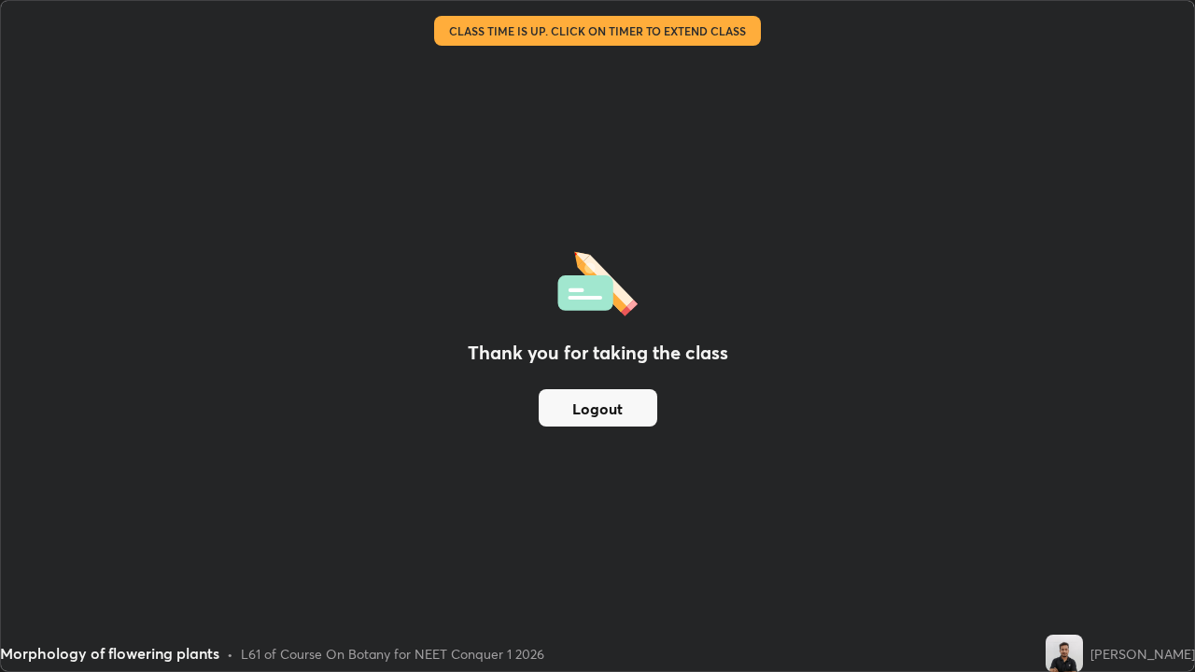
click at [624, 403] on button "Logout" at bounding box center [598, 407] width 119 height 37
